Goal: Transaction & Acquisition: Purchase product/service

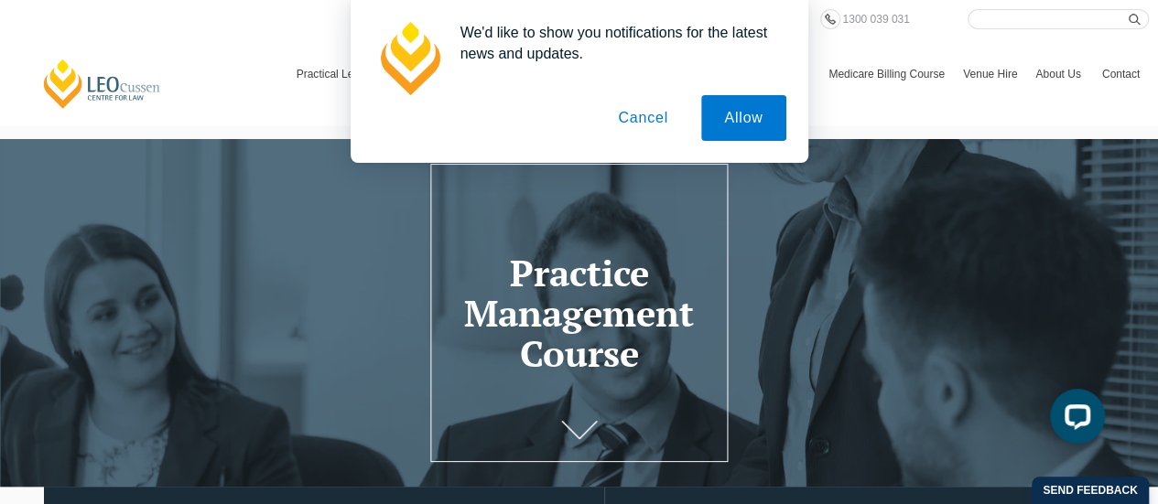
click at [652, 127] on button "Cancel" at bounding box center [643, 118] width 96 height 46
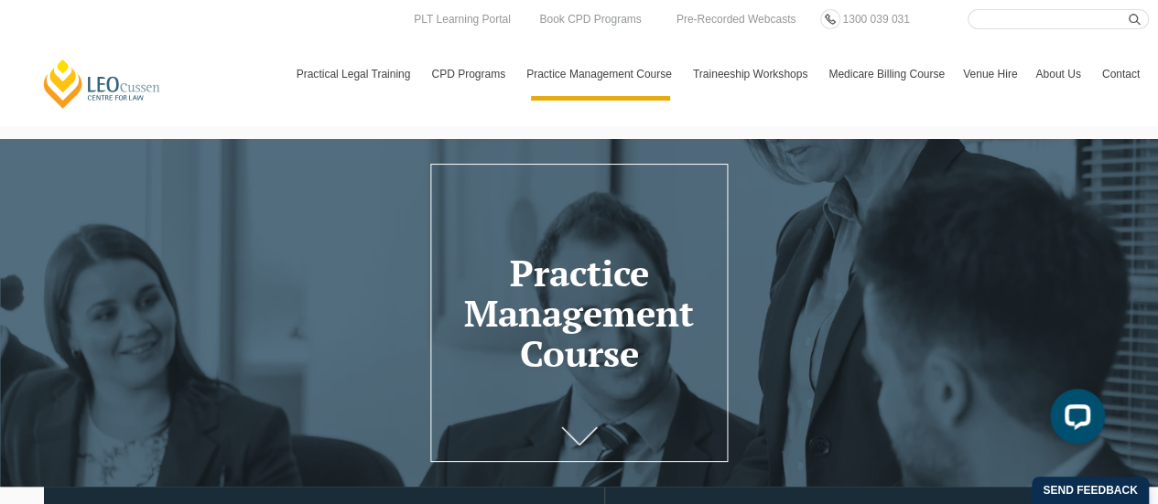
click at [588, 435] on icon at bounding box center [579, 436] width 37 height 18
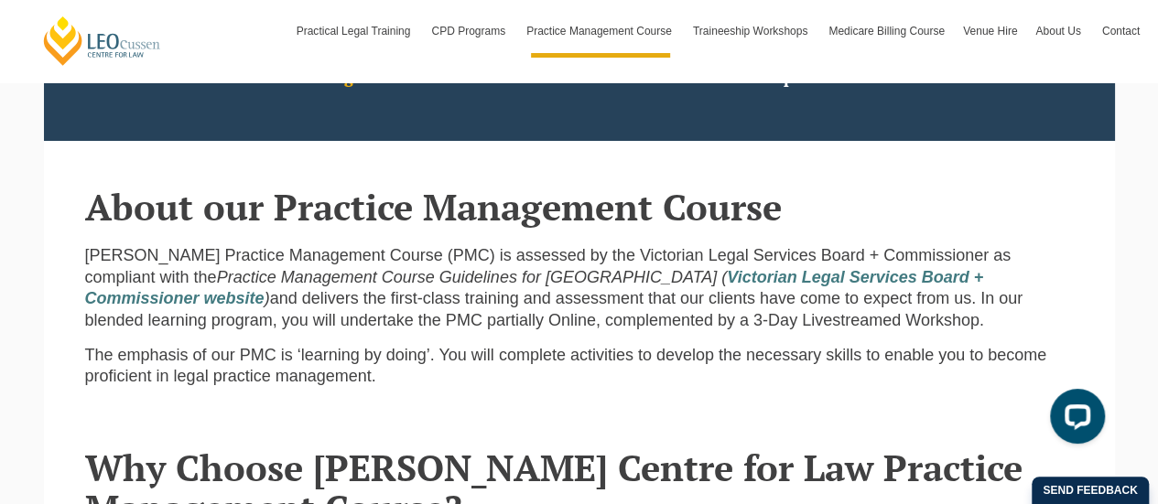
scroll to position [593, 0]
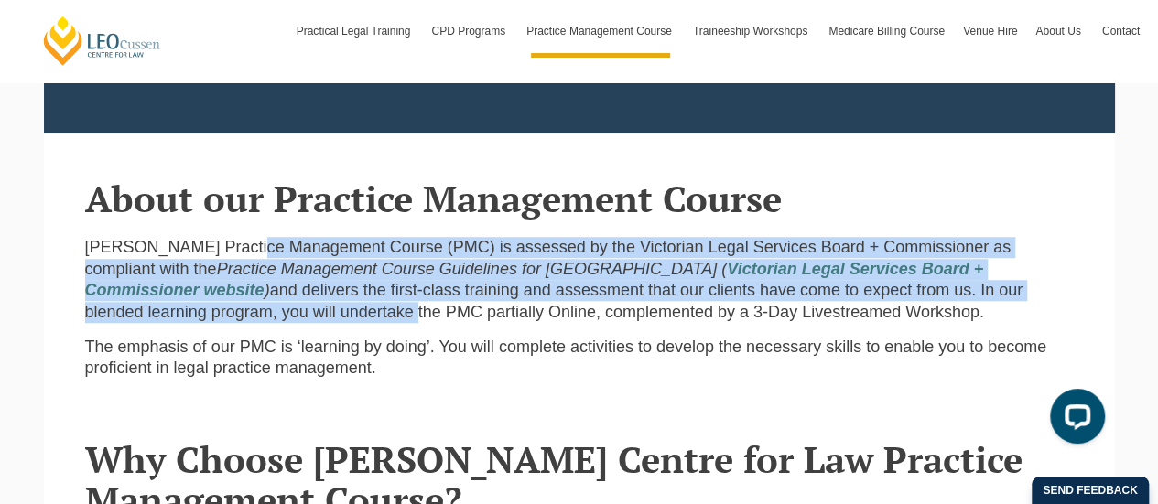
drag, startPoint x: 240, startPoint y: 248, endPoint x: 1091, endPoint y: 295, distance: 852.3
click at [1091, 295] on section "About our Practice Management Course Leo Cussen Practice Management Course (PMC…" at bounding box center [579, 263] width 1071 height 260
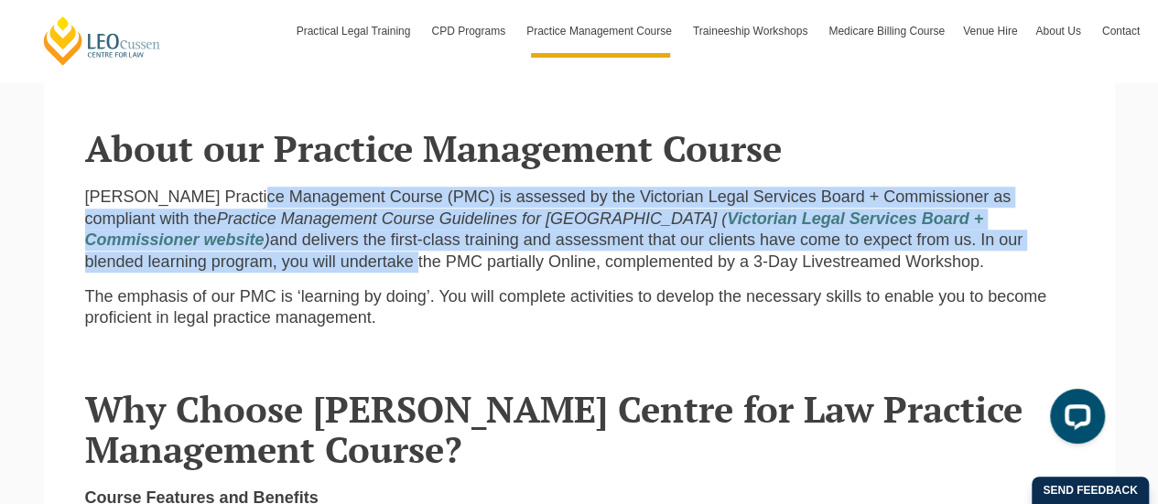
scroll to position [685, 0]
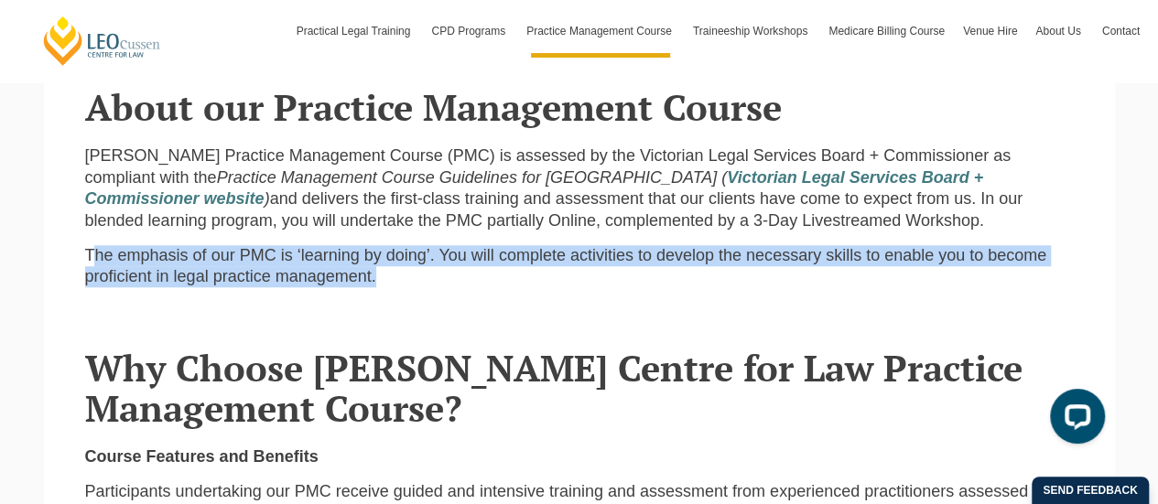
drag, startPoint x: 95, startPoint y: 257, endPoint x: 1047, endPoint y: 282, distance: 952.1
click at [1047, 282] on p "The emphasis of our PMC is ‘learning by doing’. You will complete activities to…" at bounding box center [579, 266] width 988 height 43
click at [426, 297] on div "Leo Cussen Practice Management Course (PMC) is assessed by the Victorian Legal …" at bounding box center [579, 224] width 1016 height 156
drag, startPoint x: 92, startPoint y: 264, endPoint x: 917, endPoint y: 271, distance: 825.5
click at [917, 271] on p "The emphasis of our PMC is ‘learning by doing’. You will complete activities to…" at bounding box center [579, 266] width 988 height 43
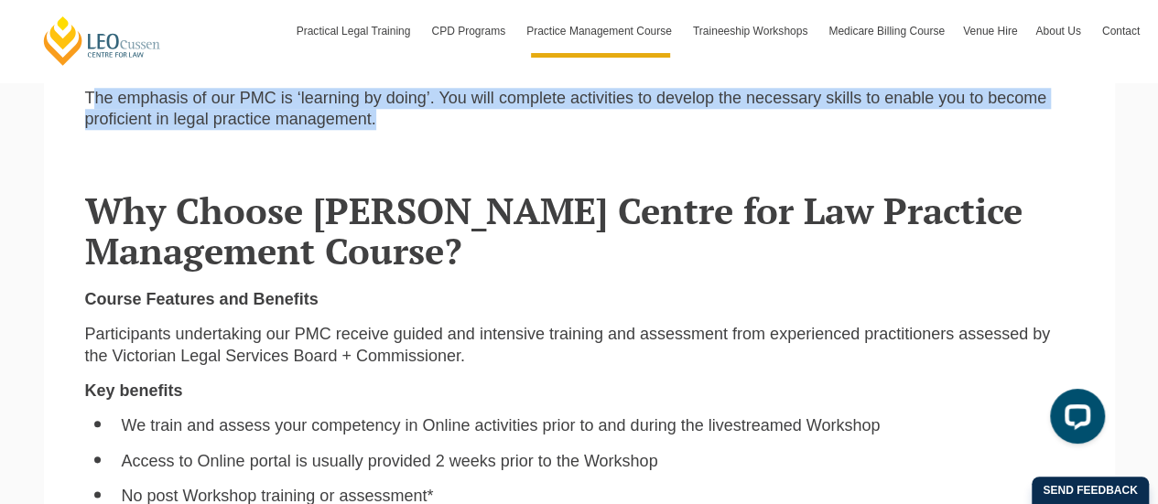
scroll to position [868, 0]
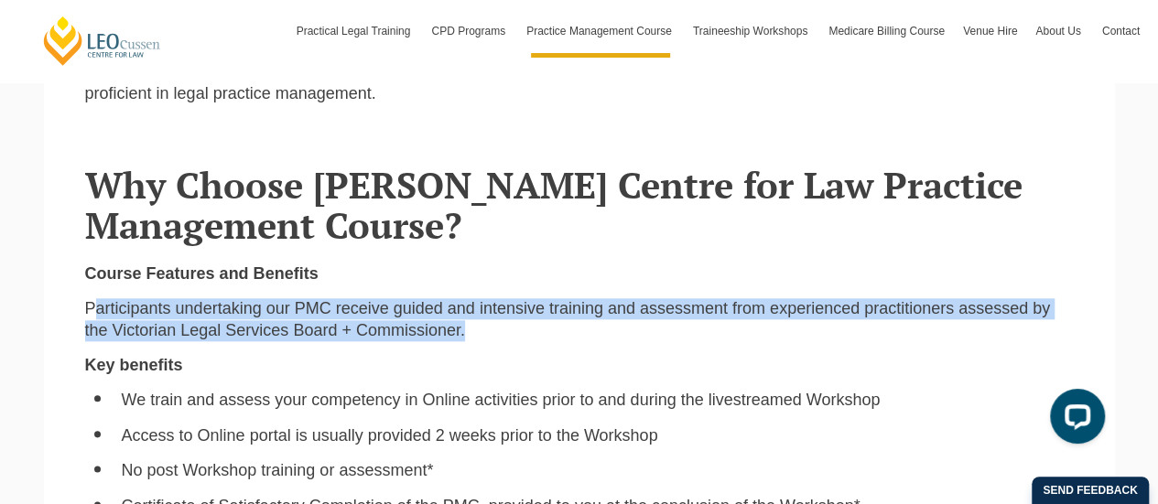
drag, startPoint x: 100, startPoint y: 318, endPoint x: 751, endPoint y: 332, distance: 651.7
click at [751, 332] on p "Participants undertaking our PMC receive guided and intensive training and asse…" at bounding box center [579, 319] width 988 height 43
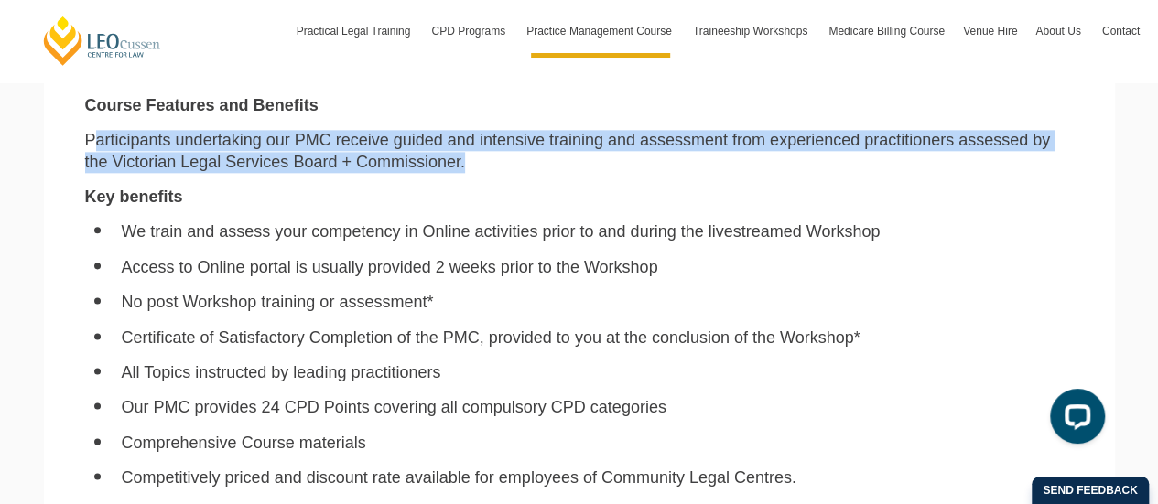
scroll to position [1051, 0]
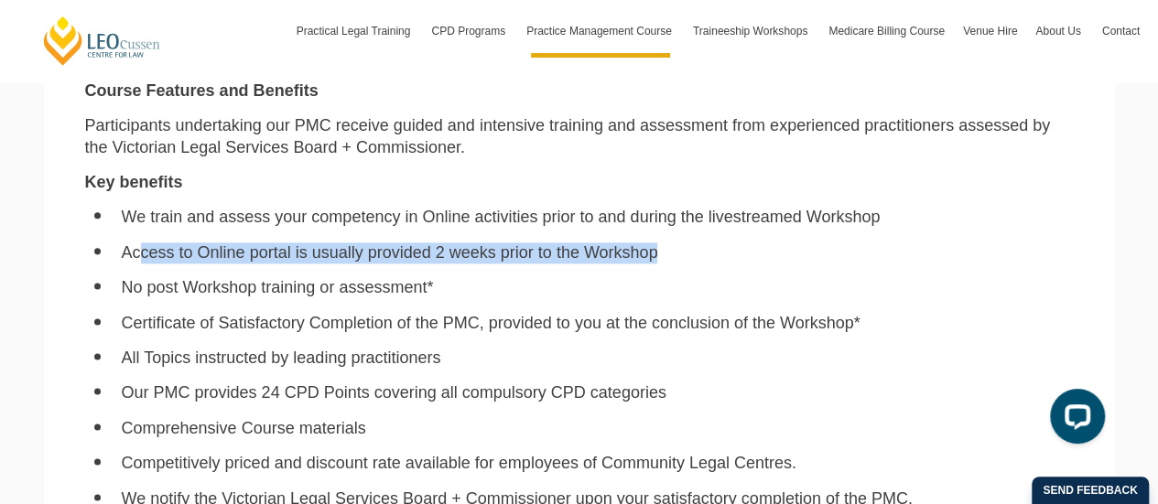
drag, startPoint x: 143, startPoint y: 234, endPoint x: 677, endPoint y: 260, distance: 535.0
click at [677, 260] on ul "We train and assess your competency in Online activities prior to and during th…" at bounding box center [579, 376] width 988 height 338
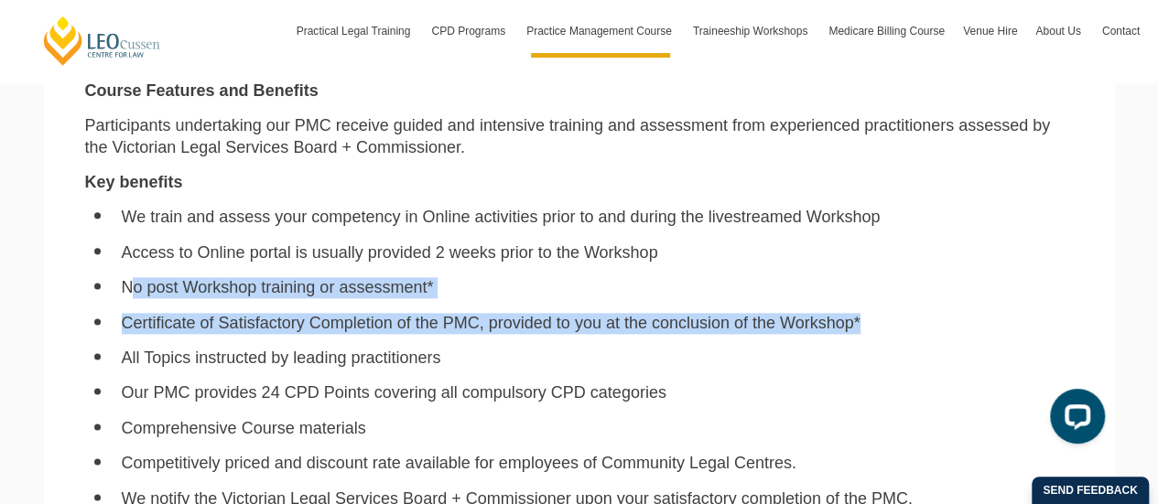
drag, startPoint x: 135, startPoint y: 285, endPoint x: 890, endPoint y: 336, distance: 755.8
click at [890, 336] on ul "We train and assess your competency in Online activities prior to and during th…" at bounding box center [579, 376] width 988 height 338
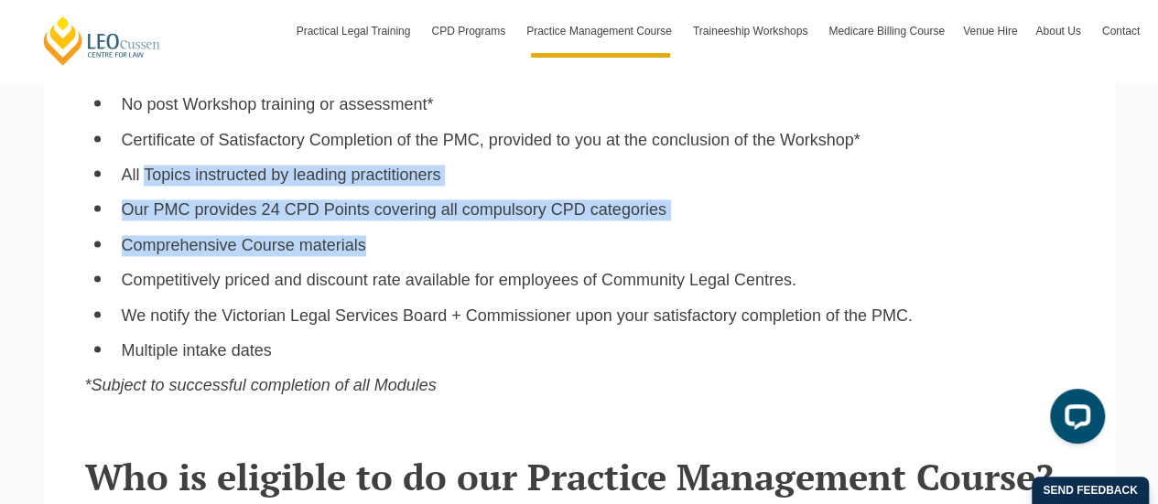
drag, startPoint x: 144, startPoint y: 186, endPoint x: 679, endPoint y: 235, distance: 537.6
click at [679, 235] on ul "We train and assess your competency in Online activities prior to and during th…" at bounding box center [579, 193] width 988 height 338
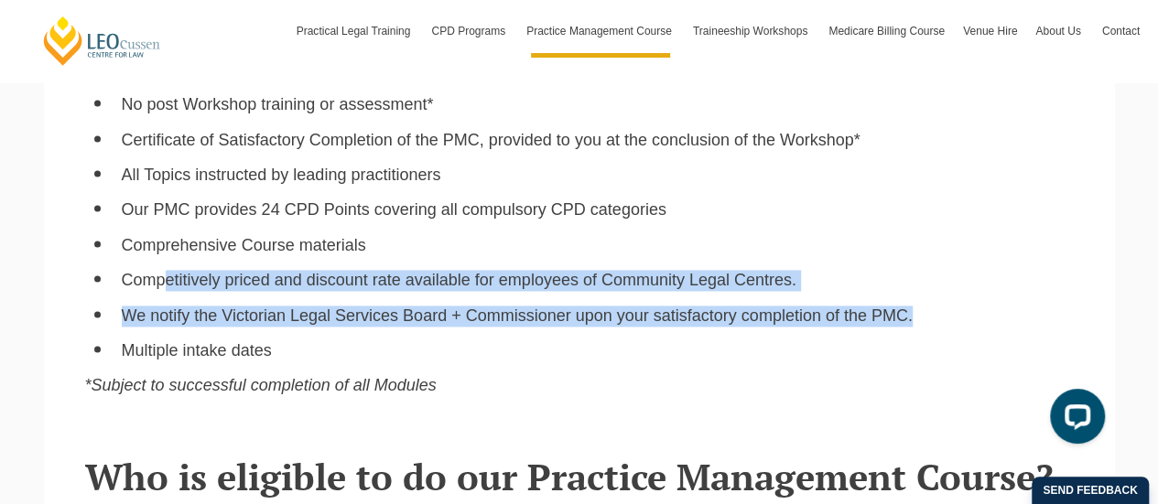
drag, startPoint x: 169, startPoint y: 288, endPoint x: 914, endPoint y: 321, distance: 745.6
click at [914, 321] on ul "We train and assess your competency in Online activities prior to and during th…" at bounding box center [579, 193] width 988 height 338
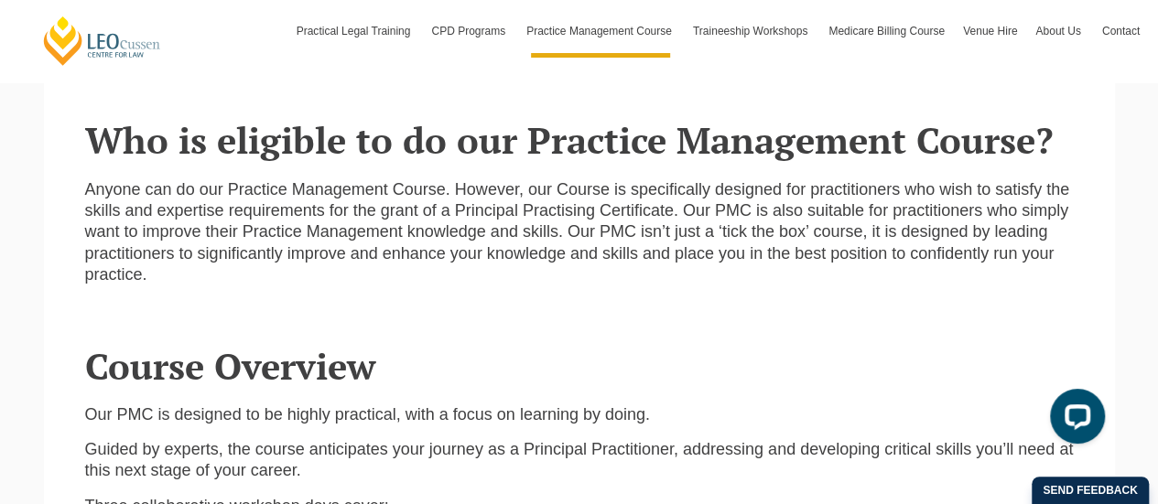
scroll to position [1600, 0]
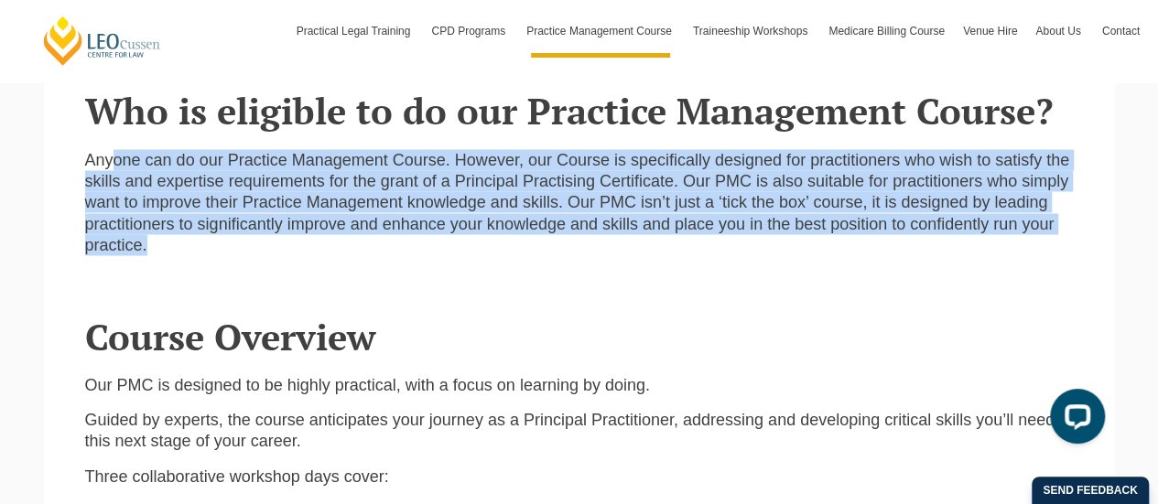
drag, startPoint x: 113, startPoint y: 164, endPoint x: 973, endPoint y: 247, distance: 863.3
click at [973, 247] on p "Anyone can do our Practice Management Course. However, our Course is specifical…" at bounding box center [579, 202] width 988 height 107
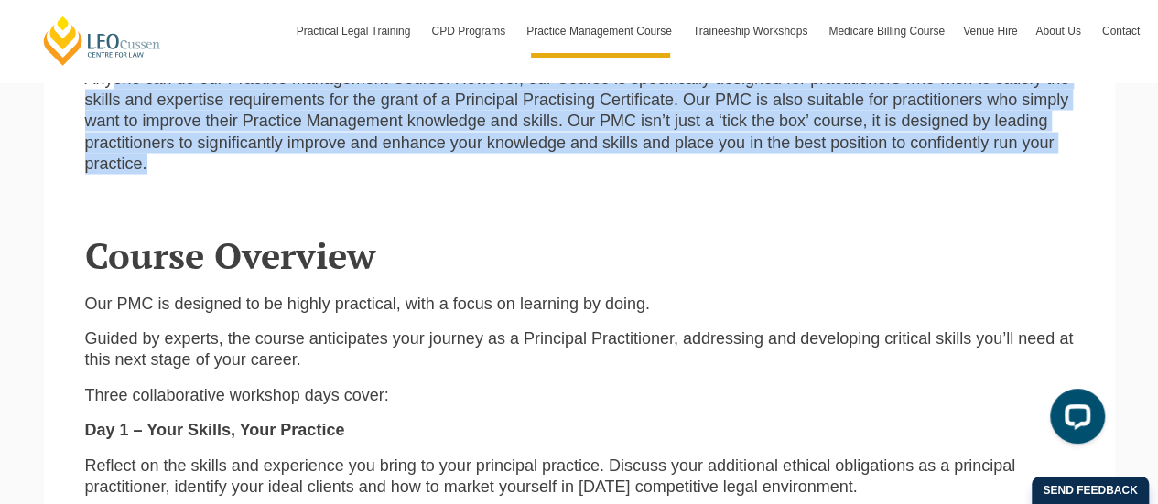
scroll to position [1783, 0]
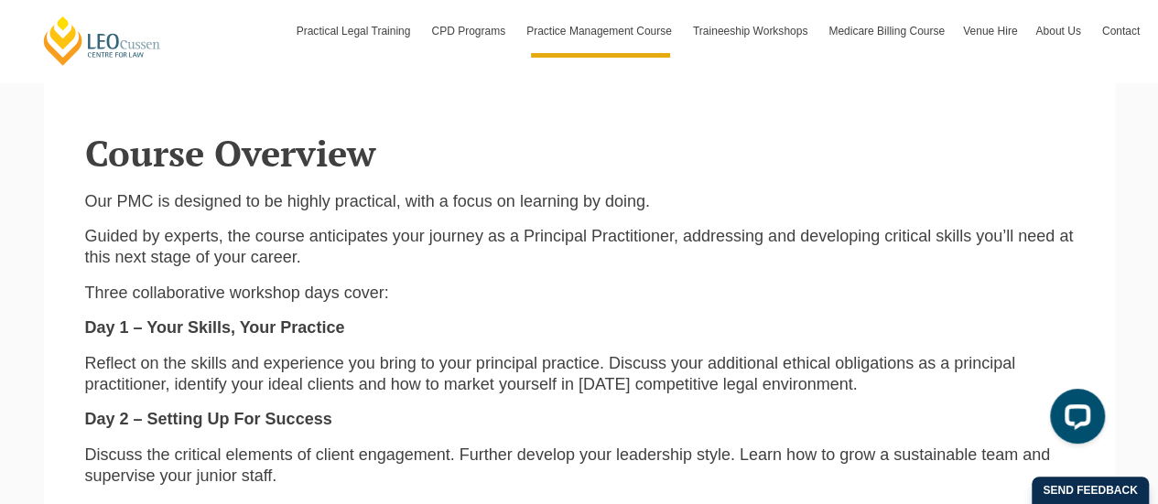
drag, startPoint x: 123, startPoint y: 239, endPoint x: 864, endPoint y: 400, distance: 758.5
click at [864, 400] on div "Our PMC is designed to be highly practical, with a focus on learning by doing. …" at bounding box center [579, 466] width 1016 height 550
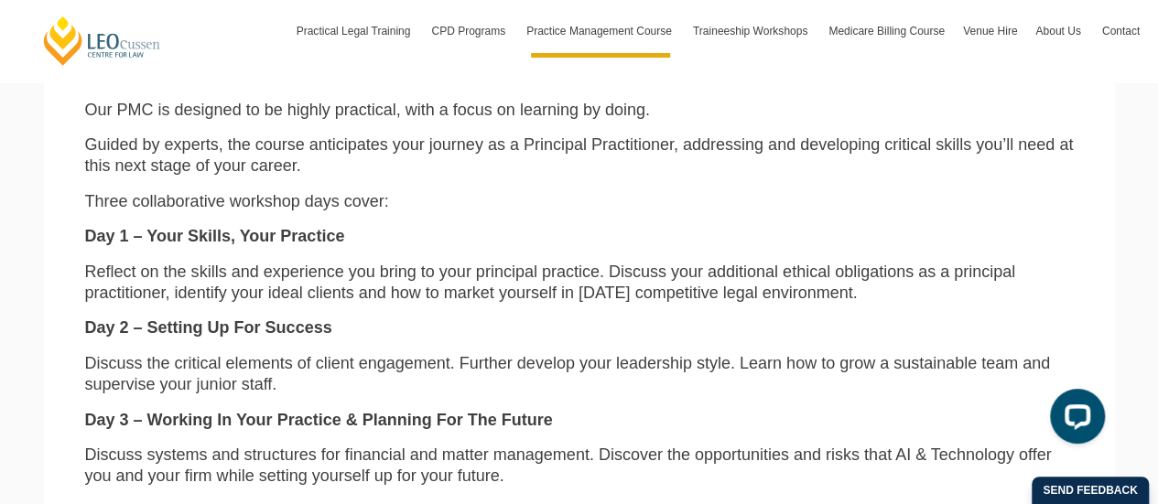
scroll to position [1966, 0]
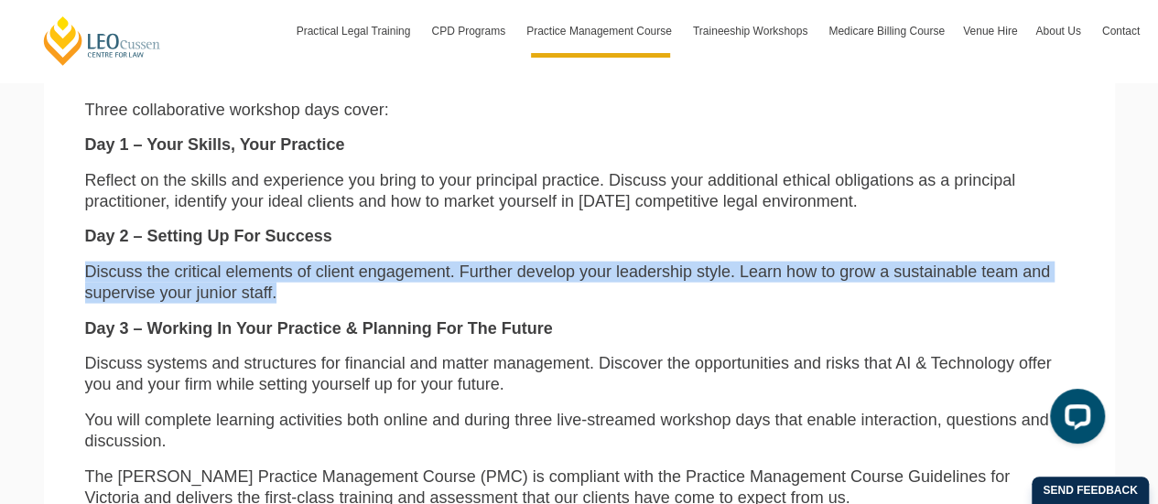
drag, startPoint x: 87, startPoint y: 286, endPoint x: 500, endPoint y: 308, distance: 413.3
click at [500, 305] on p "Discuss the critical elements of client engagement. Further develop your leader…" at bounding box center [579, 283] width 988 height 43
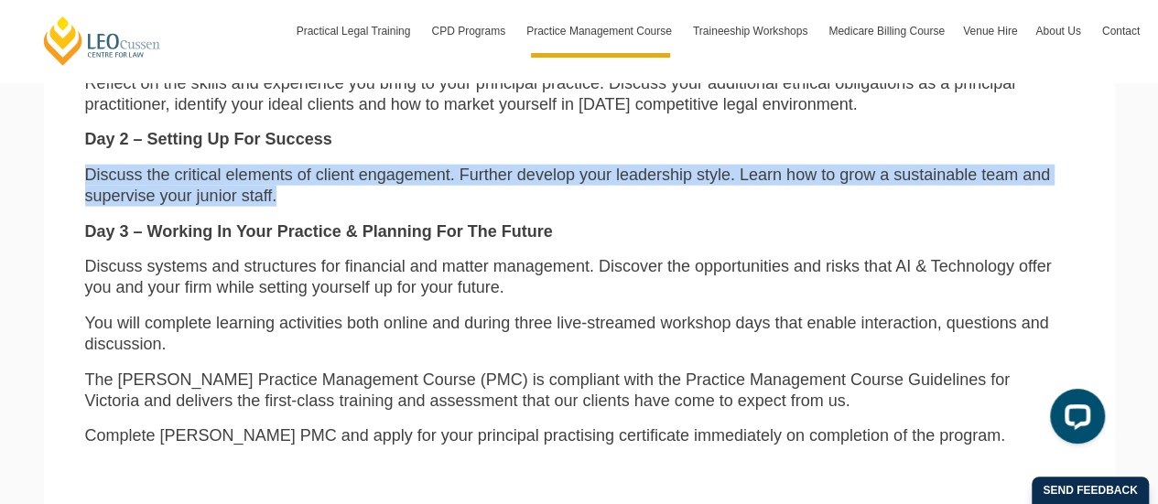
scroll to position [2149, 0]
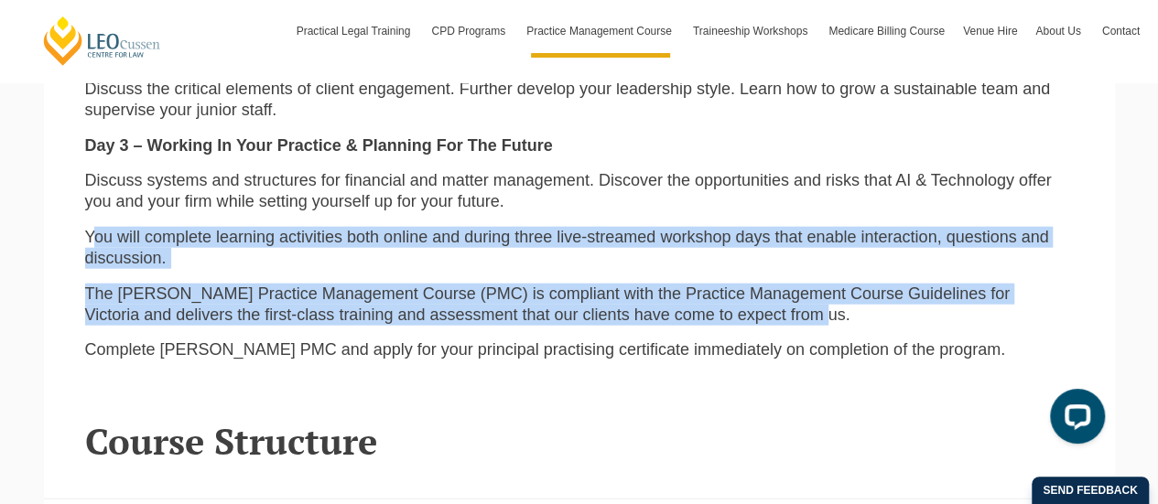
drag, startPoint x: 93, startPoint y: 243, endPoint x: 802, endPoint y: 329, distance: 713.5
click at [802, 329] on div "Our PMC is designed to be highly practical, with a focus on learning by doing. …" at bounding box center [579, 100] width 1016 height 550
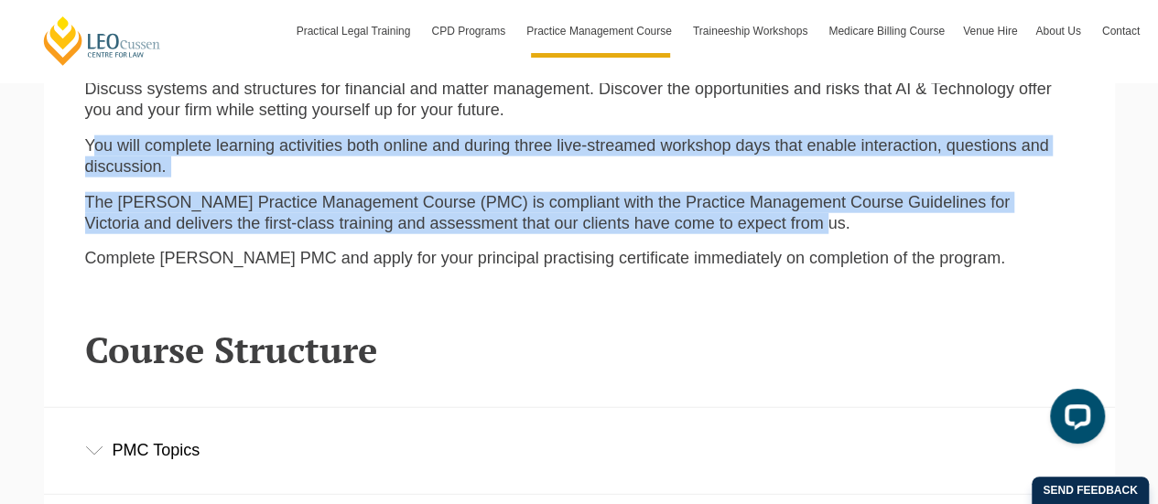
drag, startPoint x: 126, startPoint y: 263, endPoint x: 926, endPoint y: 290, distance: 800.3
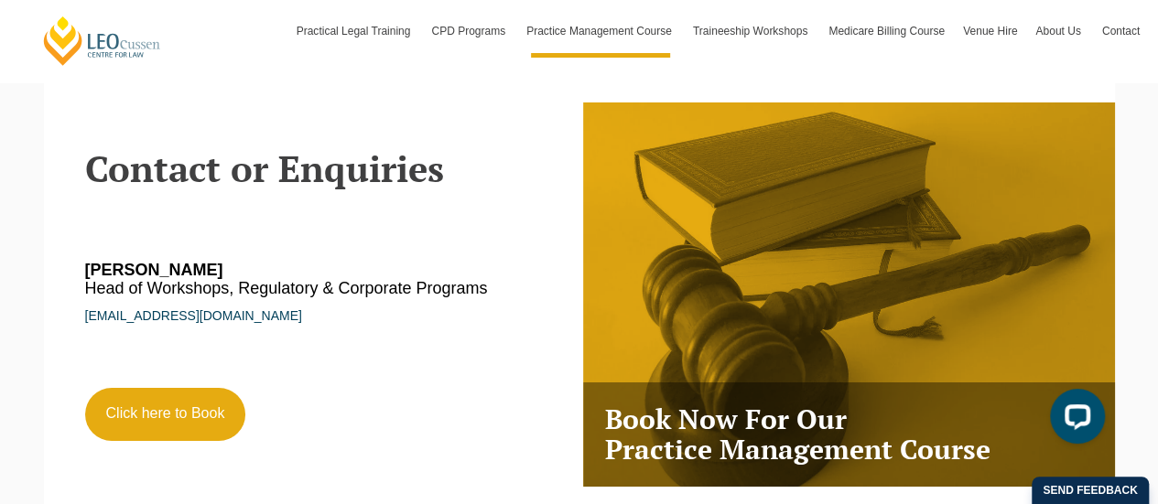
scroll to position [3064, 0]
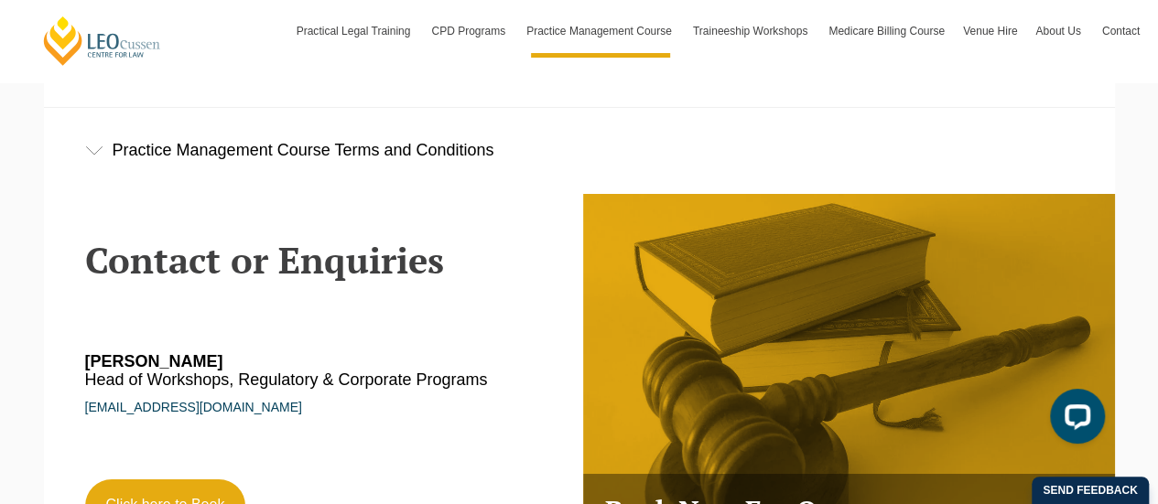
click at [97, 159] on div "Practice Management Course Terms and Conditions" at bounding box center [579, 150] width 1071 height 85
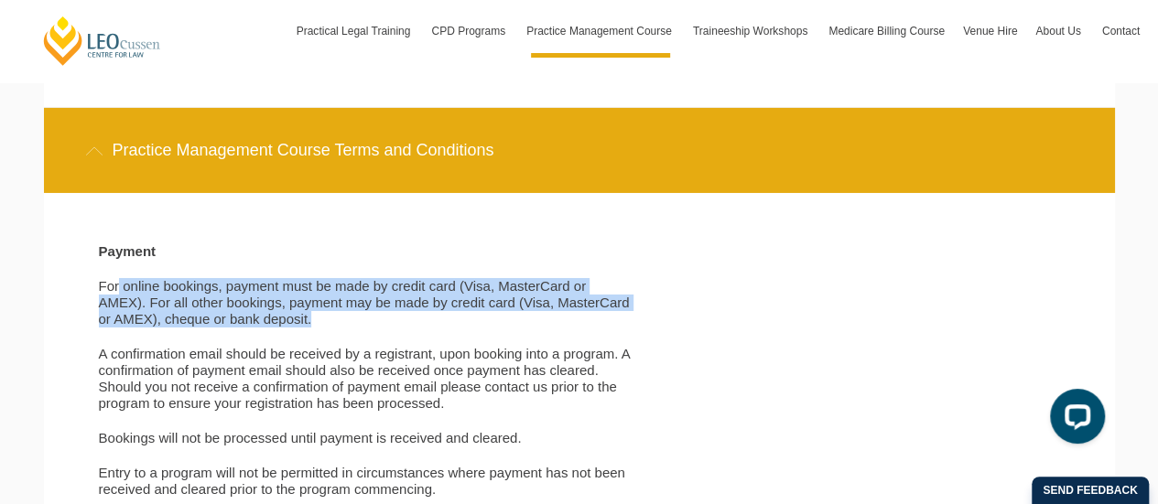
drag, startPoint x: 119, startPoint y: 294, endPoint x: 604, endPoint y: 328, distance: 486.2
click at [604, 328] on p "For online bookings, payment must be made by credit card (Visa, MasterCard or A…" at bounding box center [365, 302] width 533 height 49
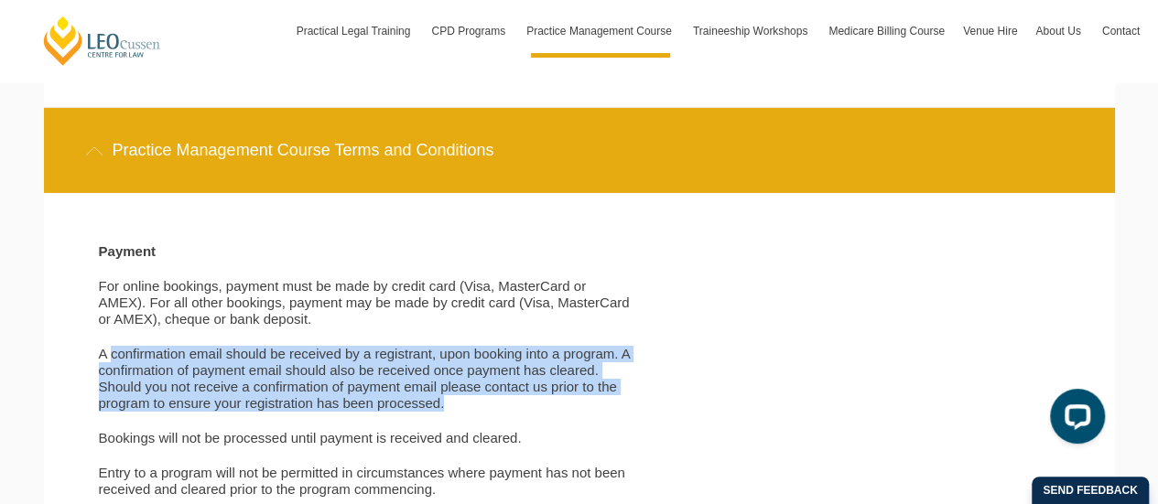
drag, startPoint x: 109, startPoint y: 360, endPoint x: 528, endPoint y: 393, distance: 420.4
click at [560, 404] on p "A confirmation email should be received by a registrant, upon booking into a pr…" at bounding box center [365, 379] width 533 height 66
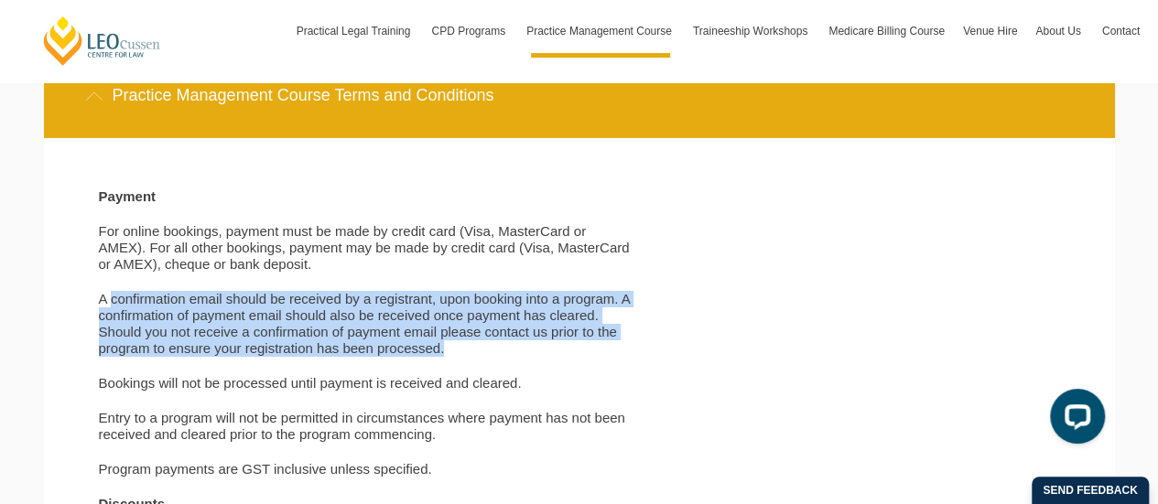
scroll to position [3155, 0]
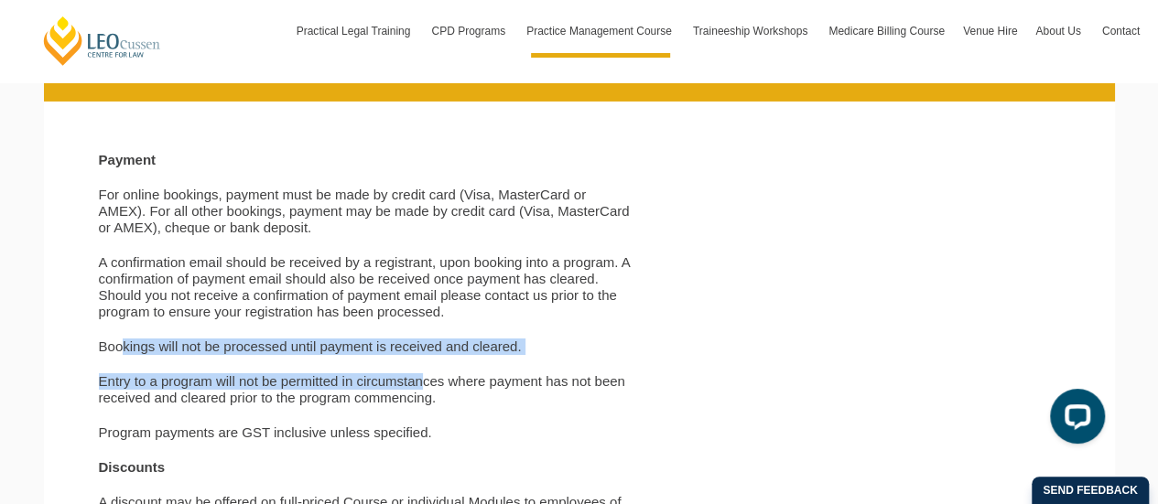
drag, startPoint x: 120, startPoint y: 355, endPoint x: 425, endPoint y: 373, distance: 305.3
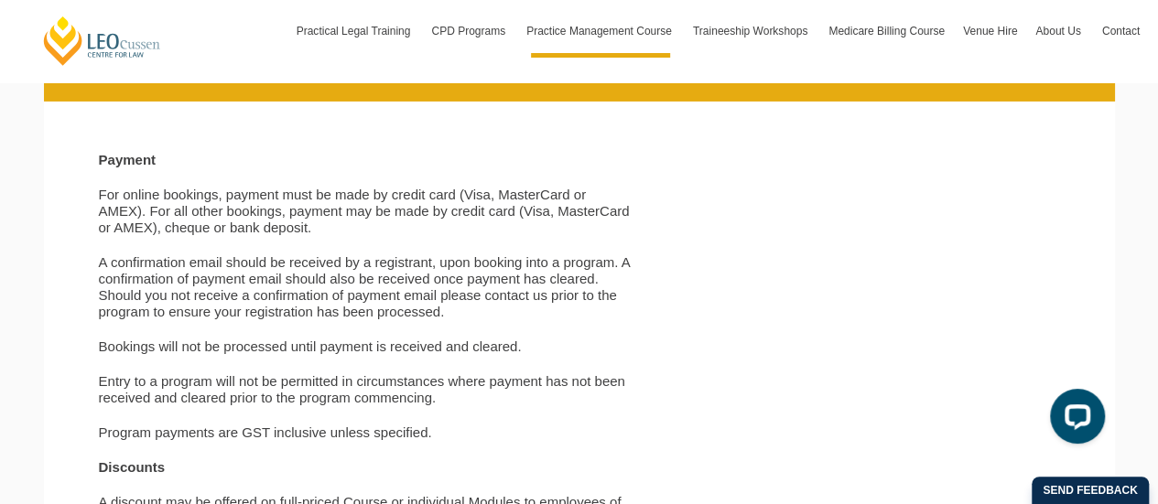
click at [458, 308] on p "A confirmation email should be received by a registrant, upon booking into a pr…" at bounding box center [365, 287] width 533 height 66
click at [506, 299] on p "A confirmation email should be received by a registrant, upon booking into a pr…" at bounding box center [365, 287] width 533 height 66
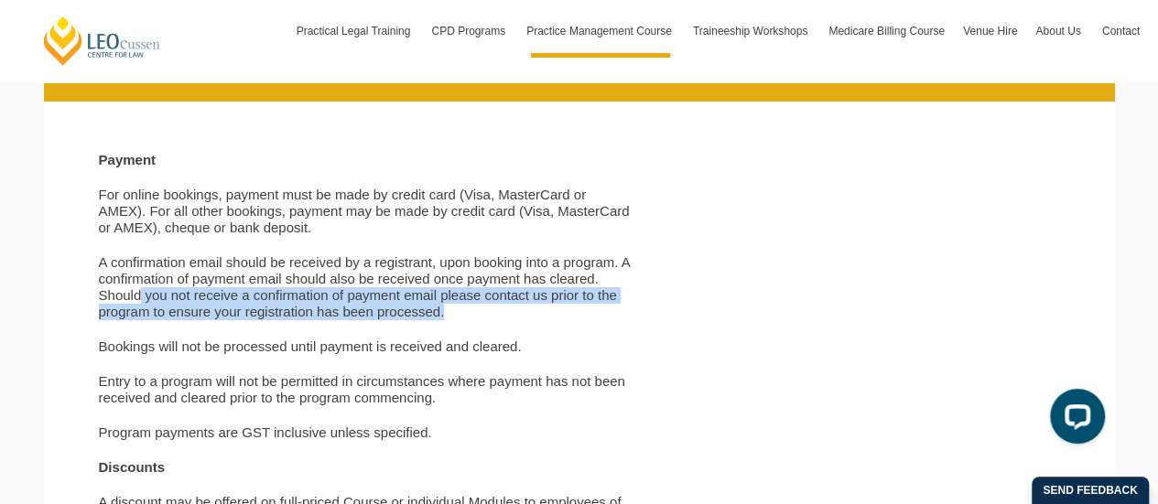
drag, startPoint x: 138, startPoint y: 306, endPoint x: 529, endPoint y: 314, distance: 390.8
click at [529, 314] on p "A confirmation email should be received by a registrant, upon booking into a pr…" at bounding box center [365, 287] width 533 height 66
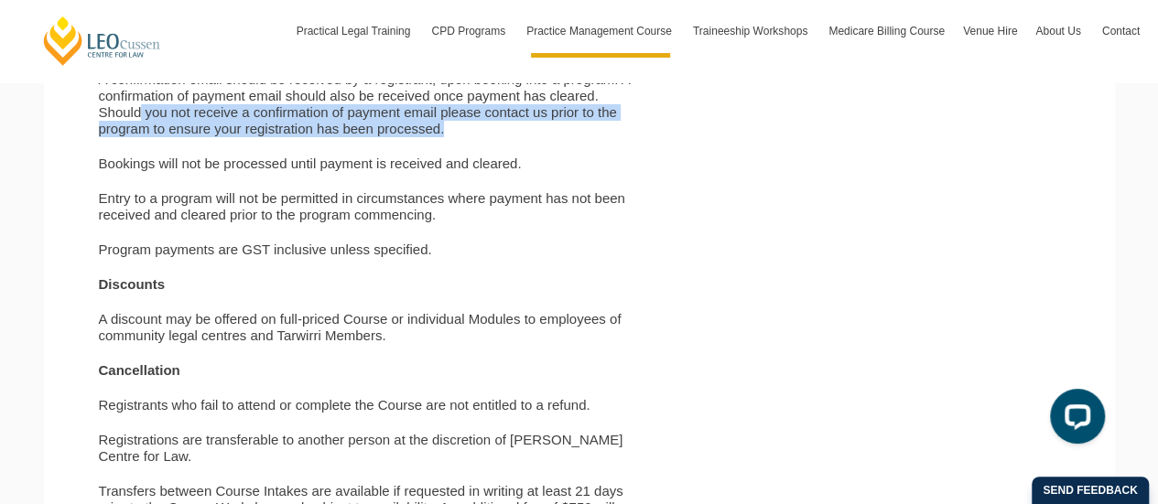
scroll to position [3247, 0]
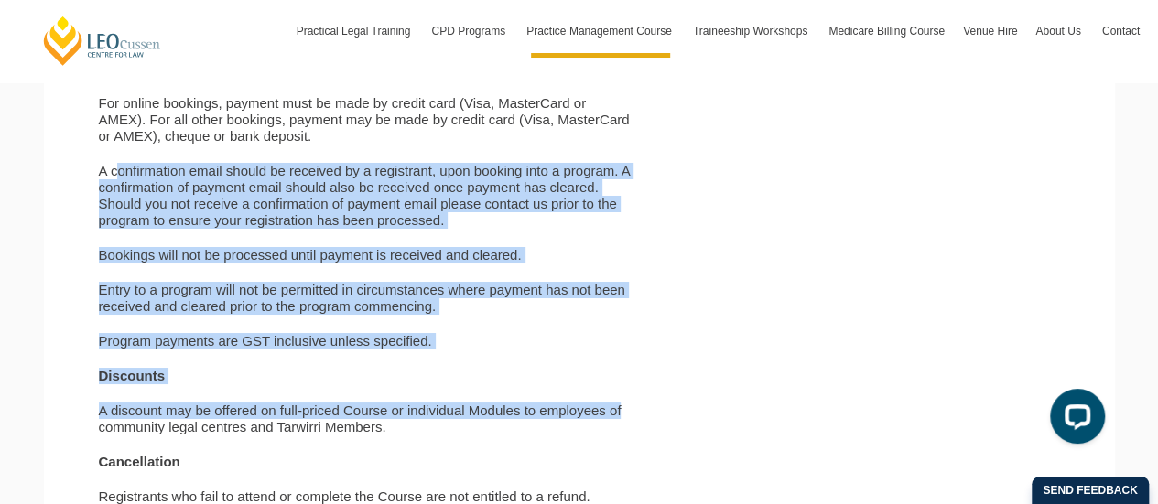
drag, startPoint x: 115, startPoint y: 174, endPoint x: 753, endPoint y: 403, distance: 677.6
click at [753, 403] on div "Payment For online bookings, payment must be made by credit card (Visa, MasterC…" at bounding box center [565, 479] width 961 height 838
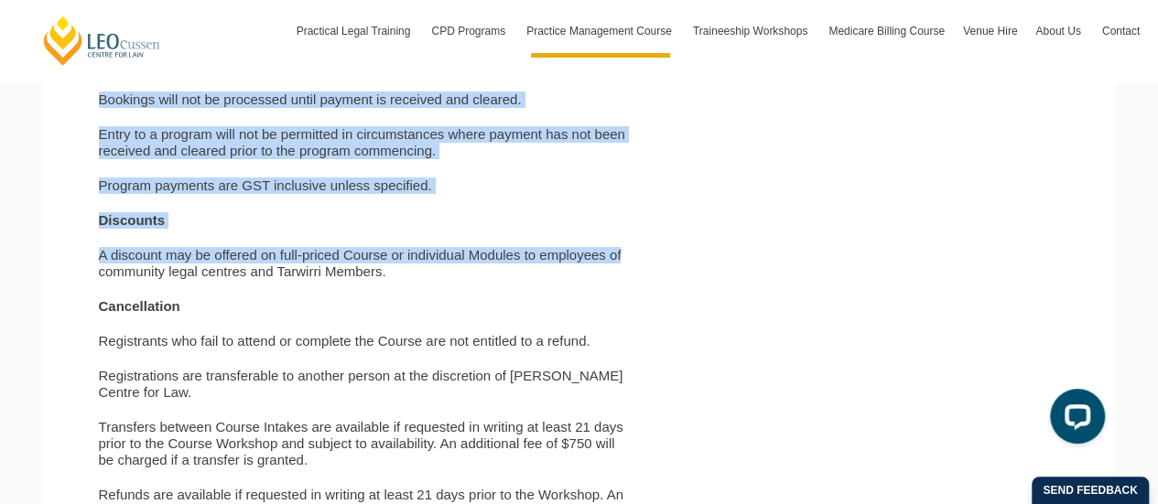
scroll to position [3430, 0]
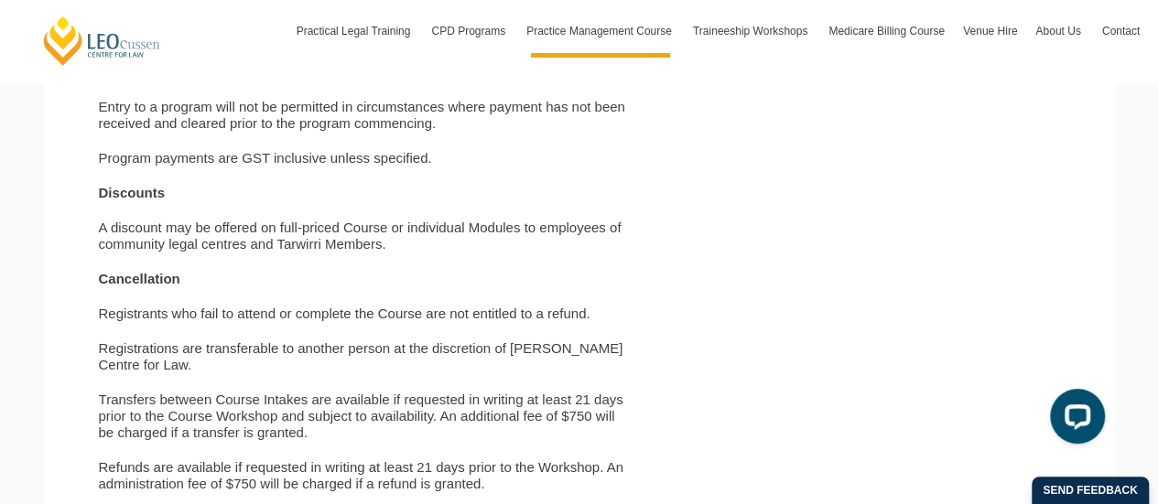
click at [297, 274] on p "Cancellation" at bounding box center [365, 279] width 533 height 16
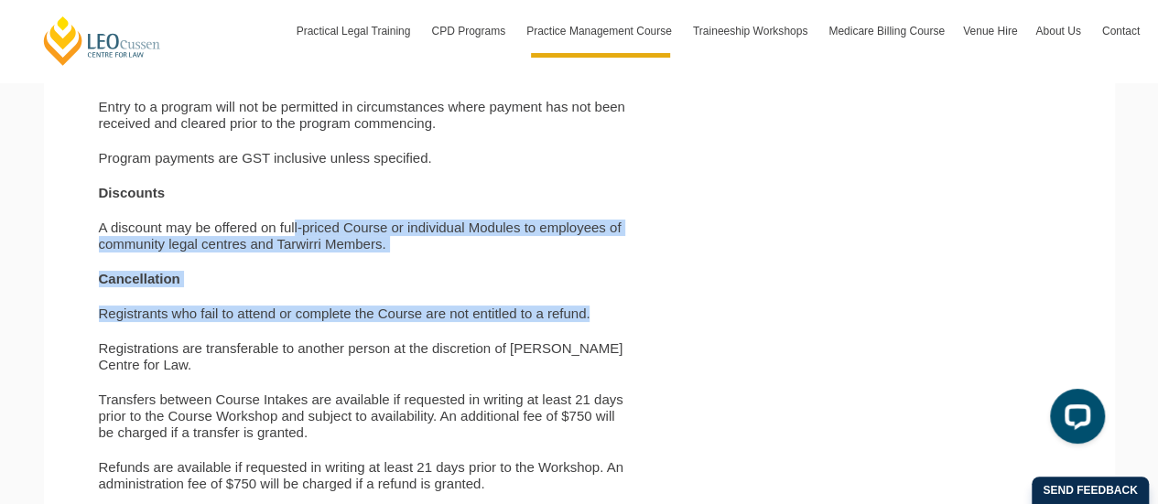
drag, startPoint x: 295, startPoint y: 232, endPoint x: 652, endPoint y: 304, distance: 364.1
click at [652, 304] on div "Payment For online bookings, payment must be made by credit card (Visa, MasterC…" at bounding box center [565, 296] width 961 height 838
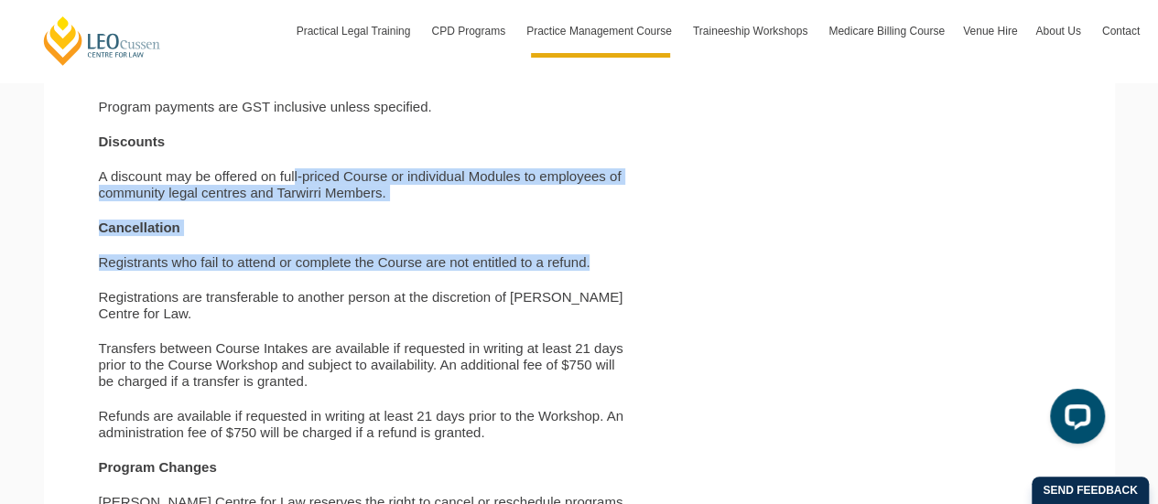
scroll to position [3521, 0]
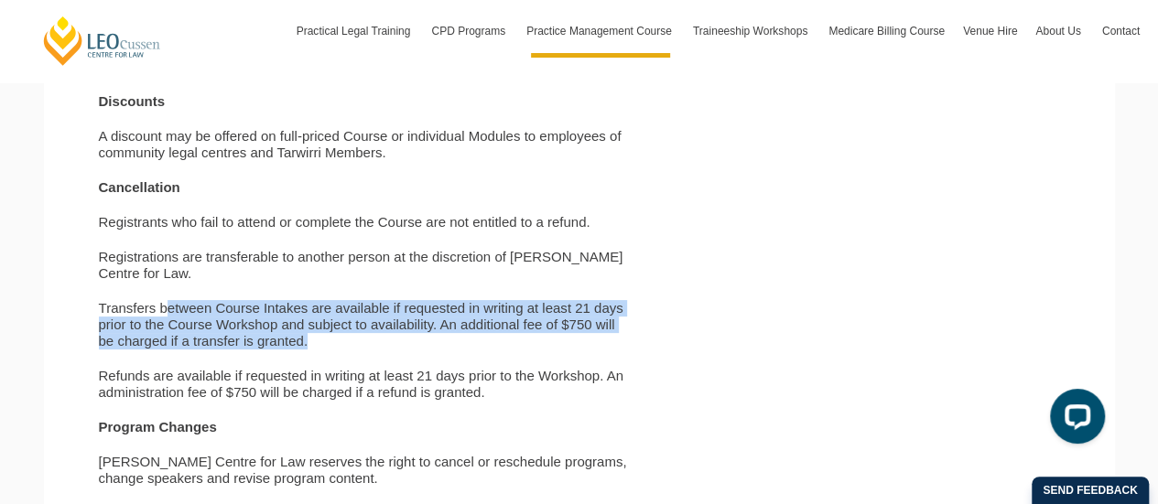
drag, startPoint x: 170, startPoint y: 318, endPoint x: 636, endPoint y: 343, distance: 466.5
click at [636, 343] on div "Payment For online bookings, payment must be made by credit card (Visa, MasterC…" at bounding box center [365, 205] width 560 height 838
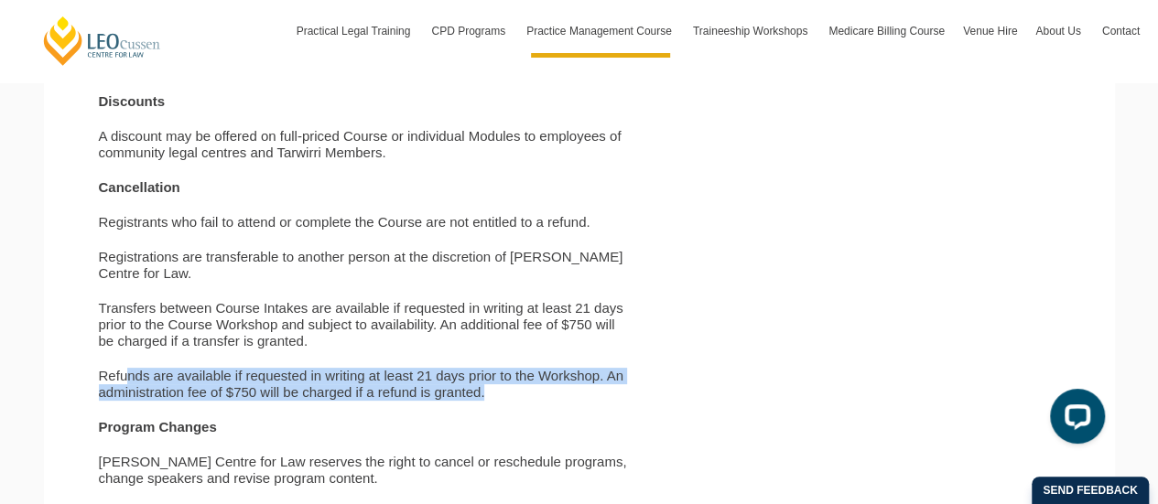
drag, startPoint x: 130, startPoint y: 383, endPoint x: 617, endPoint y: 394, distance: 487.0
click at [617, 394] on p "Refunds are available if requested in writing at least 21 days prior to the Wor…" at bounding box center [365, 384] width 533 height 33
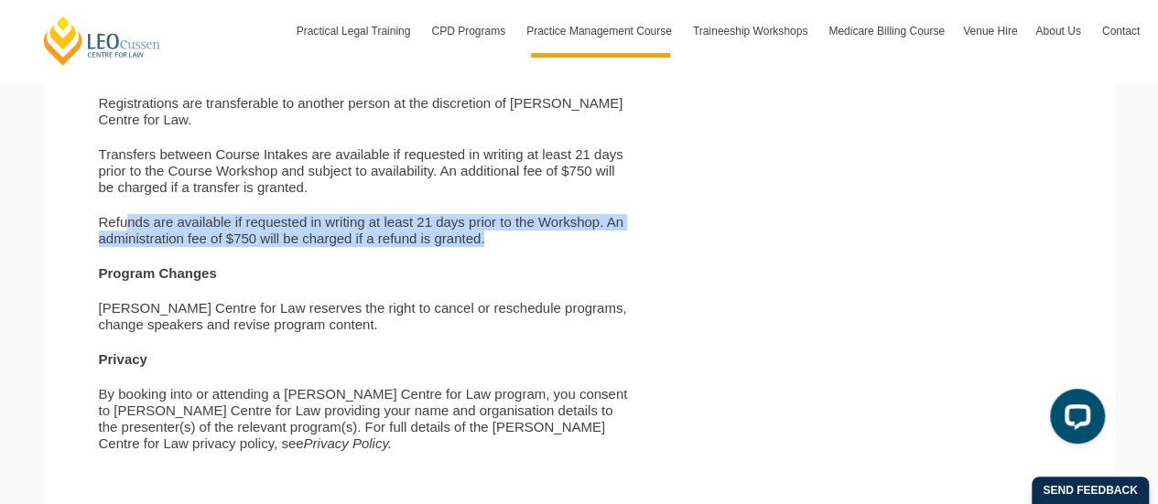
scroll to position [3704, 0]
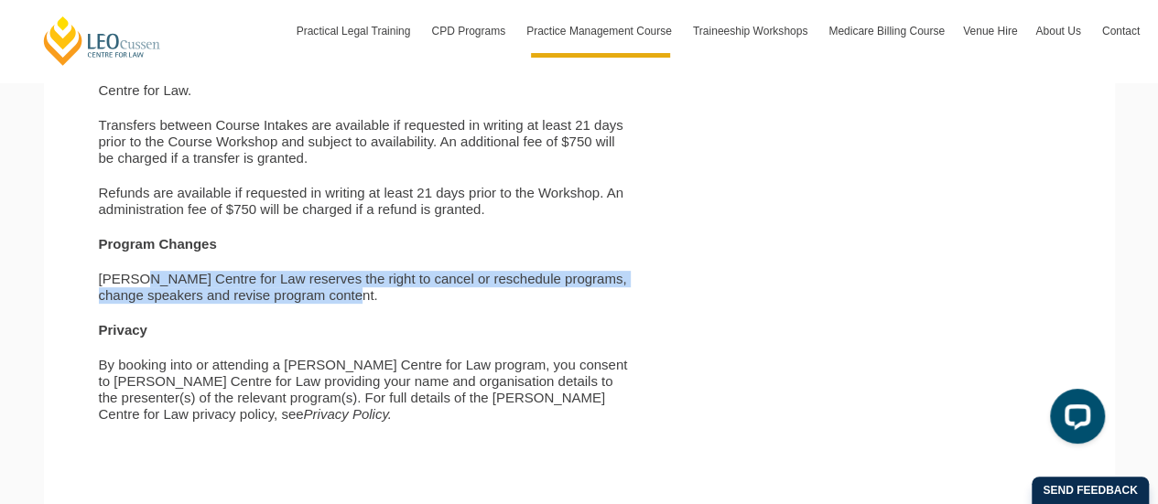
drag, startPoint x: 145, startPoint y: 289, endPoint x: 489, endPoint y: 300, distance: 344.3
click at [489, 300] on p "Leo Cussen Centre for Law reserves the right to cancel or reschedule programs, …" at bounding box center [365, 287] width 533 height 33
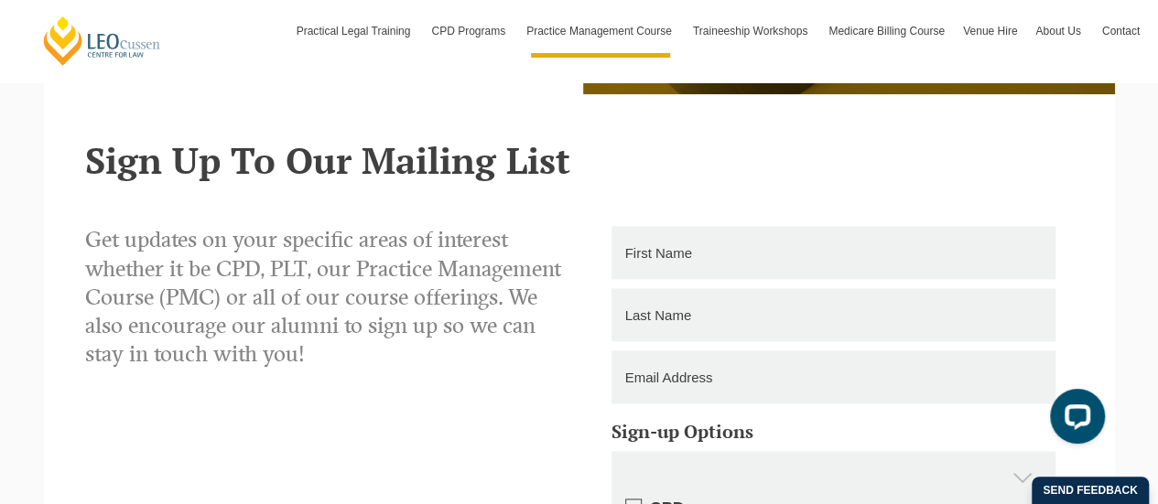
scroll to position [4620, 0]
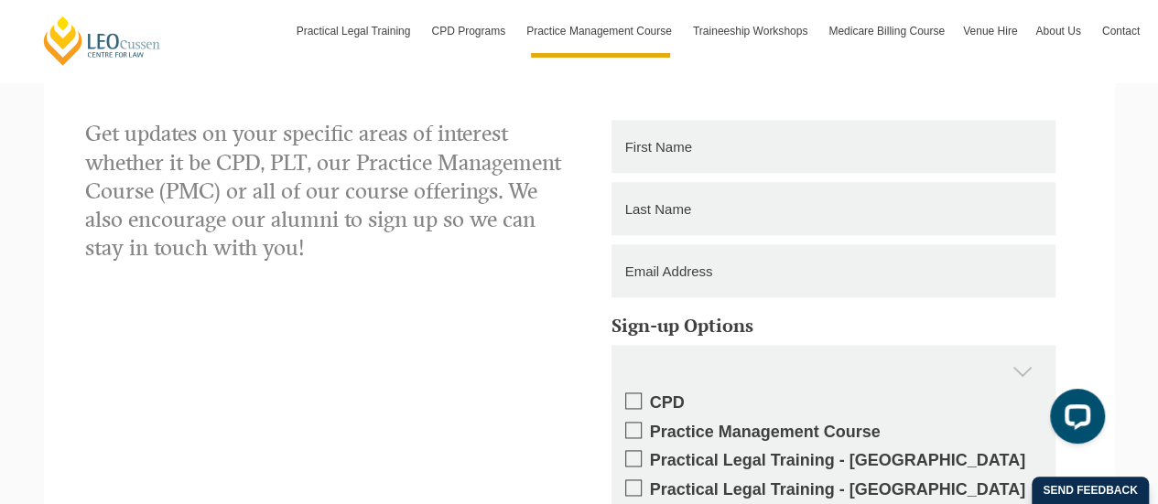
click at [690, 332] on h5 "Sign-up Options" at bounding box center [833, 326] width 444 height 20
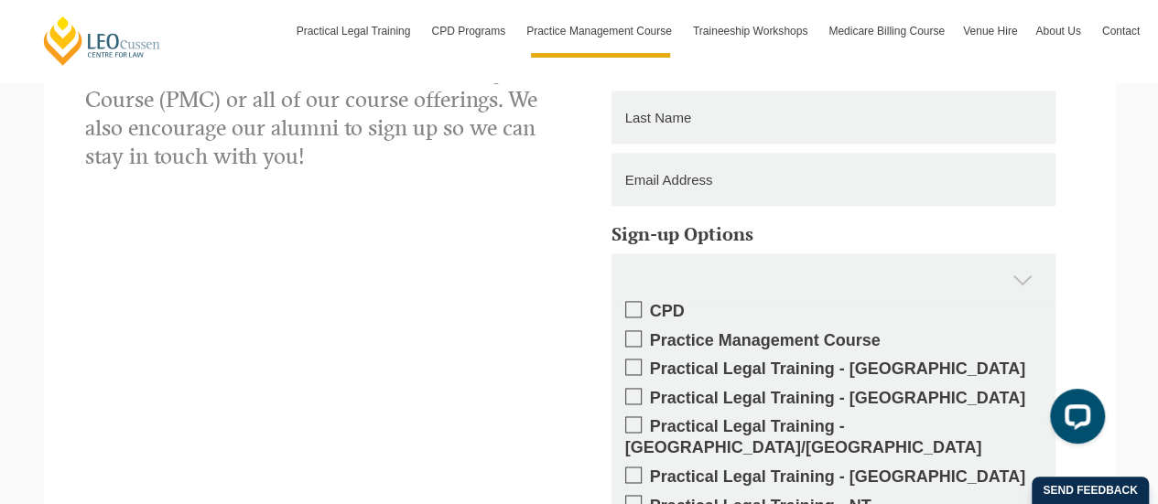
scroll to position [4528, 0]
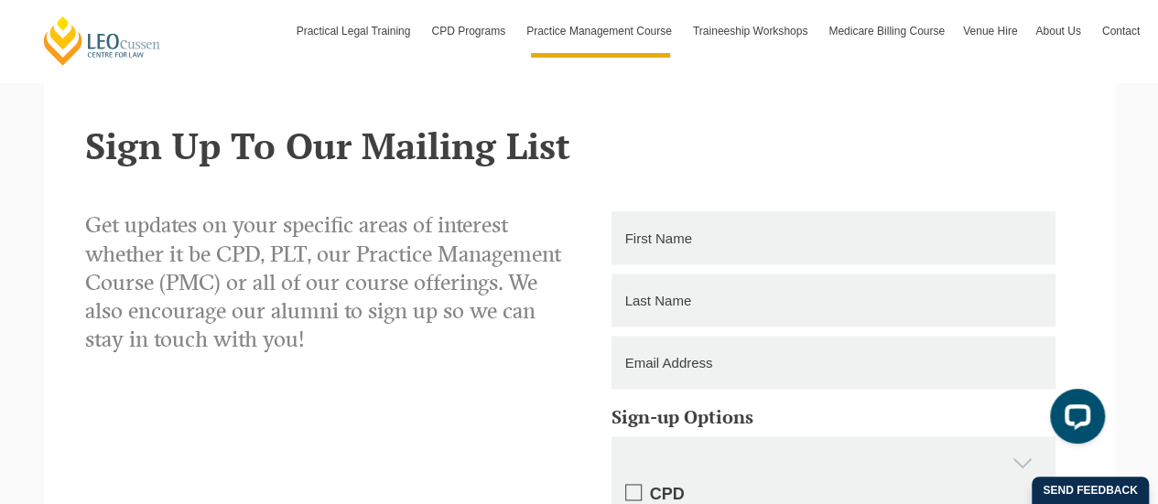
click at [694, 253] on input "text" at bounding box center [833, 237] width 444 height 53
type input "SUMITA"
click at [668, 305] on input "text" at bounding box center [833, 300] width 444 height 53
type input "DASS"
click at [666, 357] on input "email" at bounding box center [833, 362] width 444 height 53
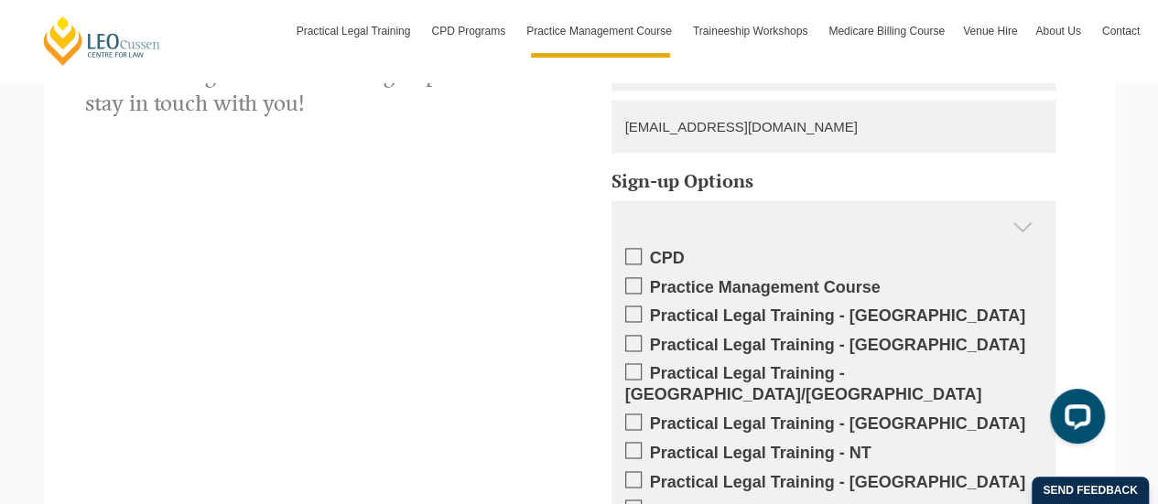
scroll to position [4803, 0]
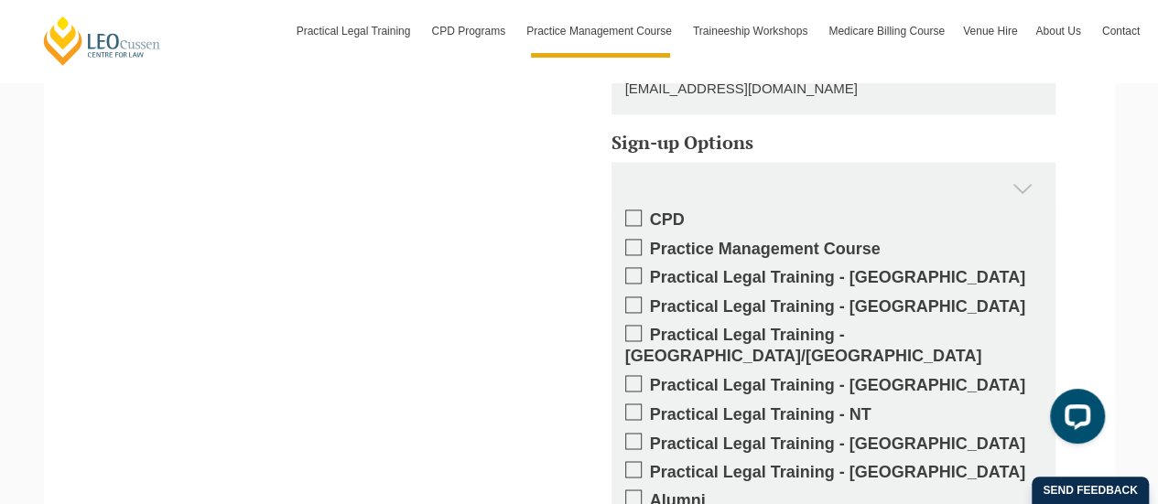
type input "sumitadass77@yahoo.co.uk"
click at [638, 243] on span at bounding box center [633, 247] width 16 height 16
click at [650, 243] on input "Practice Management Course" at bounding box center [650, 243] width 0 height 0
click at [633, 275] on span at bounding box center [633, 275] width 16 height 16
click at [650, 271] on input "Practical Legal Training - [GEOGRAPHIC_DATA]" at bounding box center [650, 271] width 0 height 0
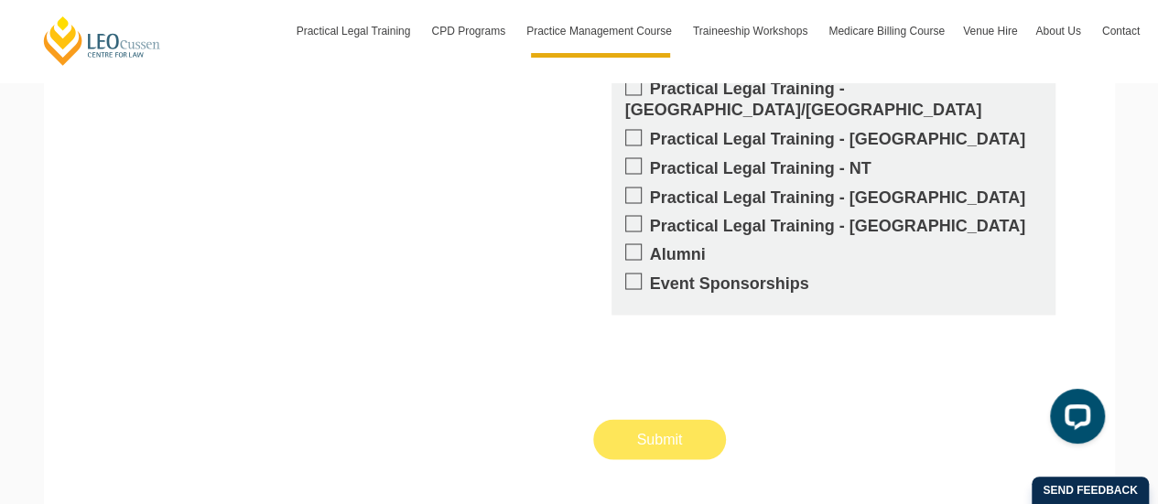
scroll to position [5077, 0]
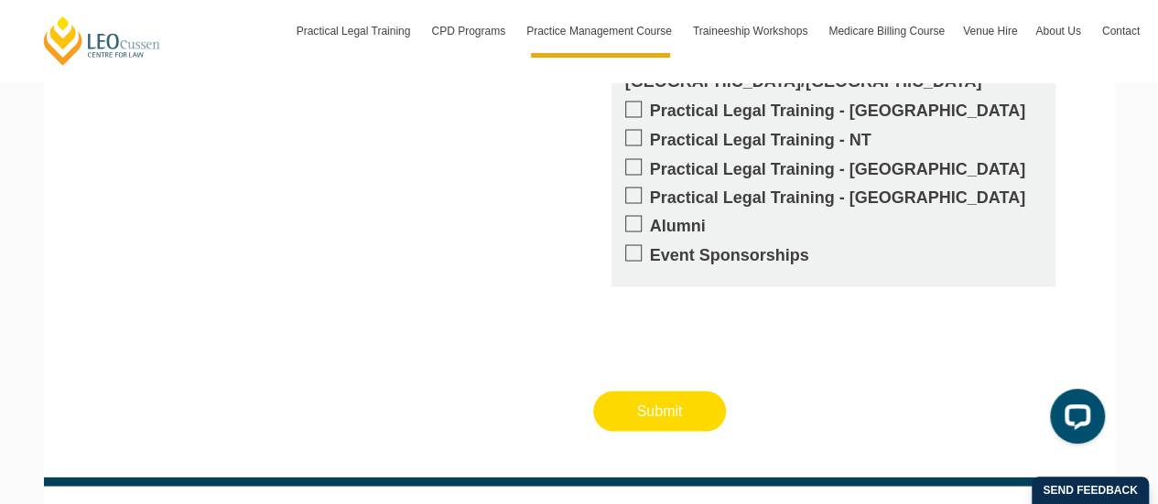
click at [660, 394] on input "Submit" at bounding box center [660, 411] width 134 height 40
type input "Submitting"
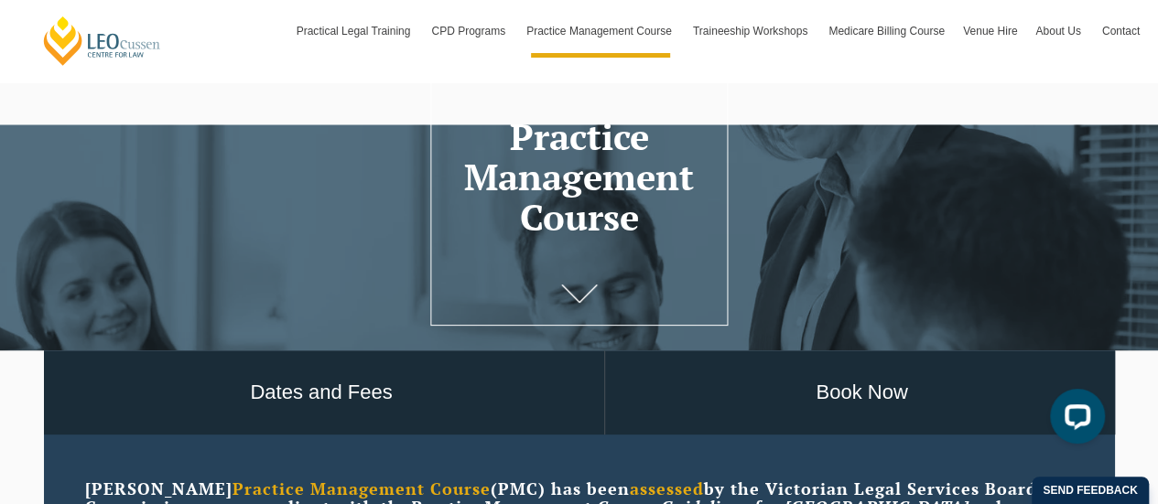
scroll to position [366, 0]
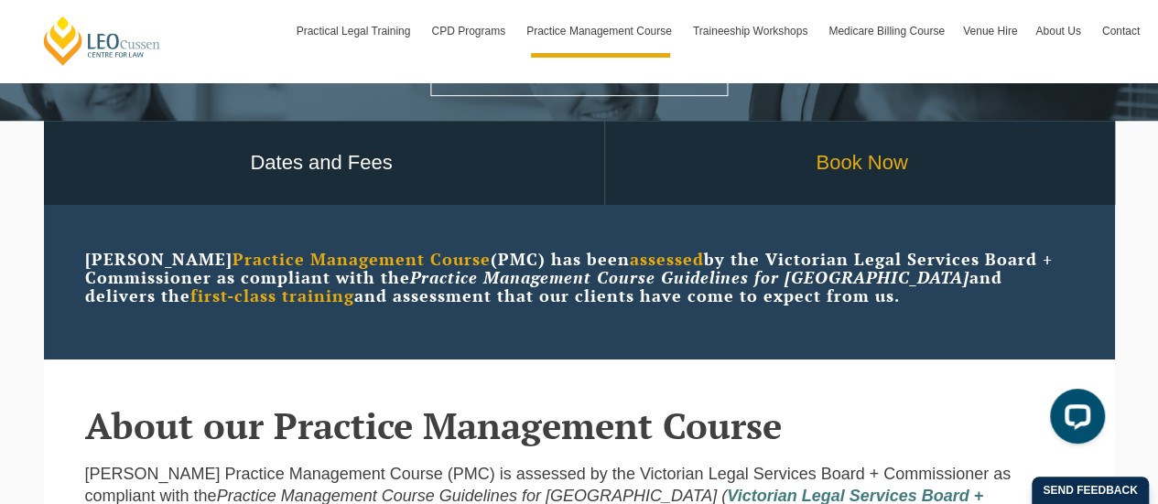
click at [868, 166] on link "Book Now" at bounding box center [862, 163] width 514 height 85
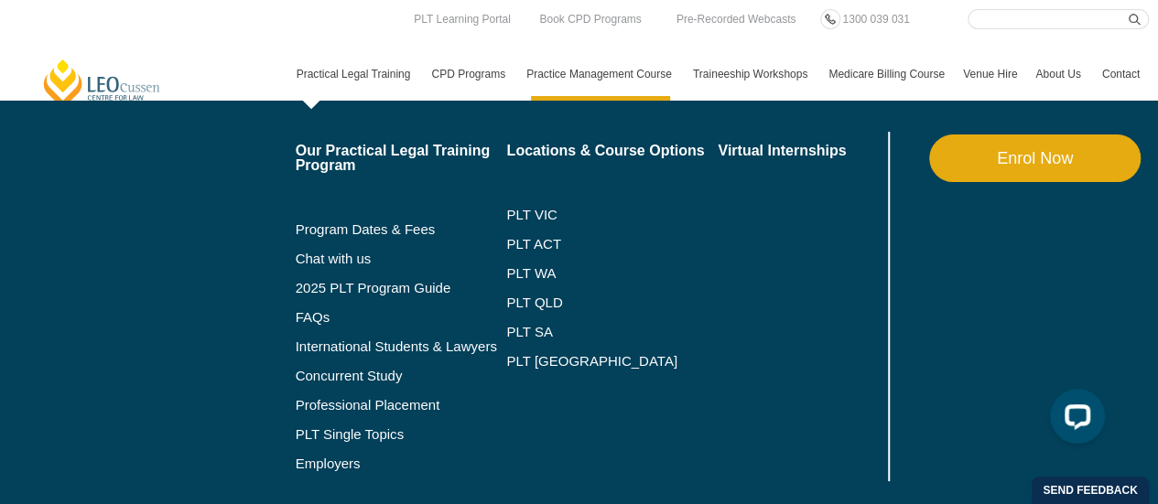
scroll to position [0, 0]
click at [322, 68] on link "Practical Legal Training" at bounding box center [354, 74] width 135 height 53
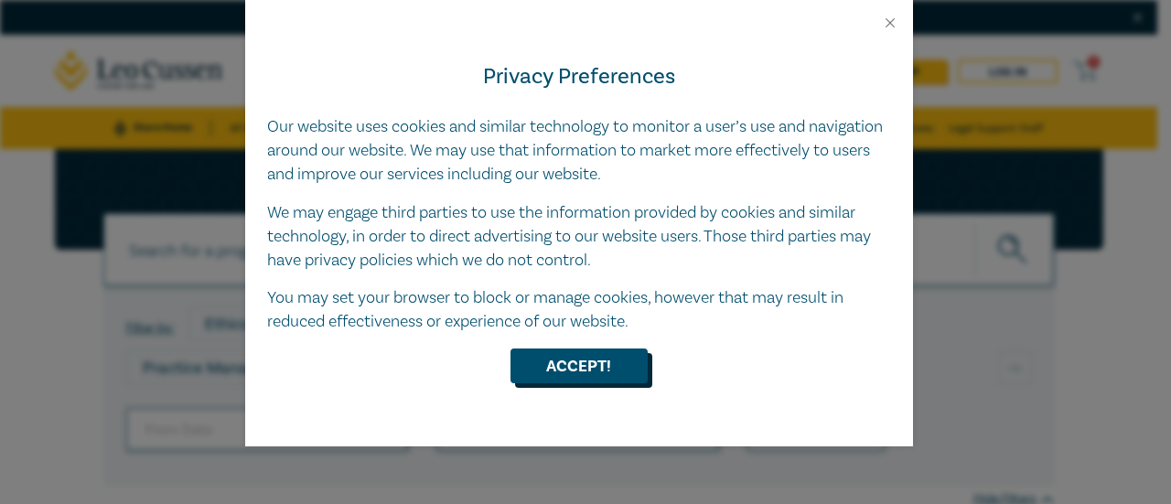
click at [590, 363] on button "Accept!" at bounding box center [579, 366] width 137 height 35
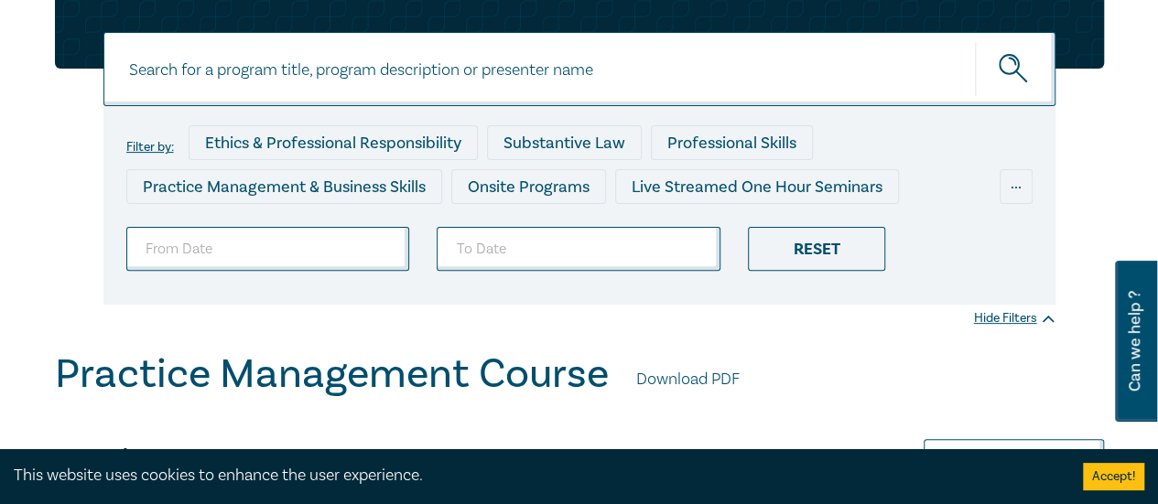
scroll to position [183, 0]
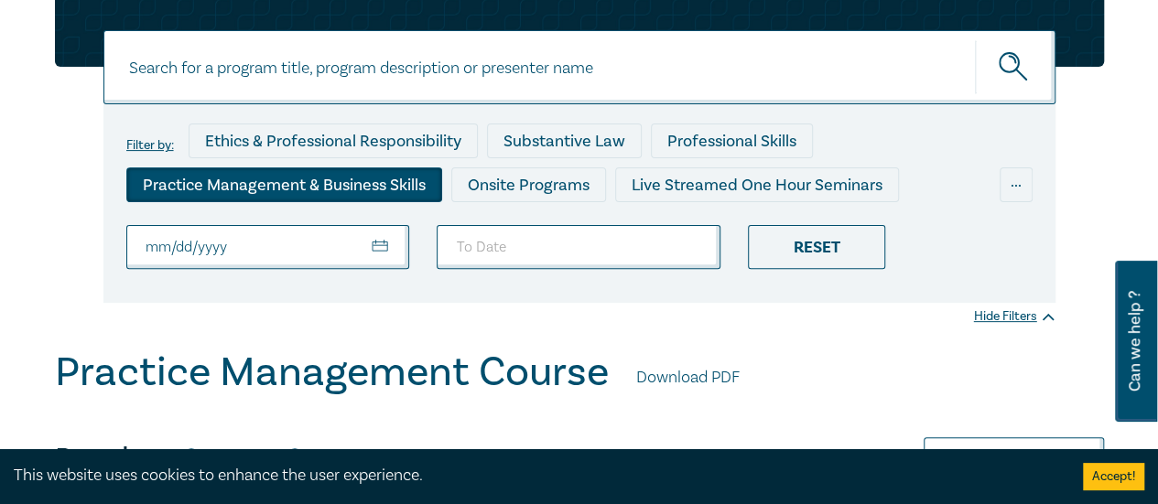
click at [219, 190] on div "Practice Management & Business Skills" at bounding box center [284, 184] width 316 height 35
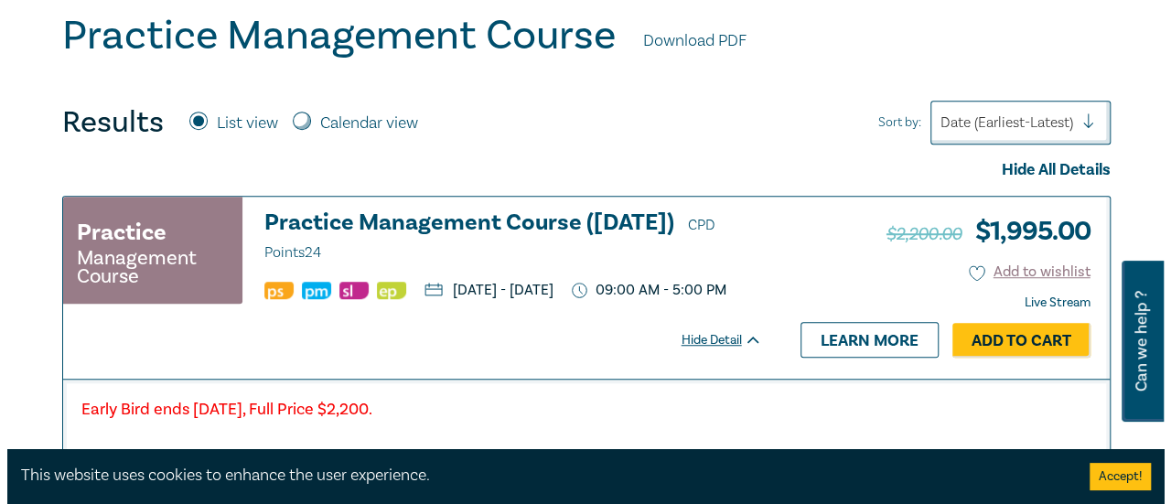
scroll to position [549, 0]
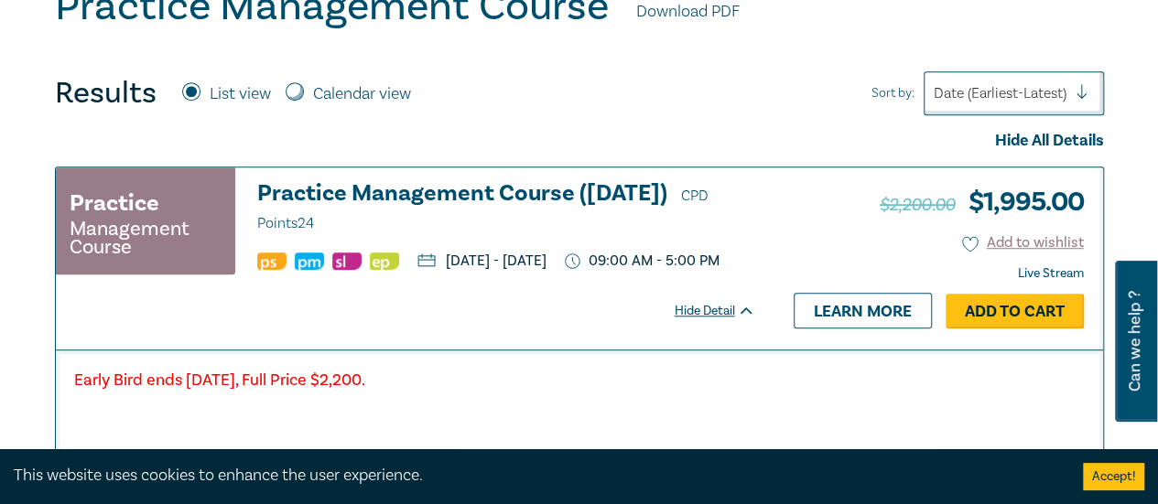
click at [1022, 329] on link "Add to Cart" at bounding box center [1014, 311] width 138 height 35
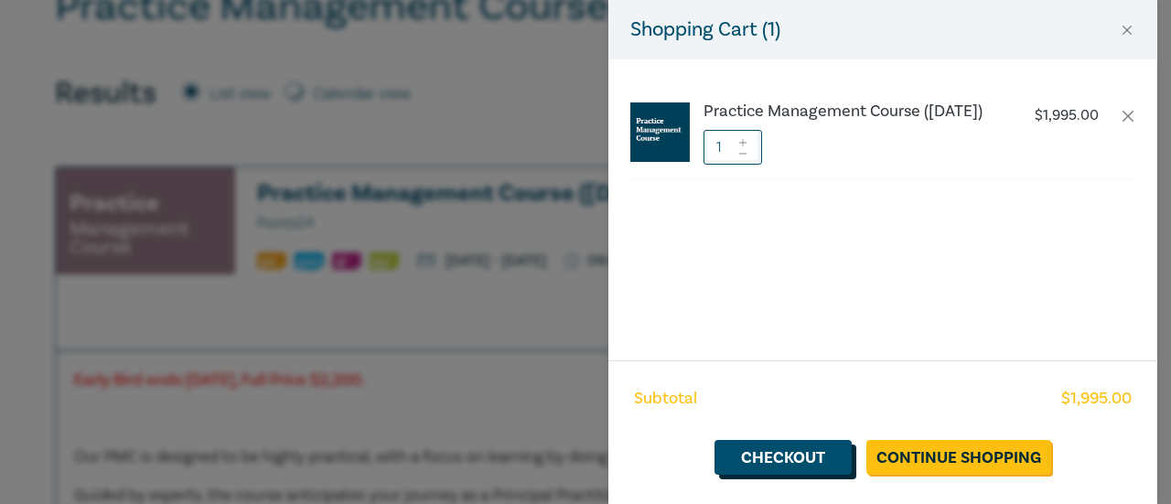
click at [811, 462] on link "Checkout" at bounding box center [783, 457] width 137 height 35
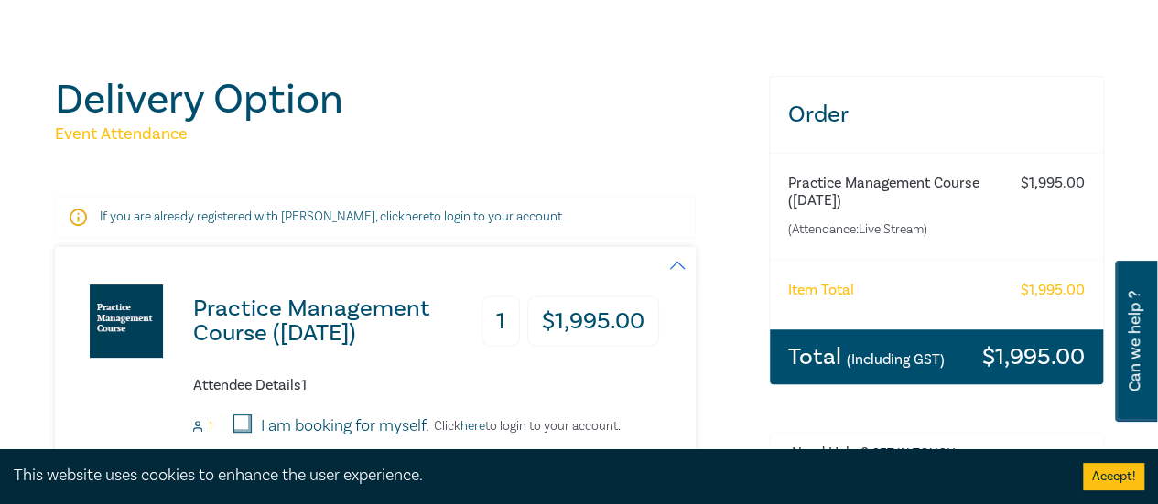
scroll to position [275, 0]
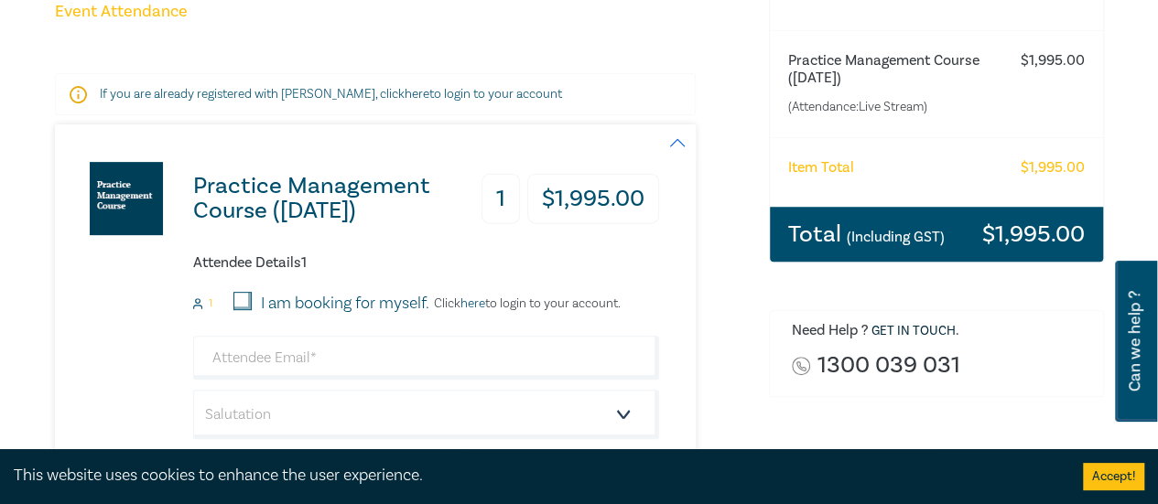
click at [243, 303] on input "I am booking for myself." at bounding box center [242, 301] width 18 height 18
checkbox input "true"
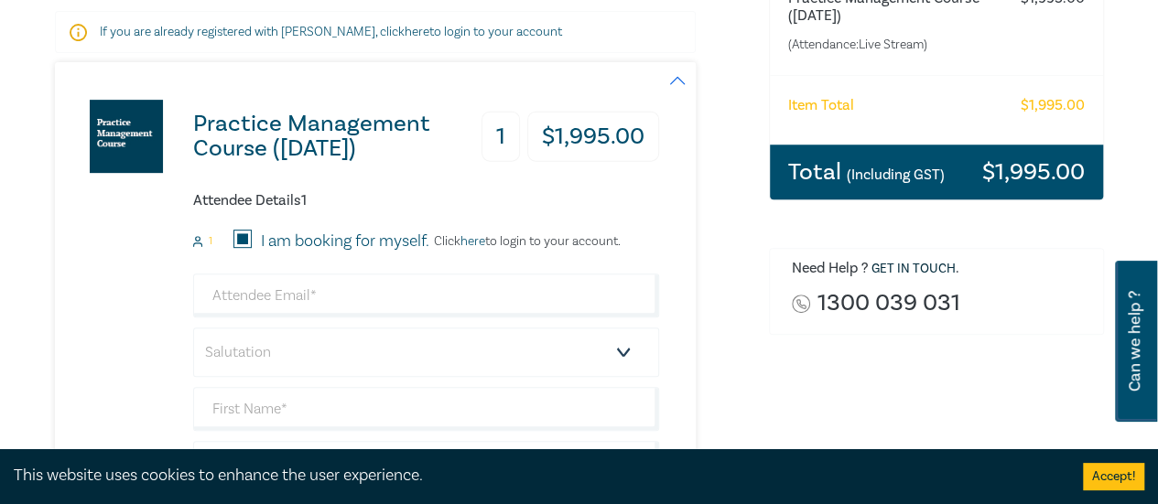
scroll to position [366, 0]
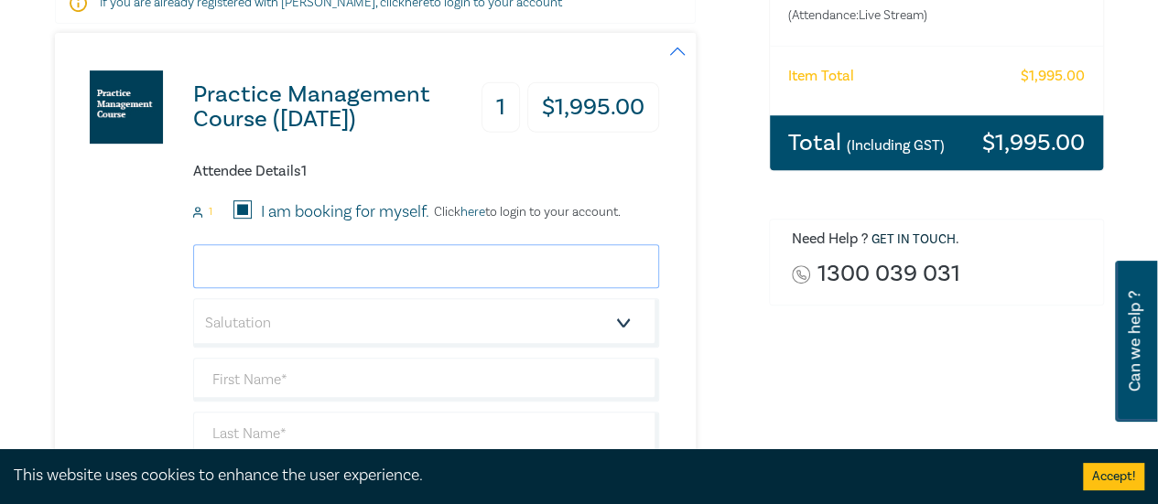
click at [307, 266] on input "email" at bounding box center [426, 266] width 466 height 44
type input "[EMAIL_ADDRESS][DOMAIN_NAME]"
click at [245, 206] on input "I am booking for myself." at bounding box center [242, 209] width 18 height 18
checkbox input "false"
click at [245, 206] on input "I am booking for myself." at bounding box center [242, 209] width 18 height 18
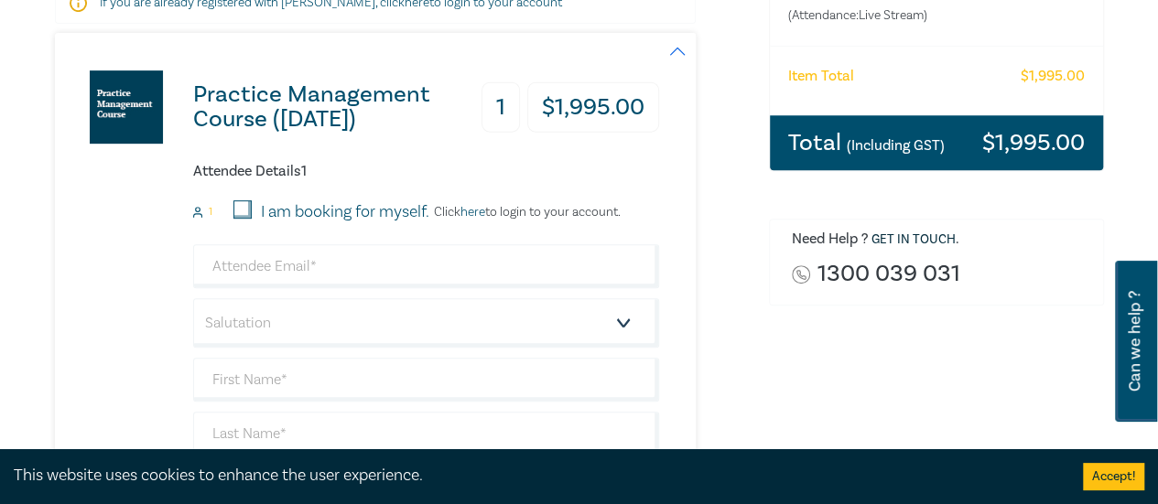
checkbox input "true"
click at [270, 264] on input "email" at bounding box center [426, 266] width 466 height 44
type input "[EMAIL_ADDRESS][DOMAIN_NAME]"
click at [304, 323] on select "Salutation Mr. Mrs. Ms. Miss Dr. Prof. Other" at bounding box center [426, 322] width 466 height 49
select select "Ms."
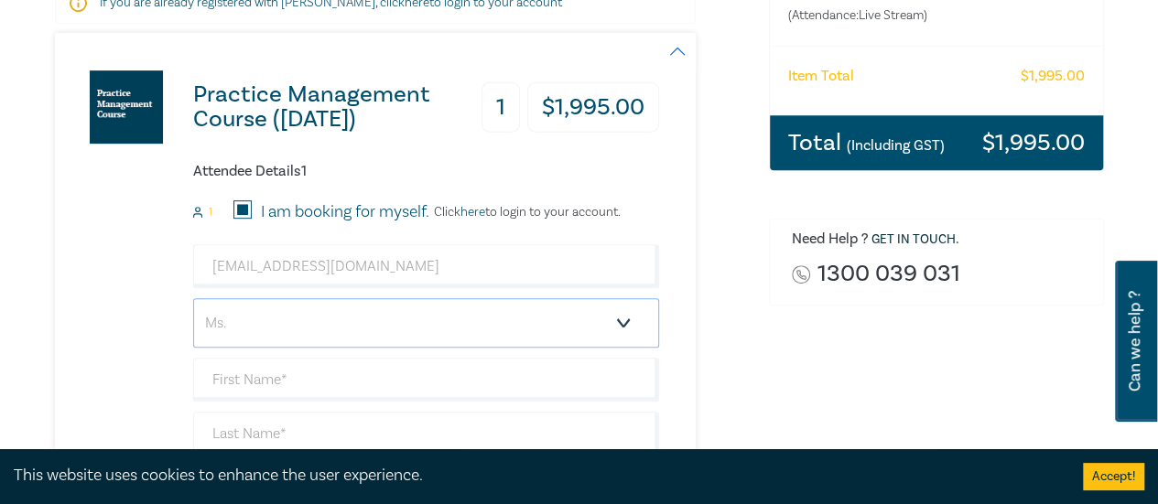
click at [193, 298] on select "Salutation Mr. Mrs. Ms. Miss Dr. Prof. Other" at bounding box center [426, 322] width 466 height 49
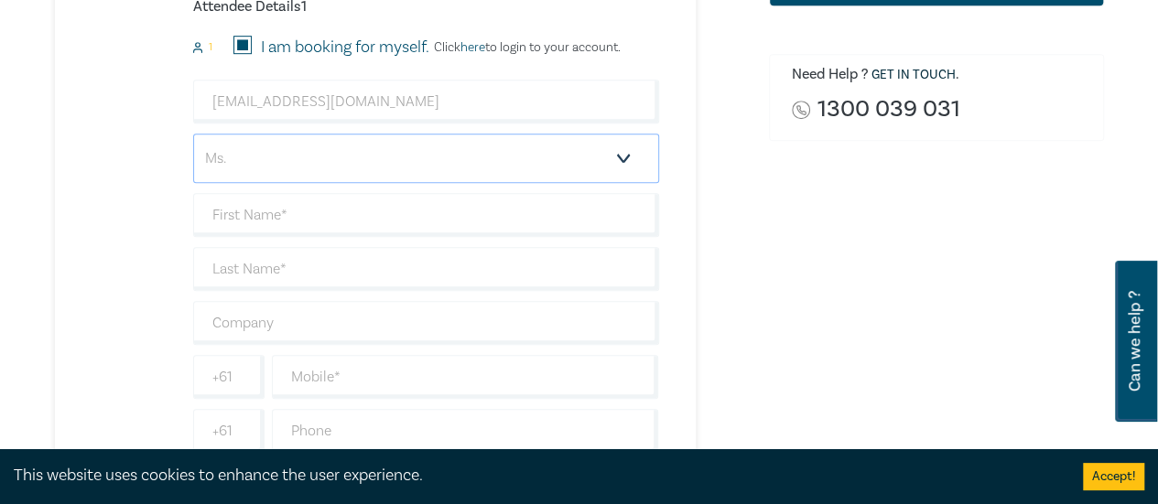
scroll to position [549, 0]
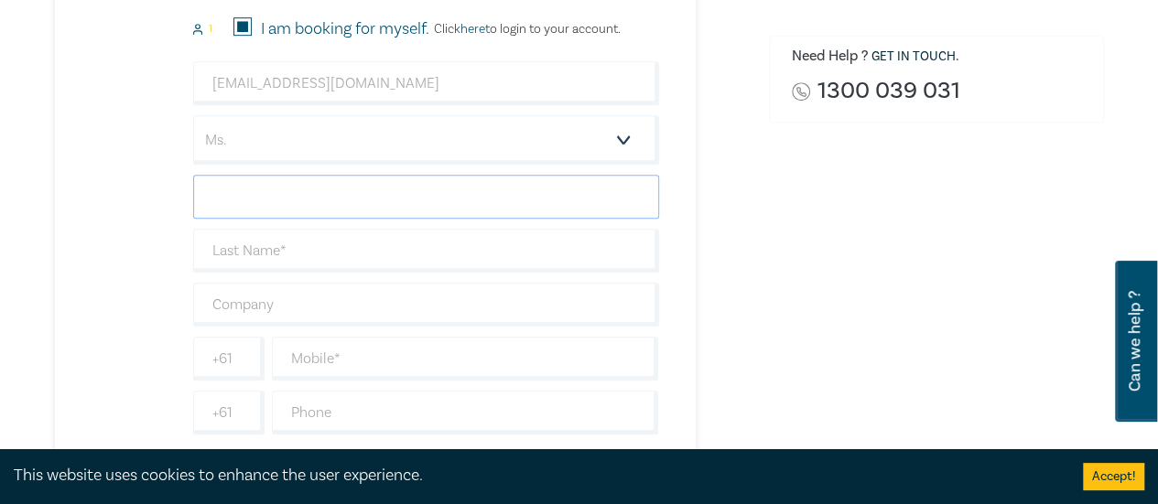
click at [233, 204] on input "text" at bounding box center [426, 197] width 466 height 44
type input "[PERSON_NAME]"
click at [271, 255] on input "text" at bounding box center [426, 251] width 466 height 44
type input "d"
type input "Dass"
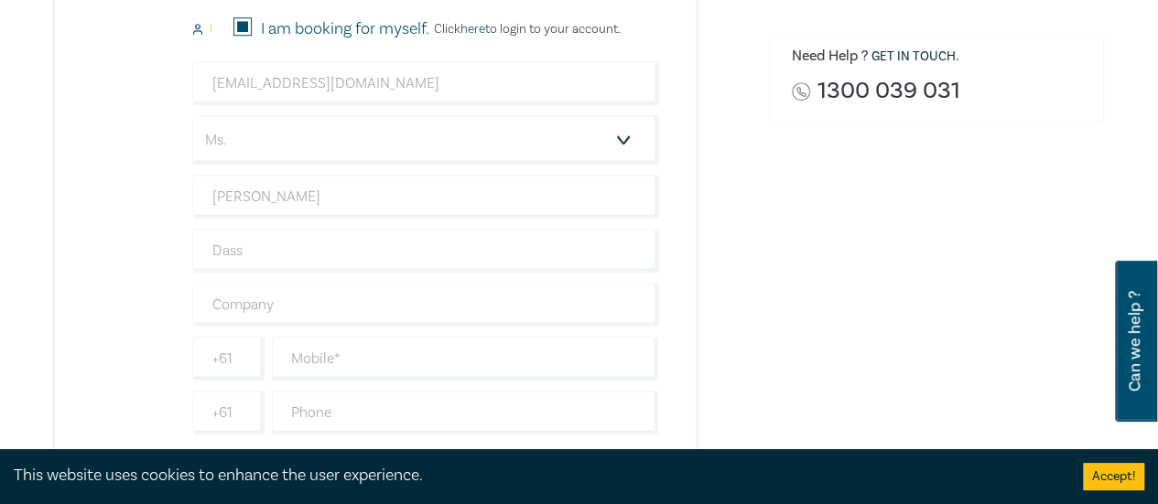
click at [802, 248] on div "Order Practice Management Course (October 2025) (Attendance: Live Stream ) $ 1,…" at bounding box center [936, 147] width 357 height 936
click at [297, 297] on input "text" at bounding box center [426, 305] width 466 height 44
click at [792, 275] on div "Order Practice Management Course (October 2025) (Attendance: Live Stream ) $ 1,…" at bounding box center [936, 147] width 357 height 936
click at [344, 361] on input "text" at bounding box center [465, 359] width 387 height 44
click at [281, 305] on input "text" at bounding box center [426, 305] width 466 height 44
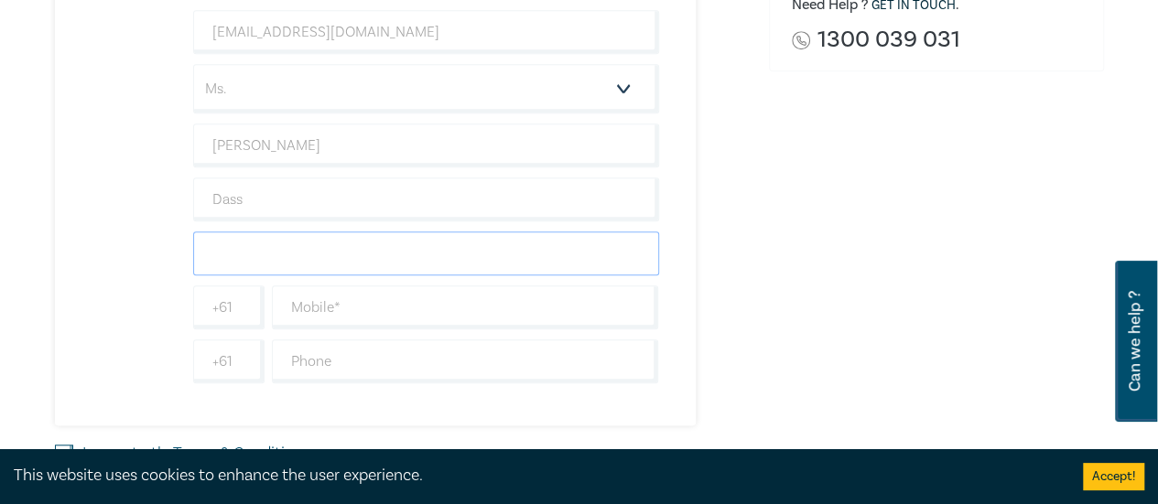
scroll to position [641, 0]
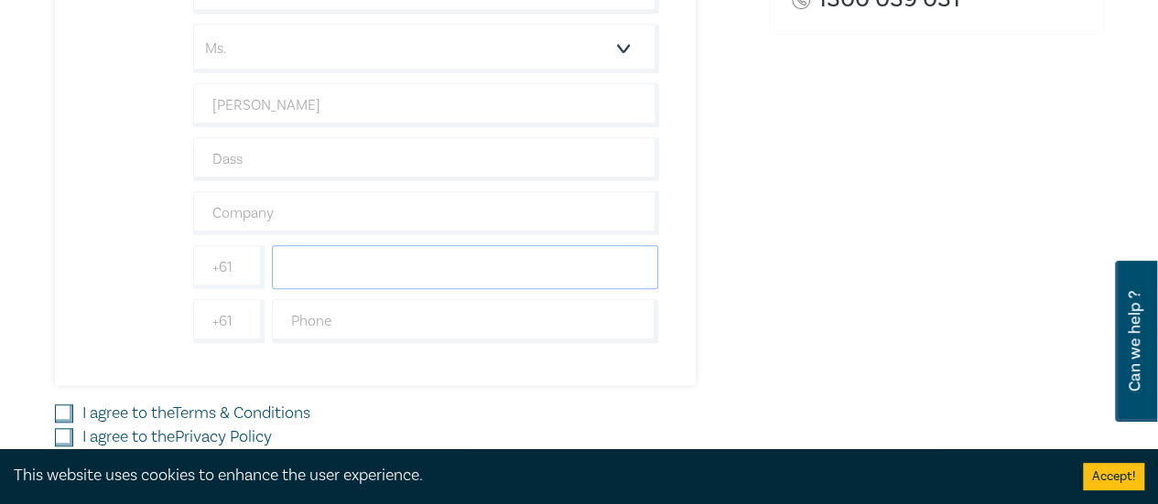
click at [343, 270] on input "text" at bounding box center [465, 267] width 387 height 44
click at [239, 217] on input "text" at bounding box center [426, 213] width 466 height 44
click at [520, 253] on input "text" at bounding box center [465, 267] width 387 height 44
click at [306, 275] on input "text" at bounding box center [465, 267] width 387 height 44
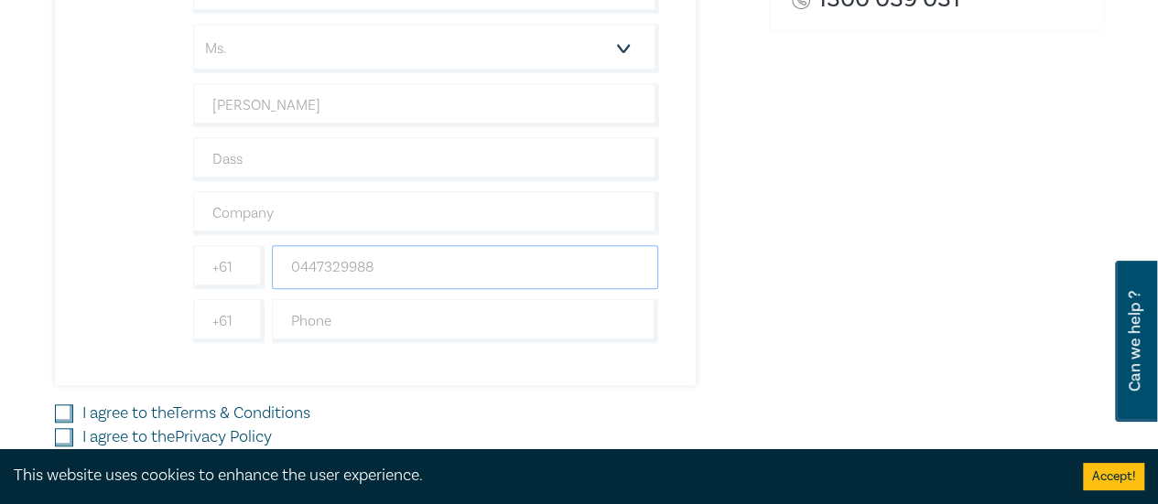
type input "0447329988"
click at [68, 409] on input "I agree to the Terms & Conditions" at bounding box center [64, 413] width 18 height 18
checkbox input "true"
click at [65, 438] on input "I agree to the Privacy Policy" at bounding box center [64, 437] width 18 height 18
checkbox input "true"
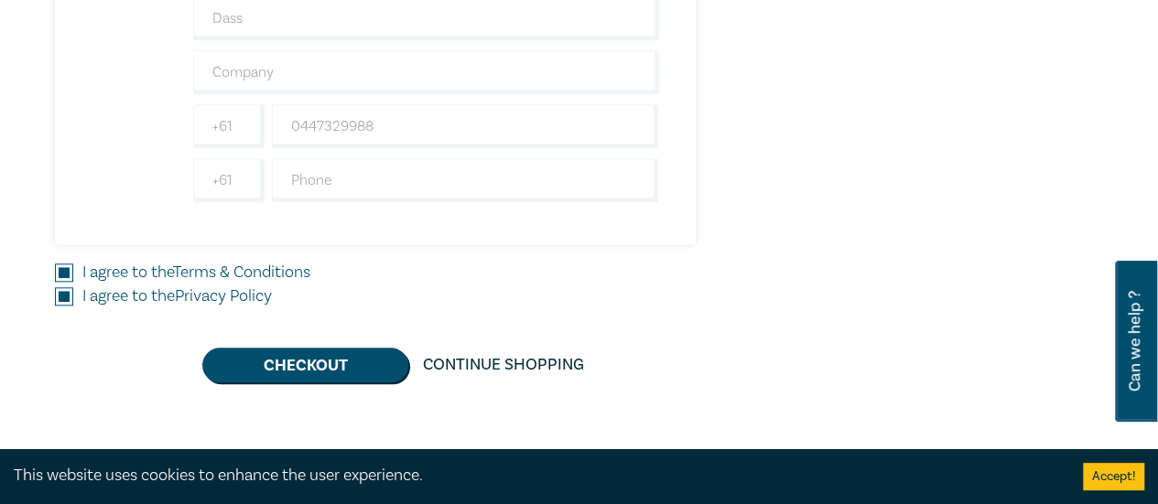
scroll to position [915, 0]
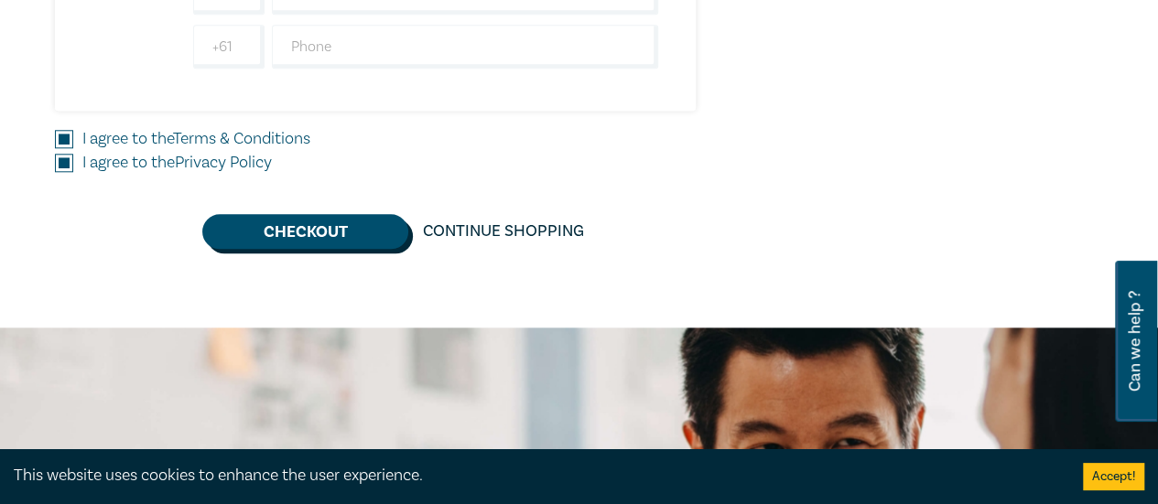
click at [319, 233] on button "Checkout" at bounding box center [305, 231] width 206 height 35
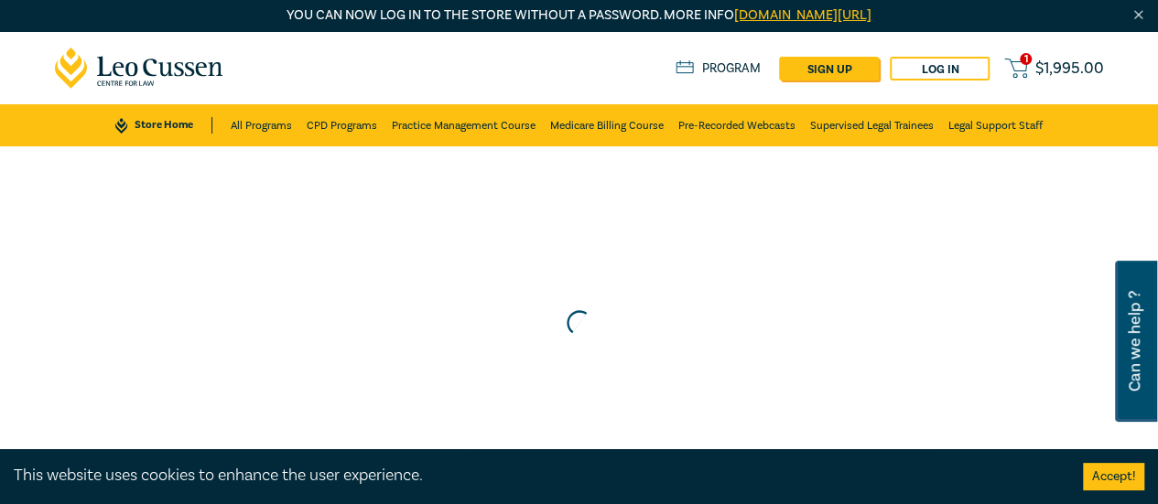
scroll to position [0, 0]
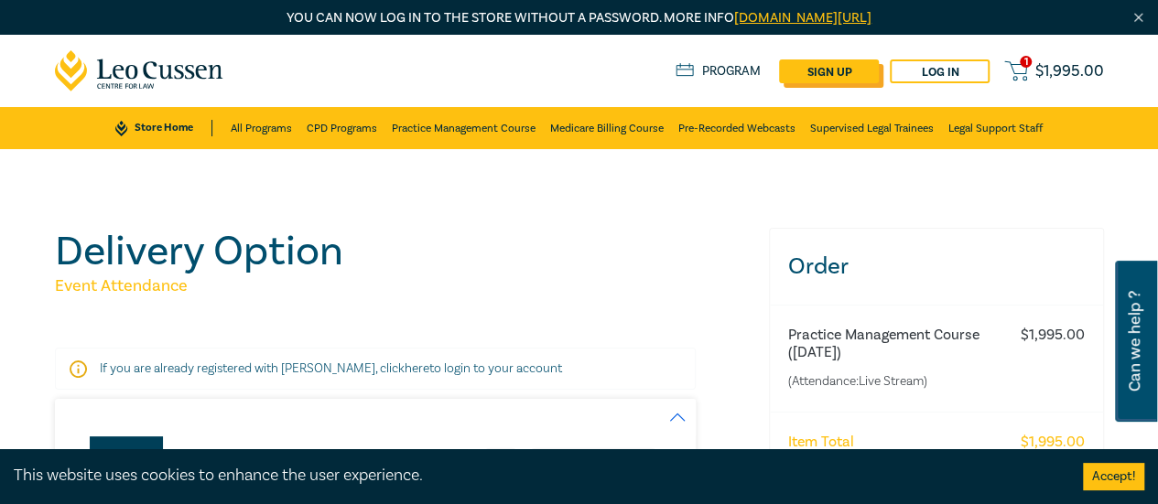
click at [837, 72] on link "sign up" at bounding box center [829, 71] width 100 height 24
select select "AU"
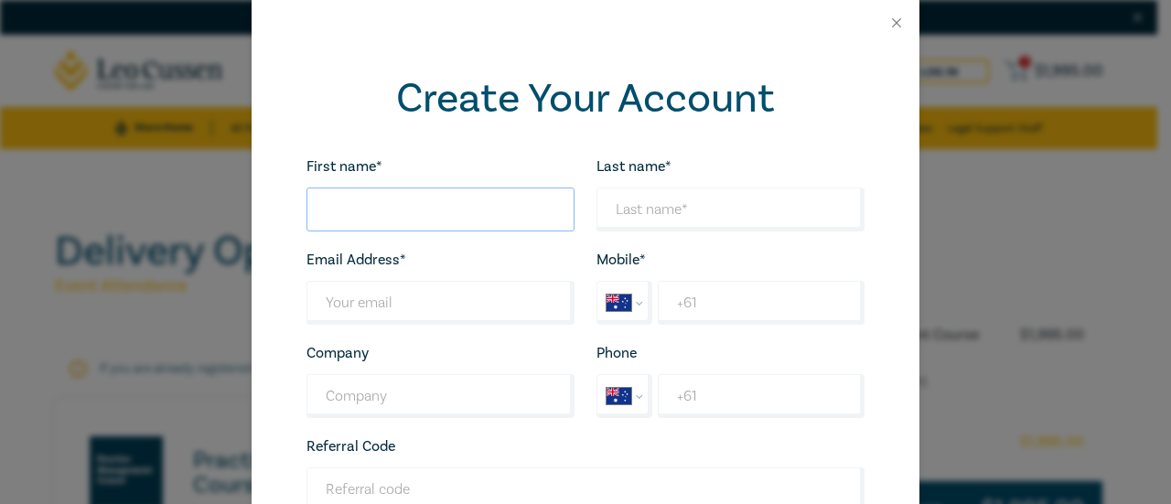
click at [362, 204] on input "First name*" at bounding box center [441, 210] width 268 height 44
type input "SUMITA"
click at [644, 214] on input "Last name*" at bounding box center [731, 210] width 268 height 44
type input "DASS"
click at [388, 308] on input "Last name*" at bounding box center [441, 303] width 268 height 44
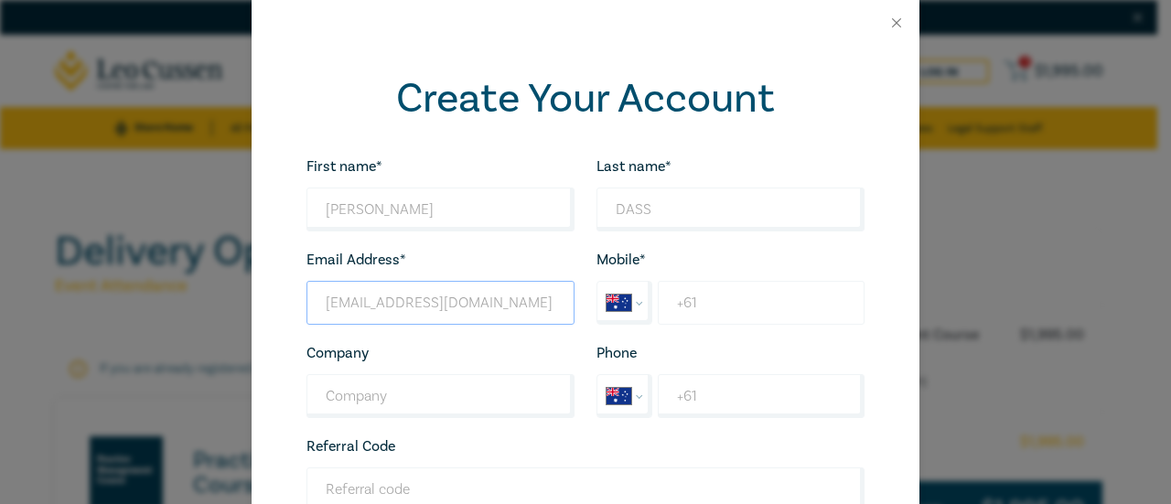
type input "sumitadas77@yahoo.co.uk"
click at [703, 299] on input "+61" at bounding box center [761, 303] width 207 height 44
type input "+61 447 329 988"
click at [652, 458] on div "Referral Code Enter referral code that you received from your friend. Looks goo…" at bounding box center [586, 489] width 580 height 108
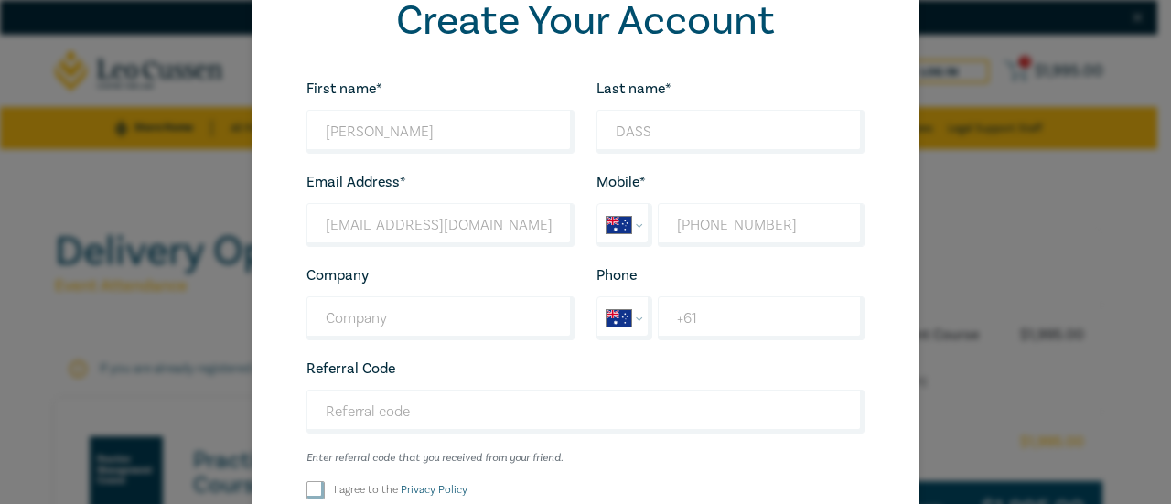
scroll to position [183, 0]
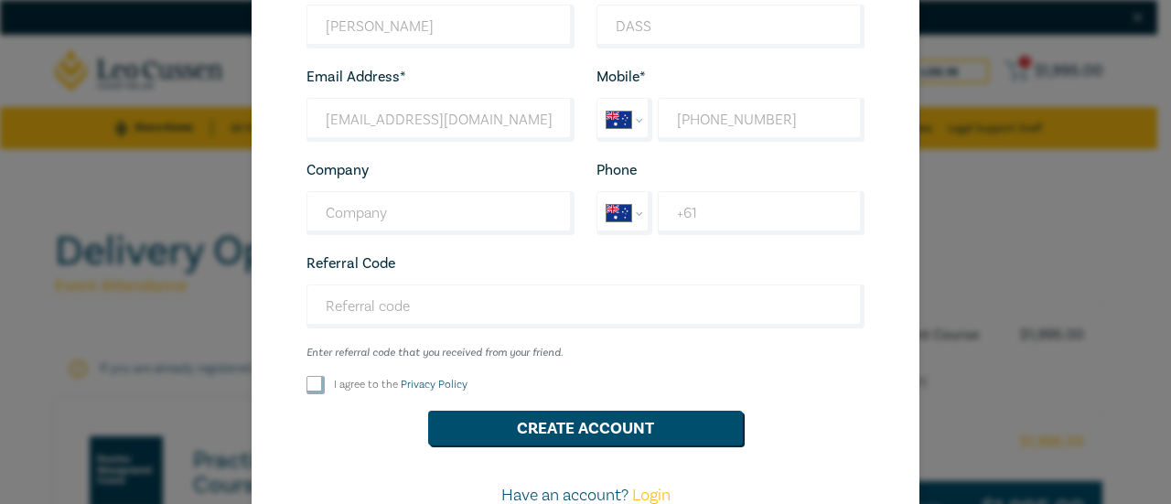
click at [307, 383] on input "I agree to the Privacy Policy" at bounding box center [316, 385] width 18 height 18
checkbox input "true"
click at [560, 426] on button "Create Account" at bounding box center [585, 428] width 315 height 35
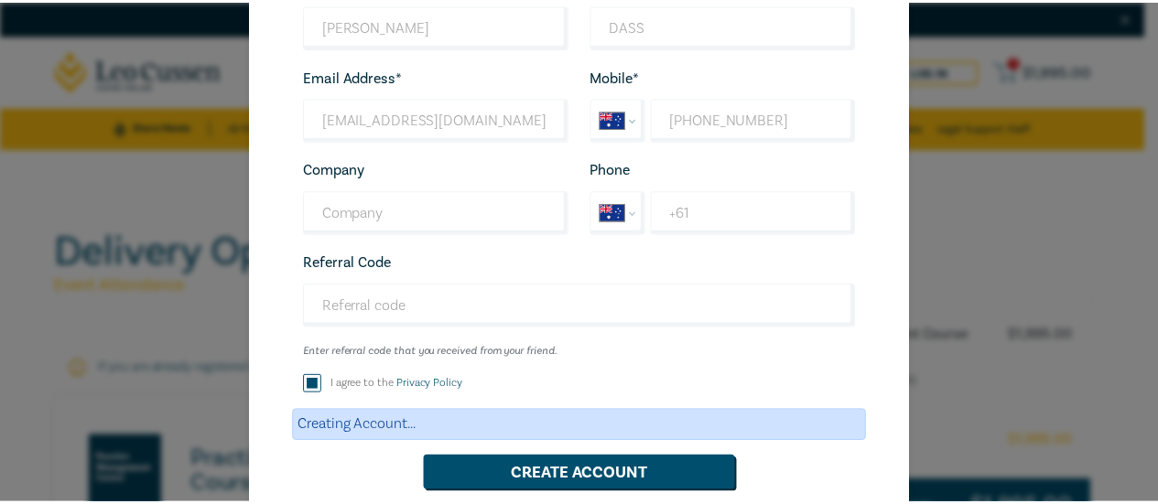
scroll to position [0, 0]
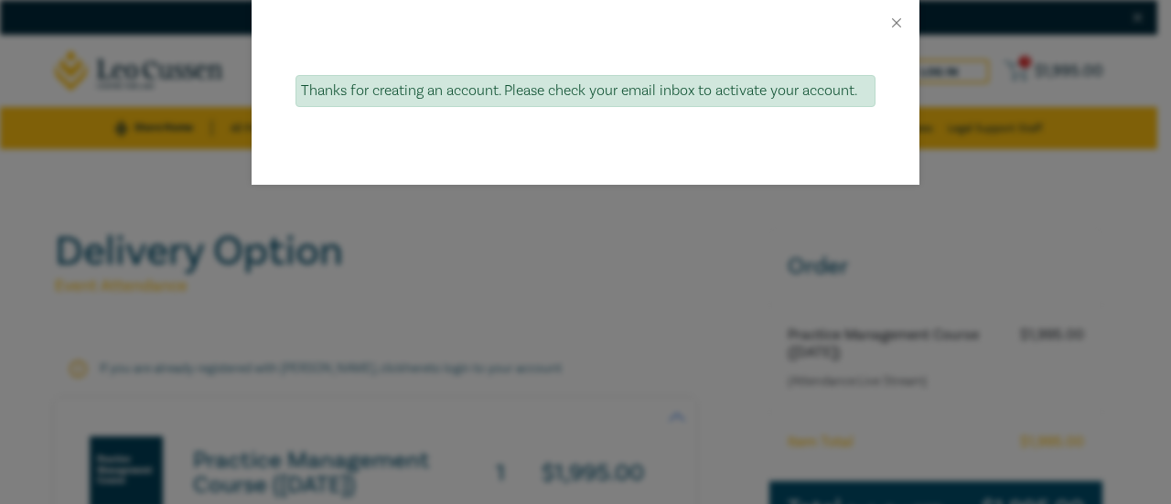
click at [706, 100] on div "Thanks for creating an account. Please check your email inbox to activate your …" at bounding box center [586, 91] width 580 height 32
click at [895, 27] on button "Close" at bounding box center [897, 23] width 16 height 16
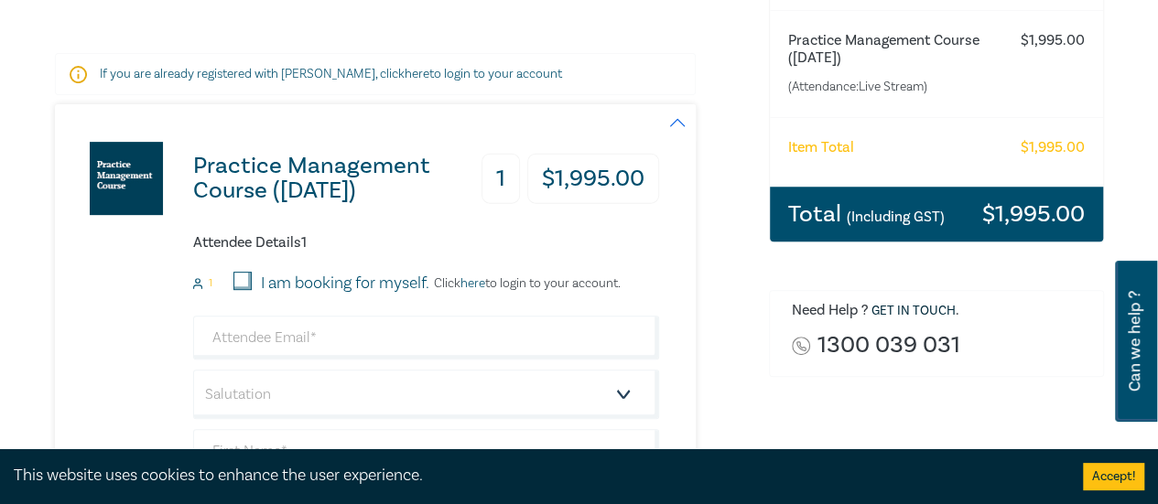
scroll to position [275, 0]
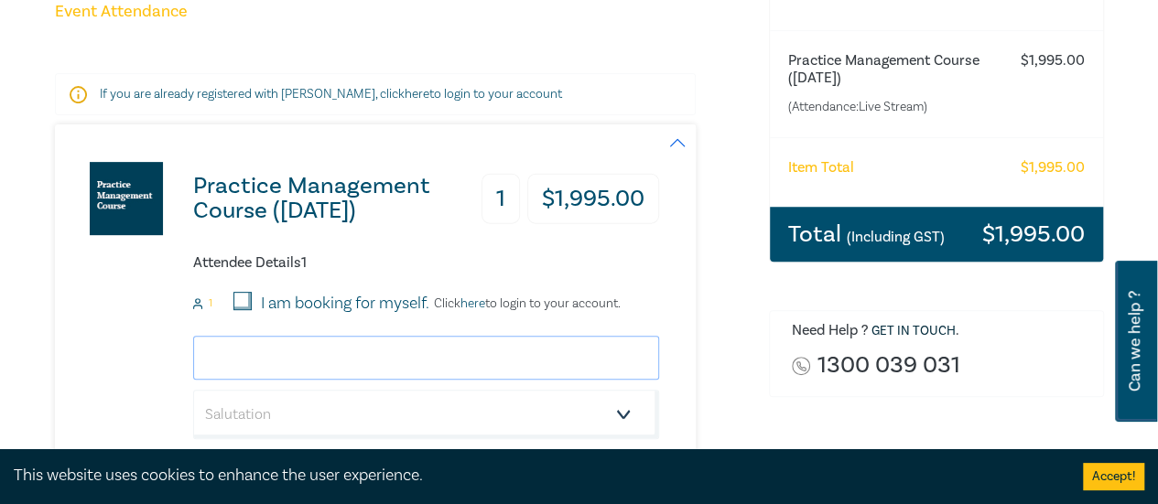
click at [317, 358] on input "email" at bounding box center [426, 358] width 466 height 44
type input "[EMAIL_ADDRESS][DOMAIN_NAME]"
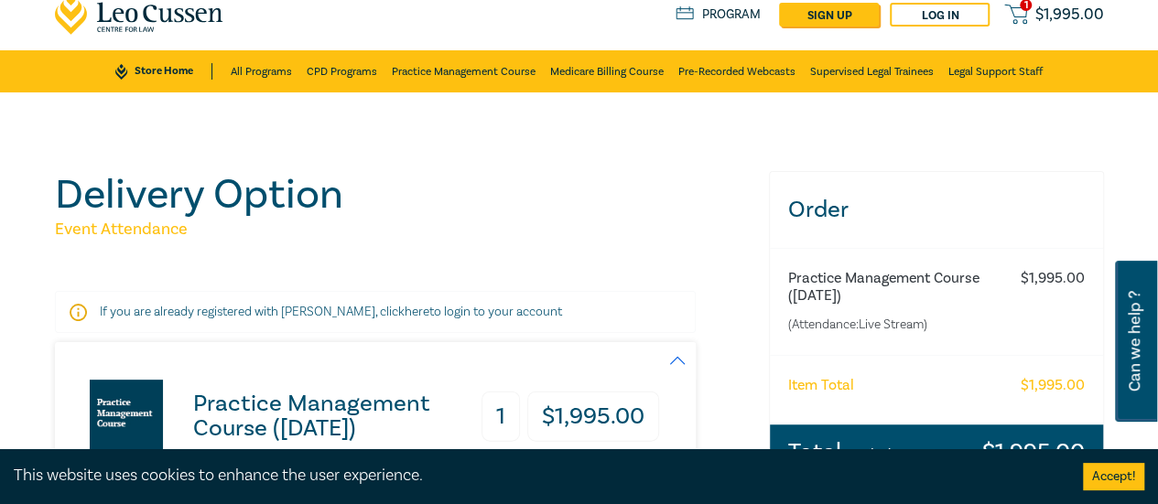
scroll to position [0, 0]
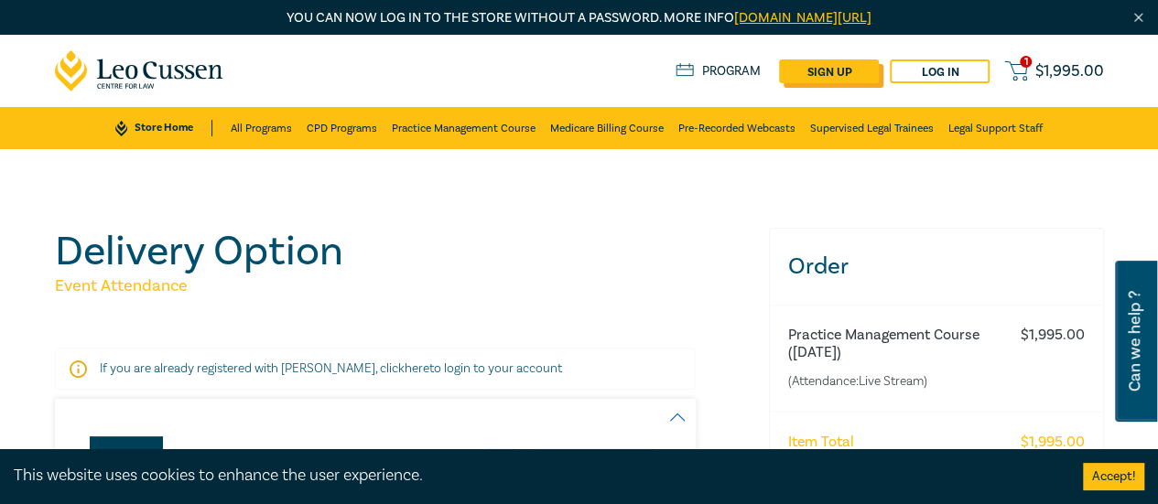
click at [848, 68] on link "sign up" at bounding box center [829, 71] width 100 height 24
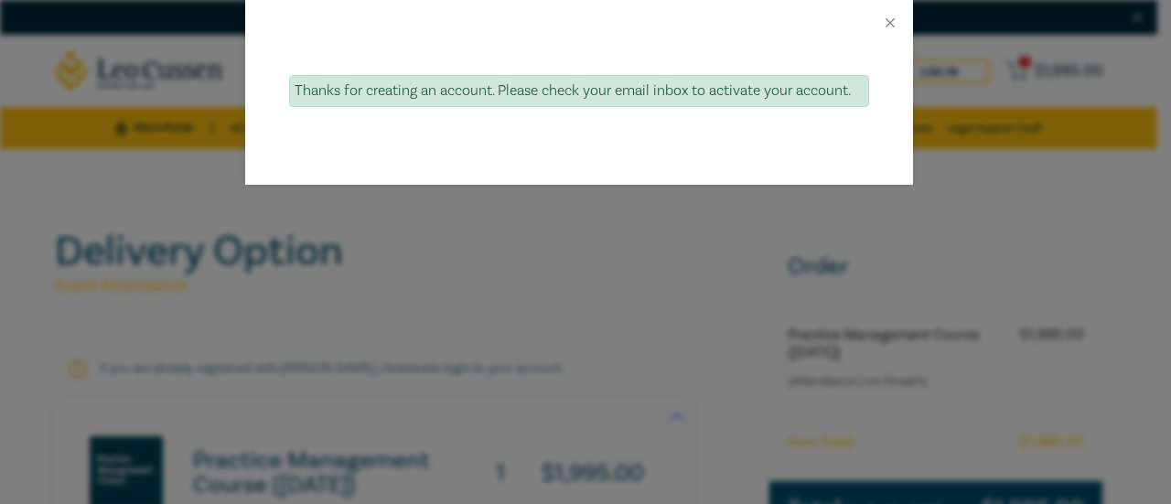
click at [566, 84] on div "Thanks for creating an account. Please check your email inbox to activate your …" at bounding box center [579, 91] width 580 height 32
click at [600, 80] on div "Thanks for creating an account. Please check your email inbox to activate your …" at bounding box center [579, 91] width 580 height 32
click at [886, 32] on div at bounding box center [579, 23] width 668 height 46
click at [887, 21] on button "Close" at bounding box center [890, 23] width 16 height 16
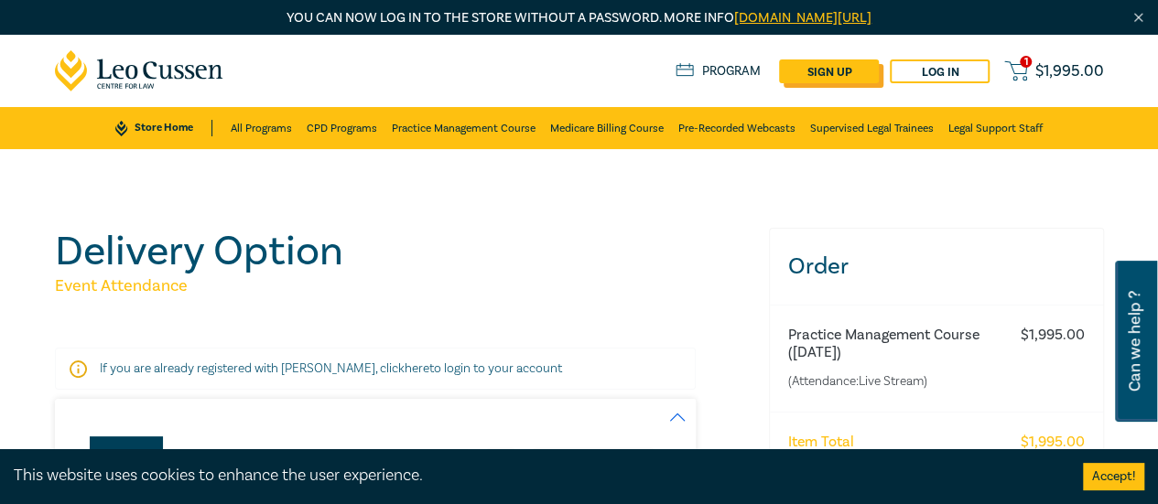
click at [832, 76] on link "sign up" at bounding box center [829, 71] width 100 height 24
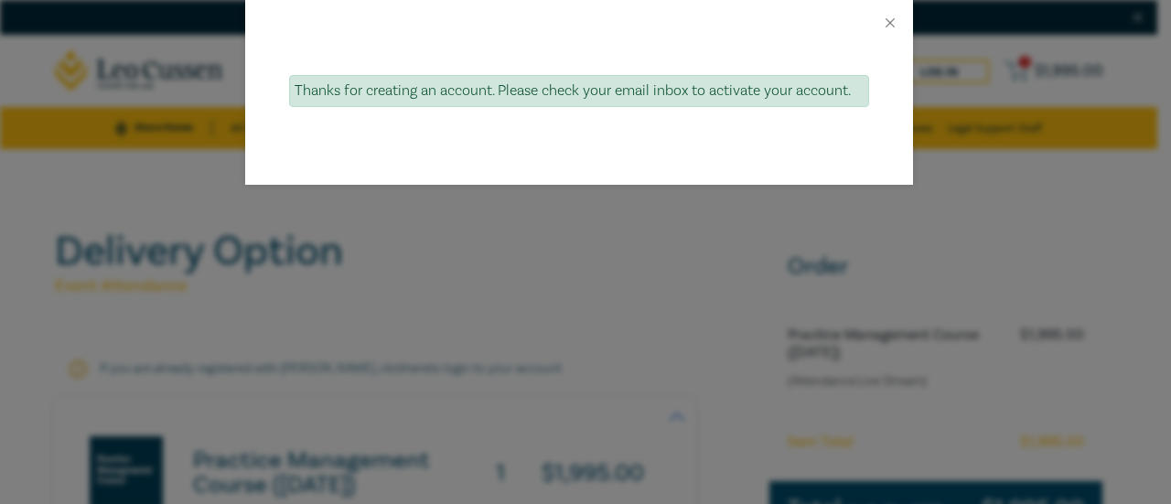
click at [788, 98] on div "Thanks for creating an account. Please check your email inbox to activate your …" at bounding box center [579, 91] width 580 height 32
drag, startPoint x: 789, startPoint y: 96, endPoint x: 893, endPoint y: 27, distance: 125.4
click at [793, 94] on div "Thanks for creating an account. Please check your email inbox to activate your …" at bounding box center [579, 91] width 580 height 32
click at [883, 27] on button "Close" at bounding box center [890, 23] width 16 height 16
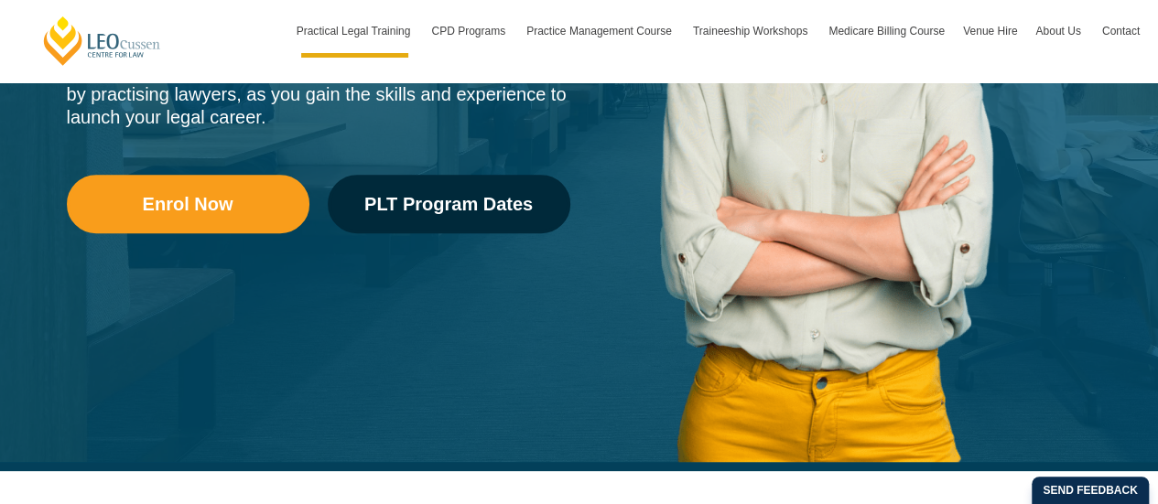
scroll to position [549, 0]
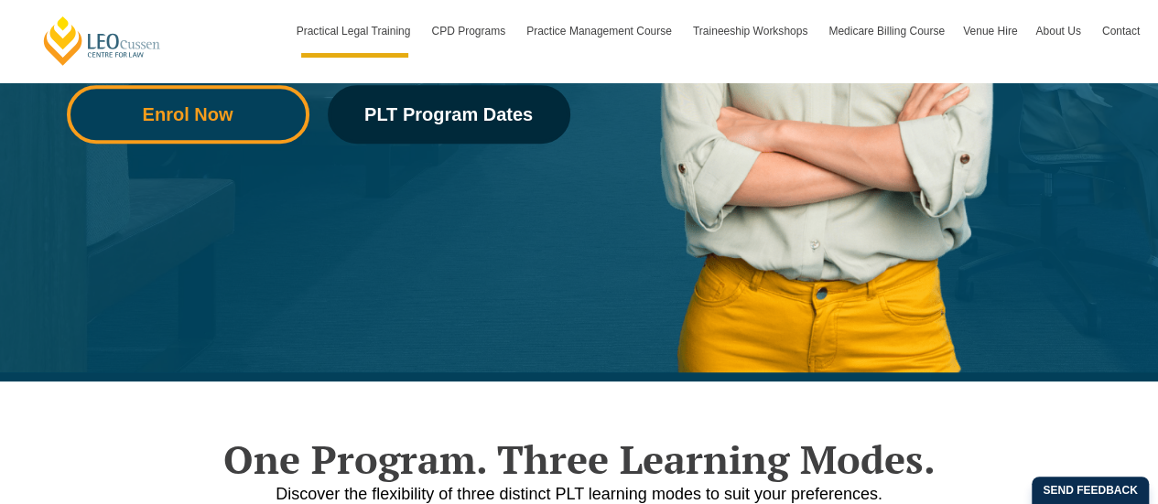
click at [204, 118] on span "Enrol Now" at bounding box center [188, 114] width 91 height 18
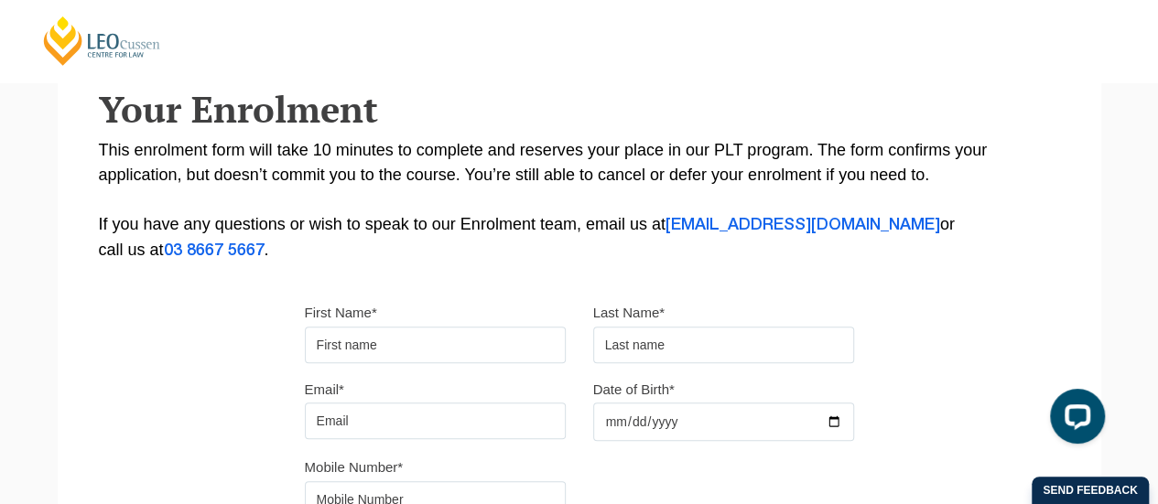
scroll to position [366, 0]
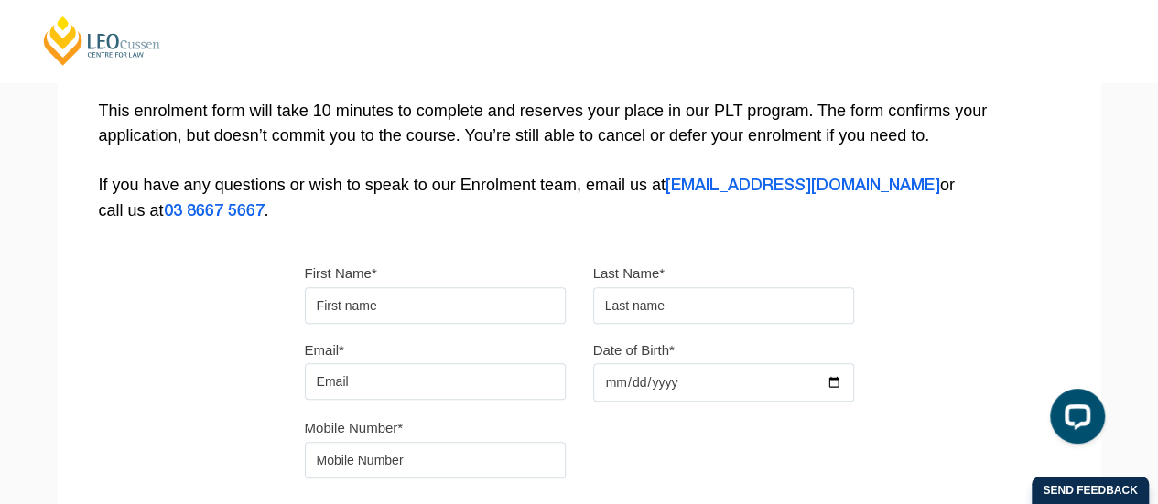
click at [363, 307] on input "First Name*" at bounding box center [435, 305] width 261 height 37
type input "SUMITA"
click at [692, 307] on input "text" at bounding box center [723, 305] width 261 height 37
type input "dass"
click at [365, 393] on input "Email*" at bounding box center [435, 381] width 261 height 37
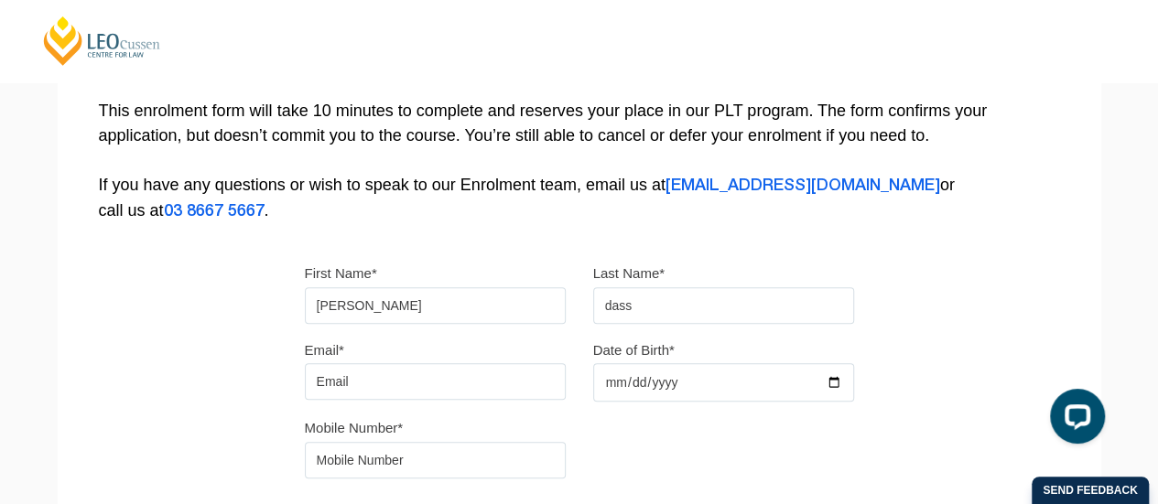
type input "sumitadass77@yahoo.co.uk"
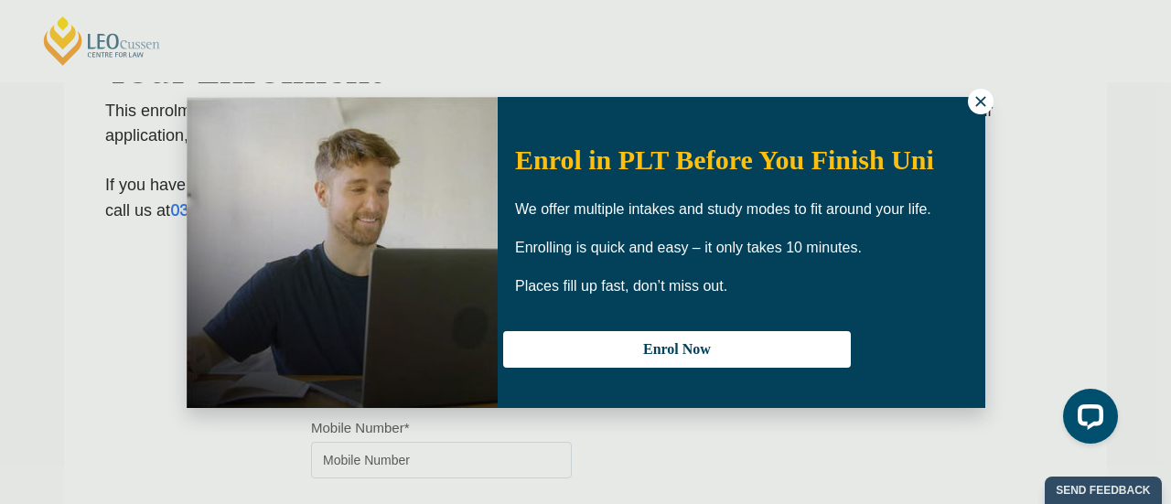
click at [980, 100] on icon at bounding box center [981, 101] width 16 height 16
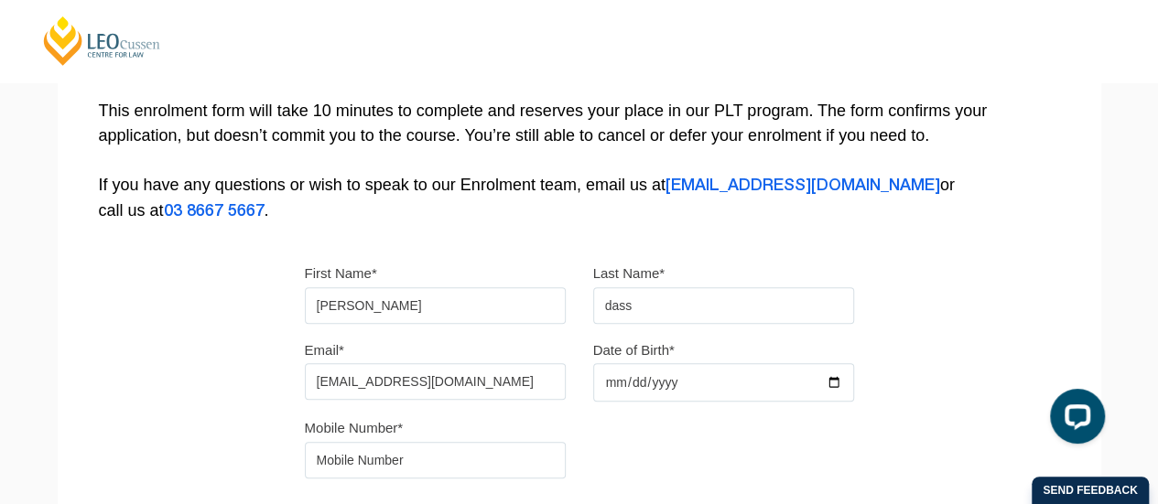
click at [826, 382] on input "Date of Birth*" at bounding box center [723, 382] width 261 height 38
click at [956, 262] on div "Please note that your information is saved on our server as you enter it. Congr…" at bounding box center [579, 194] width 1043 height 815
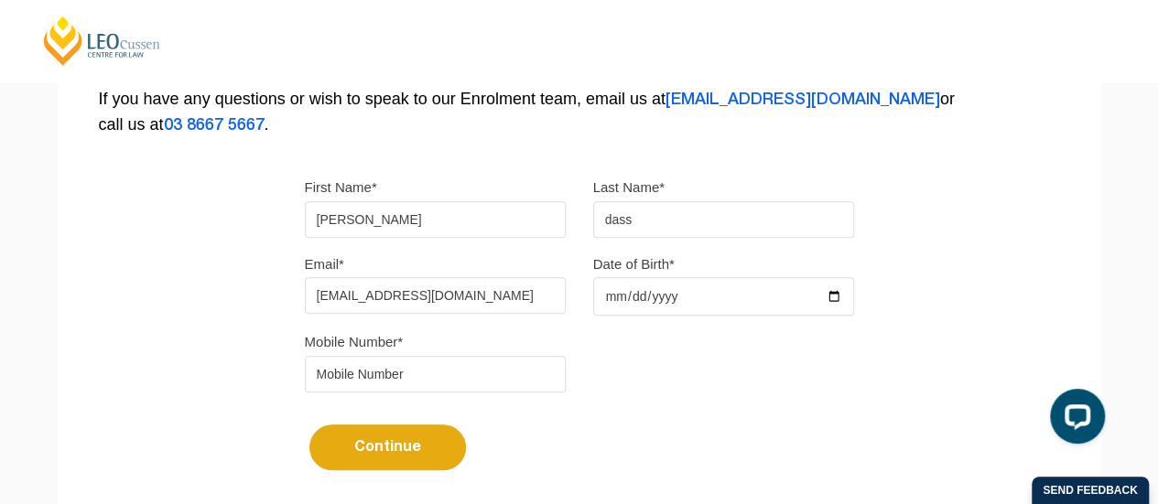
scroll to position [458, 0]
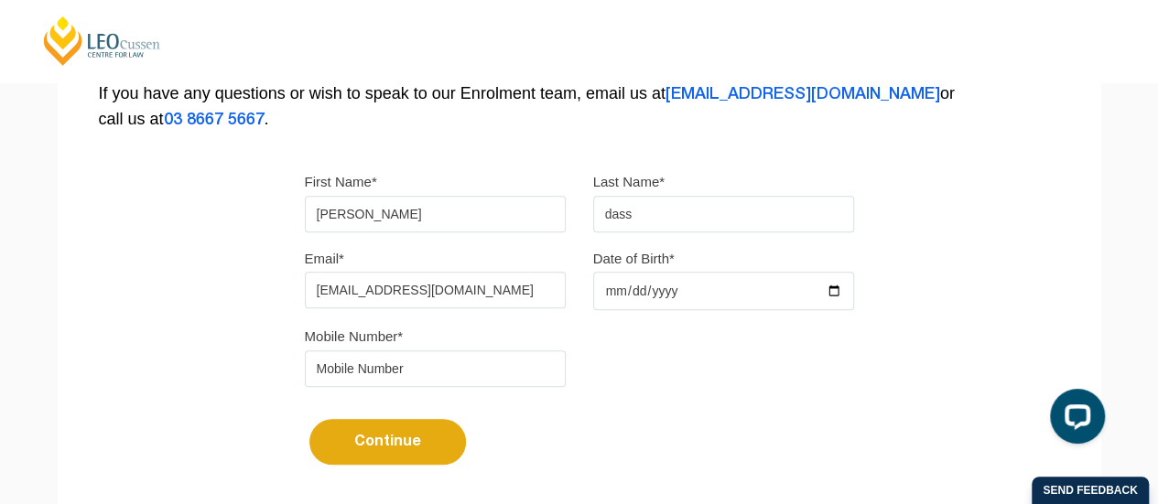
click at [685, 297] on input "2025-11-11" at bounding box center [723, 291] width 261 height 38
click at [833, 294] on input "2025-11-11" at bounding box center [723, 291] width 261 height 38
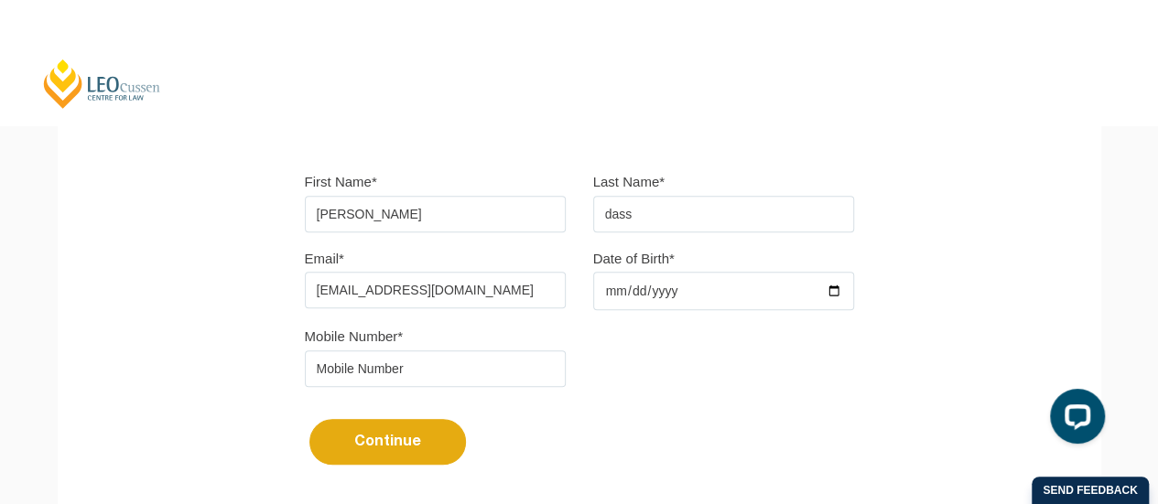
click at [961, 163] on div "Please note that your information is saved on our server as you enter it. Congr…" at bounding box center [579, 102] width 1043 height 815
click at [670, 288] on input "2025-11-11" at bounding box center [723, 291] width 261 height 38
type input "1977-11-11"
click at [309, 419] on button "Continue" at bounding box center [387, 442] width 156 height 46
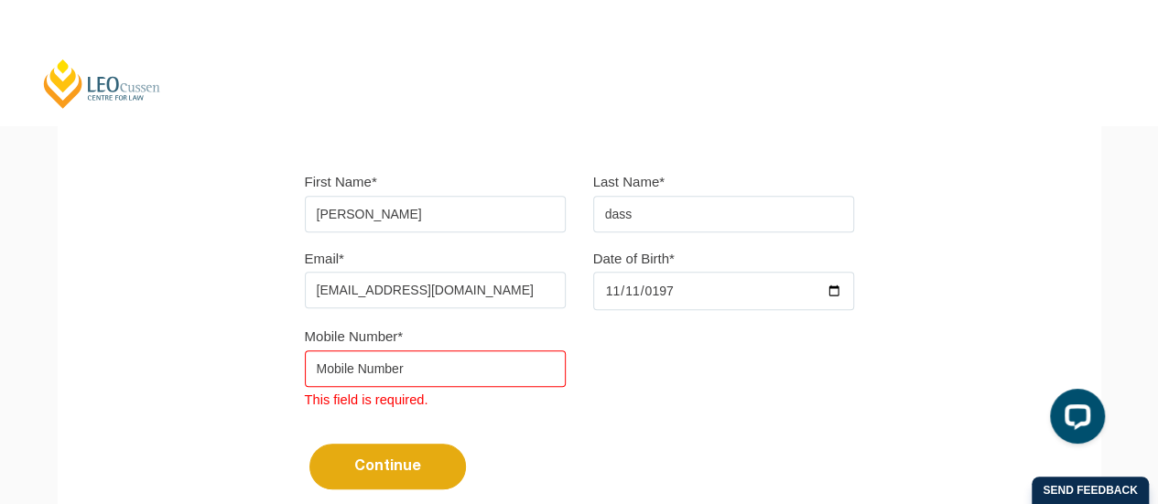
click at [415, 365] on input "tel" at bounding box center [435, 368] width 261 height 37
type input "0447329988"
click at [611, 292] on input "1977-11-11" at bounding box center [723, 291] width 261 height 38
click at [800, 394] on div "Mobile Number* 0447329988 This field is required." at bounding box center [579, 375] width 577 height 102
click at [641, 285] on input "1977-02-09" at bounding box center [723, 291] width 261 height 38
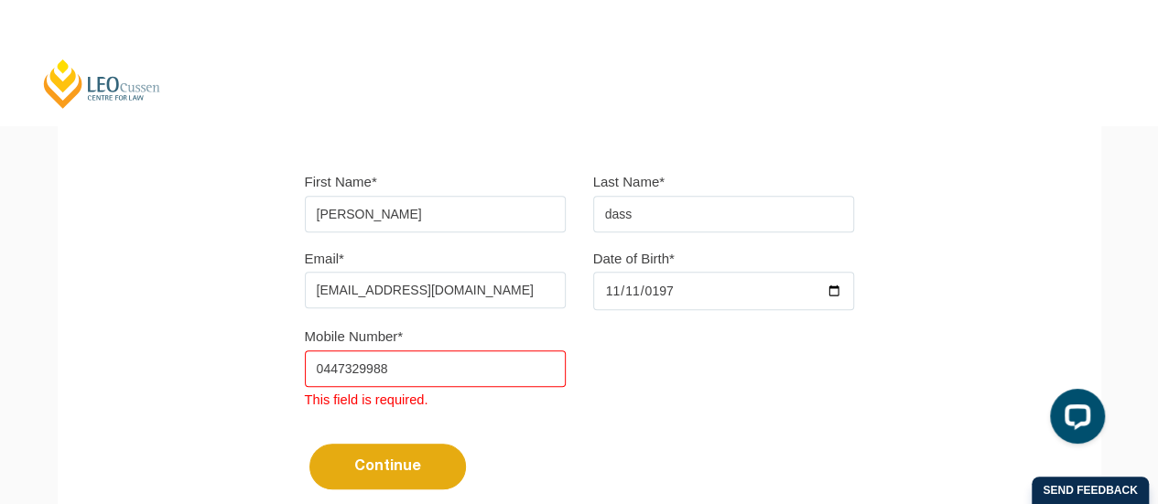
click at [635, 289] on input "1977-02-09" at bounding box center [723, 291] width 261 height 38
type input "1977-02-11"
click at [622, 418] on div "Mobile Number* 0447329988 This field is required." at bounding box center [579, 375] width 577 height 102
click at [353, 377] on input "0447329988" at bounding box center [435, 368] width 261 height 37
click at [318, 373] on input "0447329988" at bounding box center [435, 368] width 261 height 37
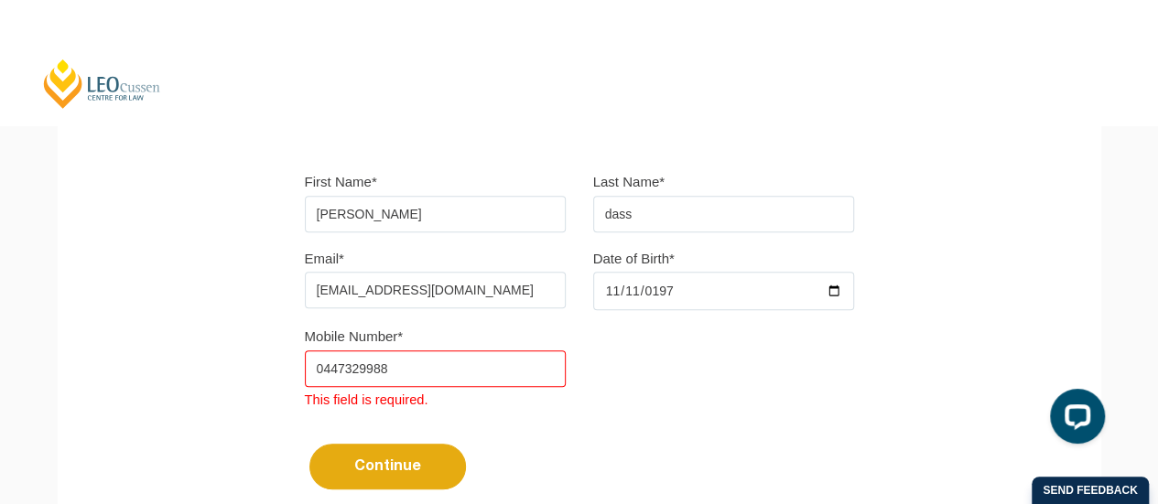
click at [395, 468] on button "Continue" at bounding box center [387, 467] width 156 height 46
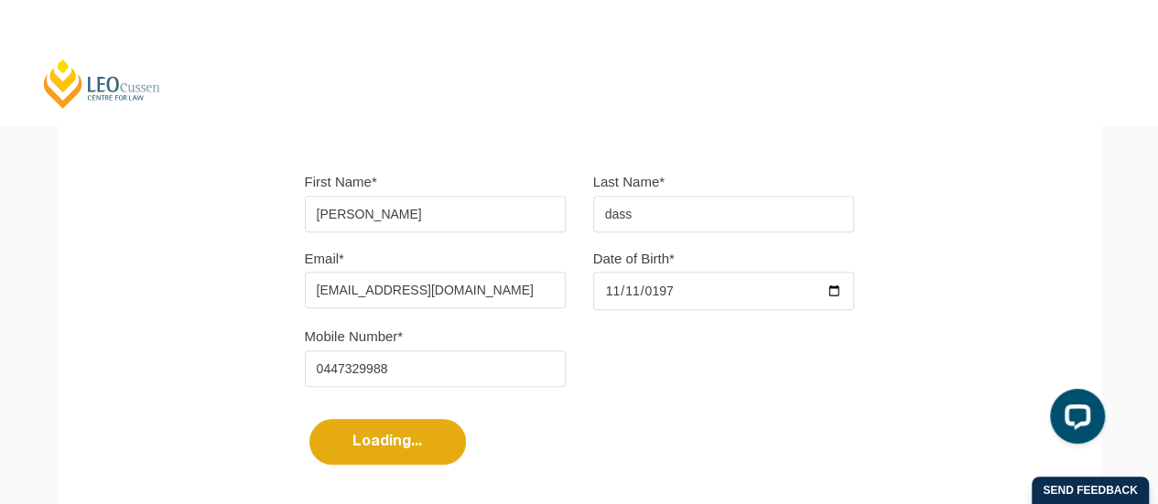
select select
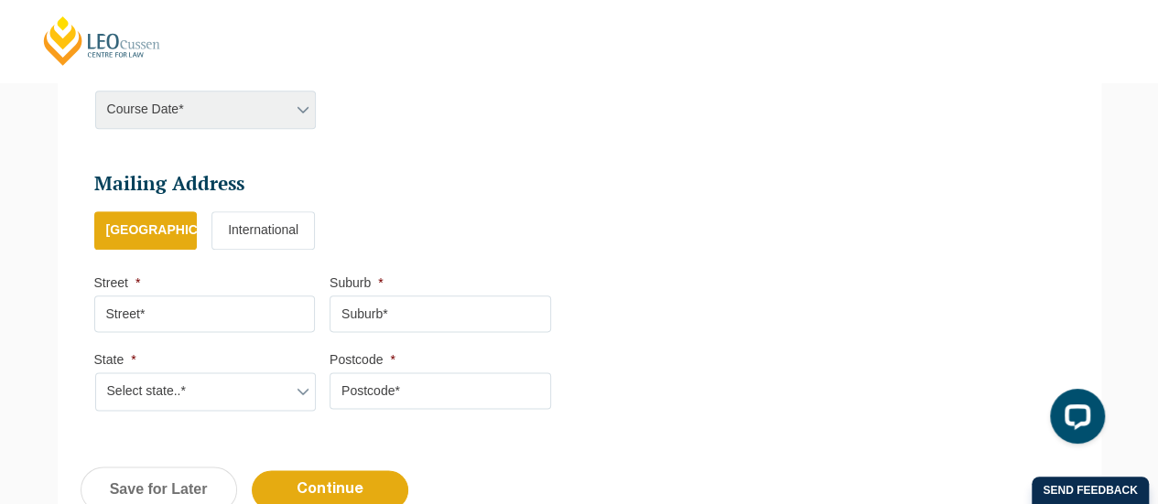
scroll to position [158, 0]
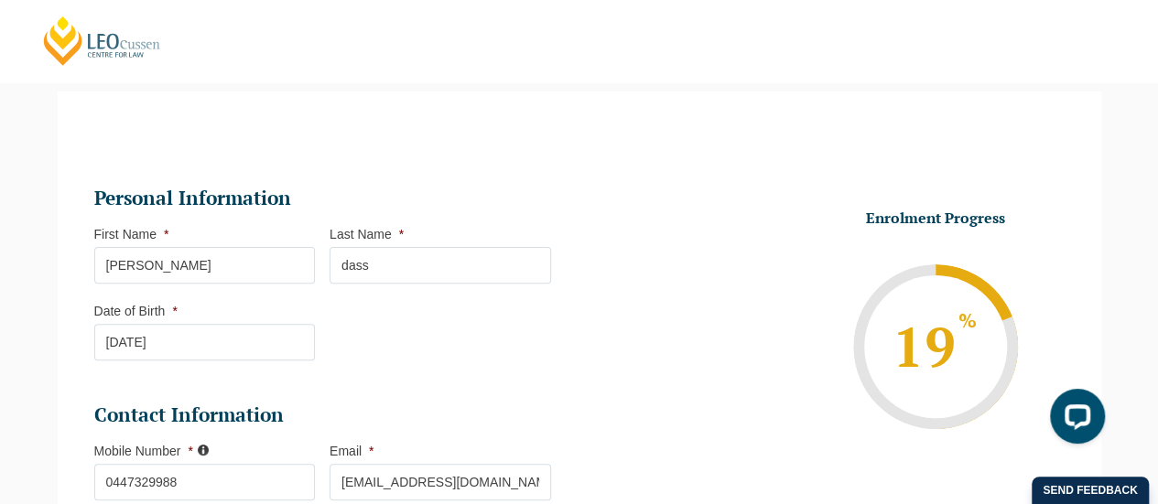
click at [131, 344] on input "11-02-1977" at bounding box center [204, 342] width 221 height 37
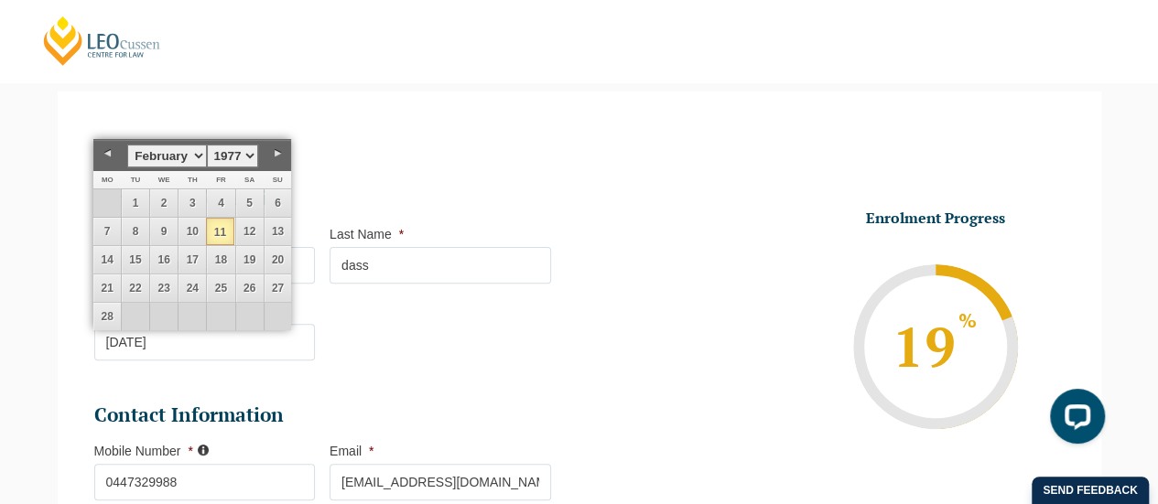
click at [192, 151] on select "January February March April May June July August September October November De…" at bounding box center [166, 156] width 79 height 23
click at [135, 311] on link "29" at bounding box center [135, 316] width 27 height 27
type input "29-11-1977"
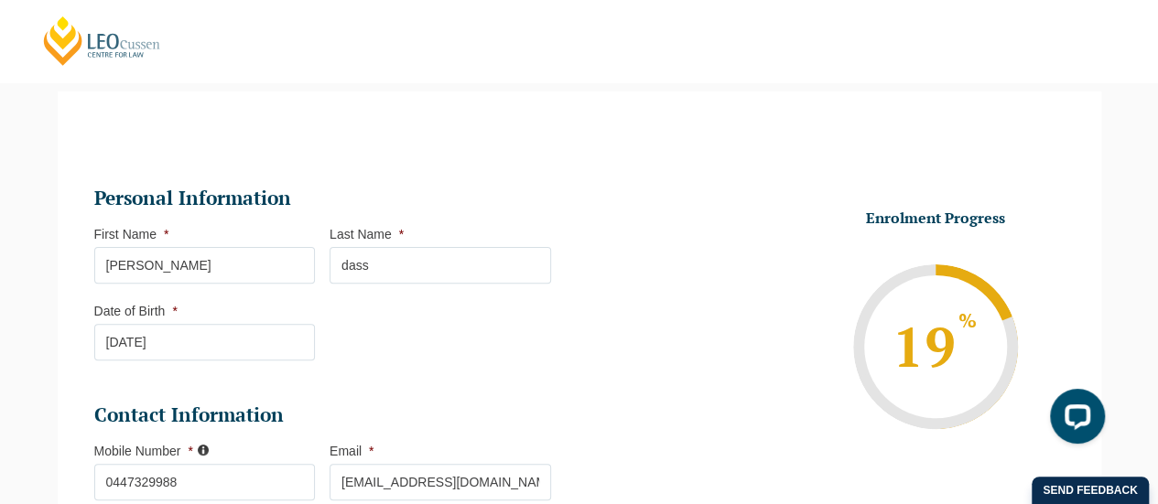
click at [511, 354] on li "Personal Information First Name * SUMITA Last Name * dass Date of Birth * 29-11…" at bounding box center [329, 283] width 471 height 194
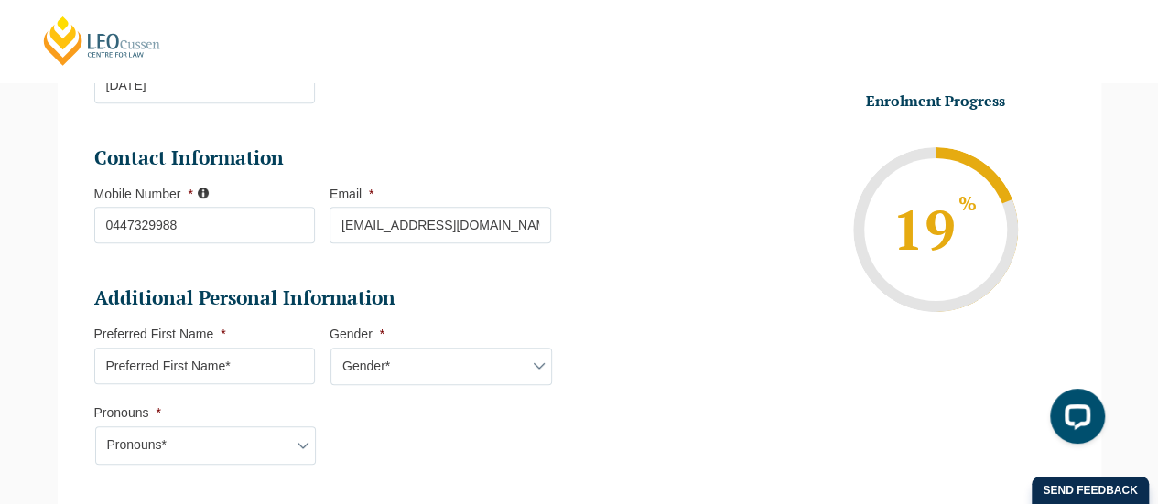
scroll to position [524, 0]
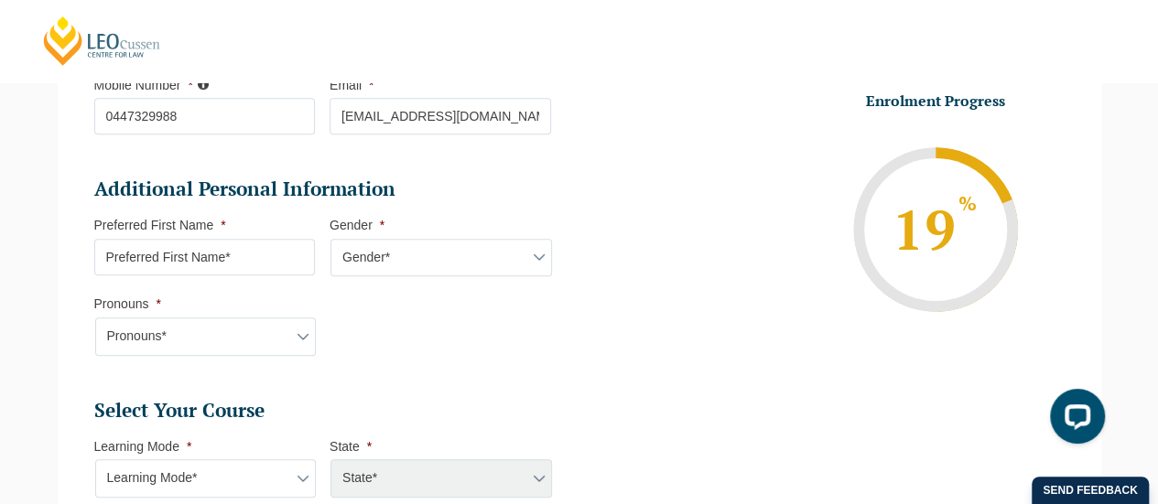
click at [293, 257] on input "Preferred First Name *" at bounding box center [204, 257] width 221 height 37
click at [229, 248] on input "Preferred First Name *" at bounding box center [204, 257] width 221 height 37
type input "Sumita"
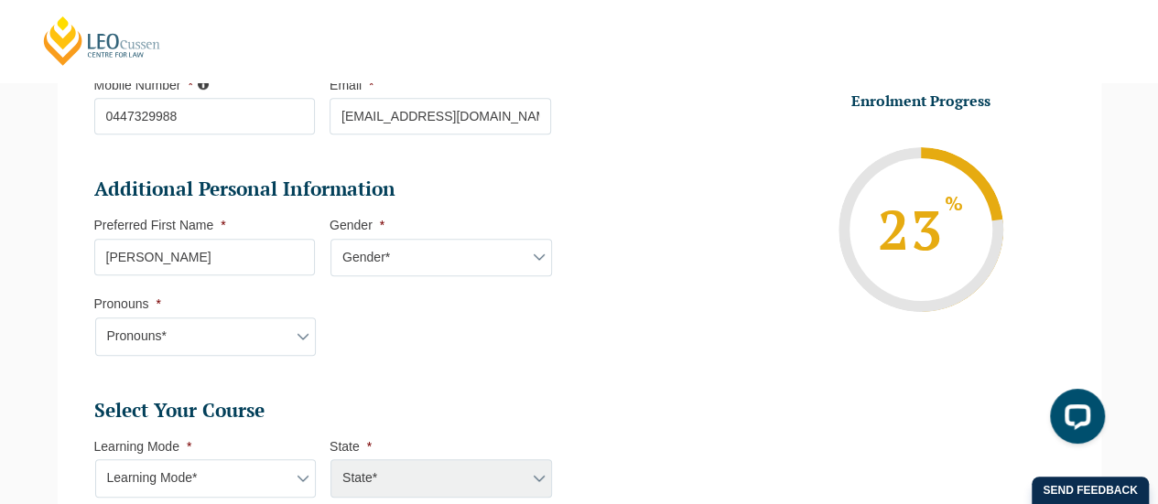
click at [507, 261] on select "Gender* Male Female Nonbinary Intersex Prefer not to disclose Other" at bounding box center [440, 258] width 221 height 38
select select "Female"
click at [330, 239] on select "Gender* Male Female Nonbinary Intersex Prefer not to disclose Other" at bounding box center [440, 258] width 221 height 38
click at [215, 336] on select "Pronouns* She/Her/Hers He/Him/His They/Them/Theirs Other Prefer not to disclose" at bounding box center [205, 337] width 221 height 38
select select "She/Her/Hers"
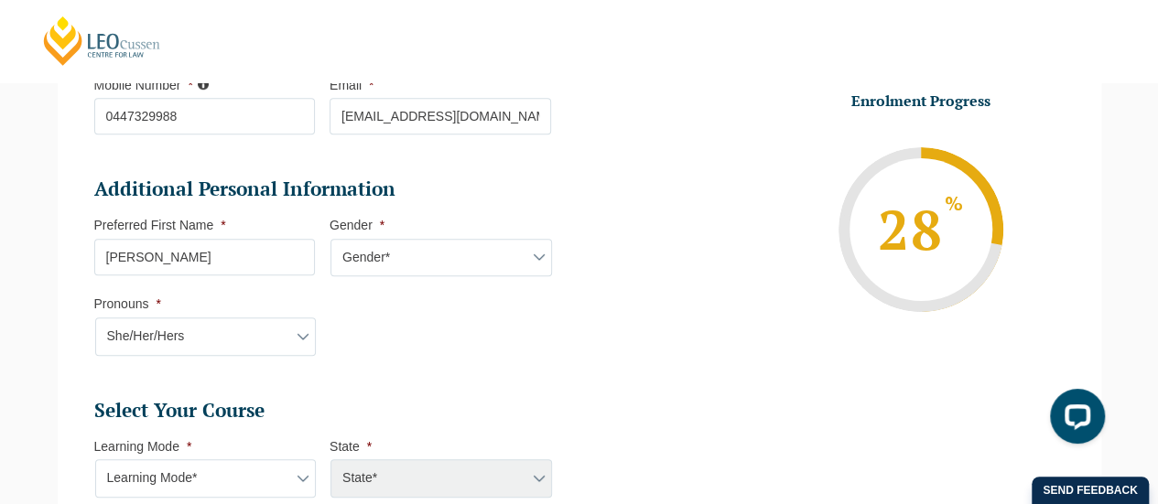
click at [95, 318] on select "Pronouns* She/Her/Hers He/Him/His They/Them/Theirs Other Prefer not to disclose" at bounding box center [205, 337] width 221 height 38
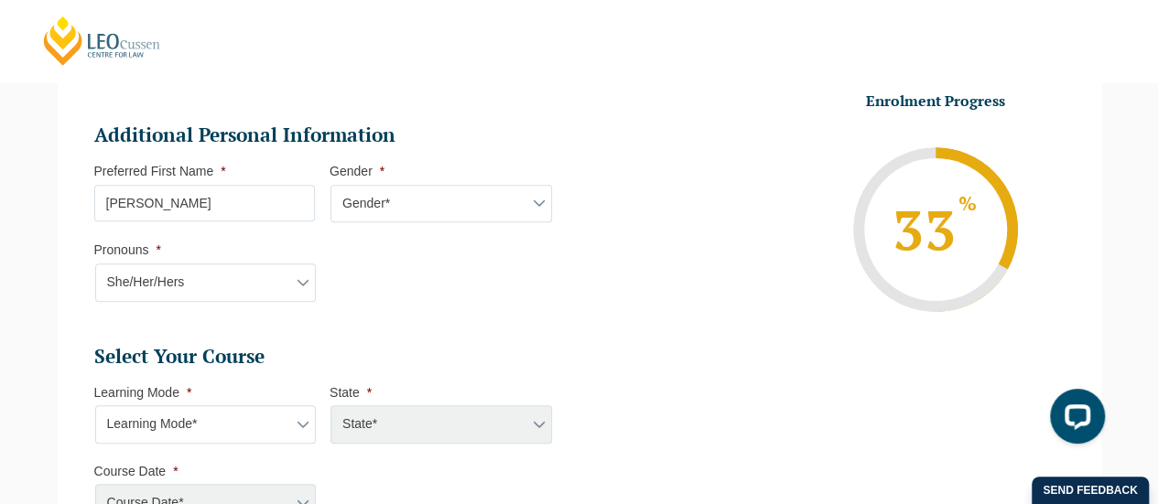
scroll to position [616, 0]
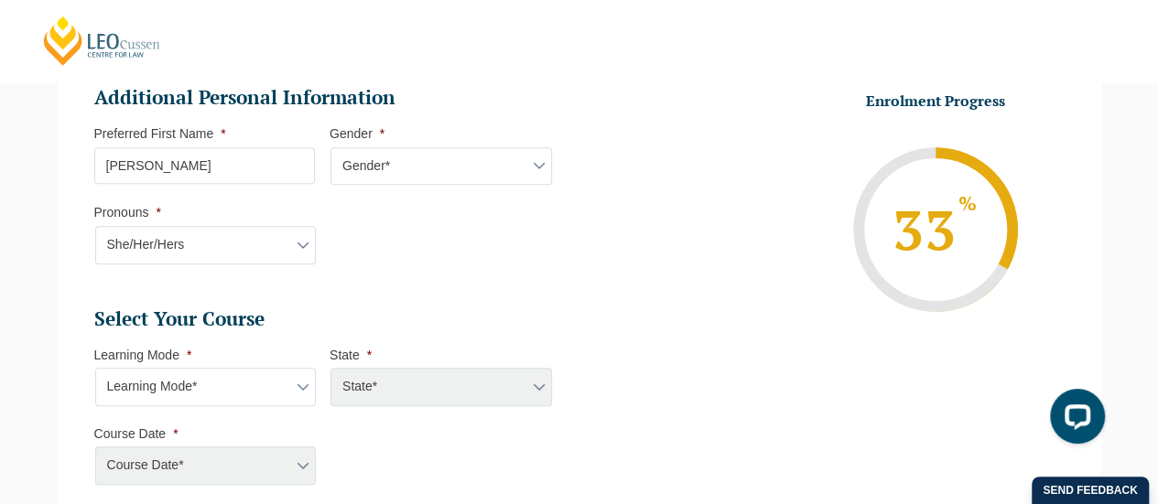
click at [168, 383] on select "Learning Mode* Online Full Time Learning Online Part Time Learning Blended Full…" at bounding box center [205, 387] width 221 height 38
select select "Online Full Time Learning"
click at [95, 368] on select "Learning Mode* Online Full Time Learning Online Part Time Learning Blended Full…" at bounding box center [205, 387] width 221 height 38
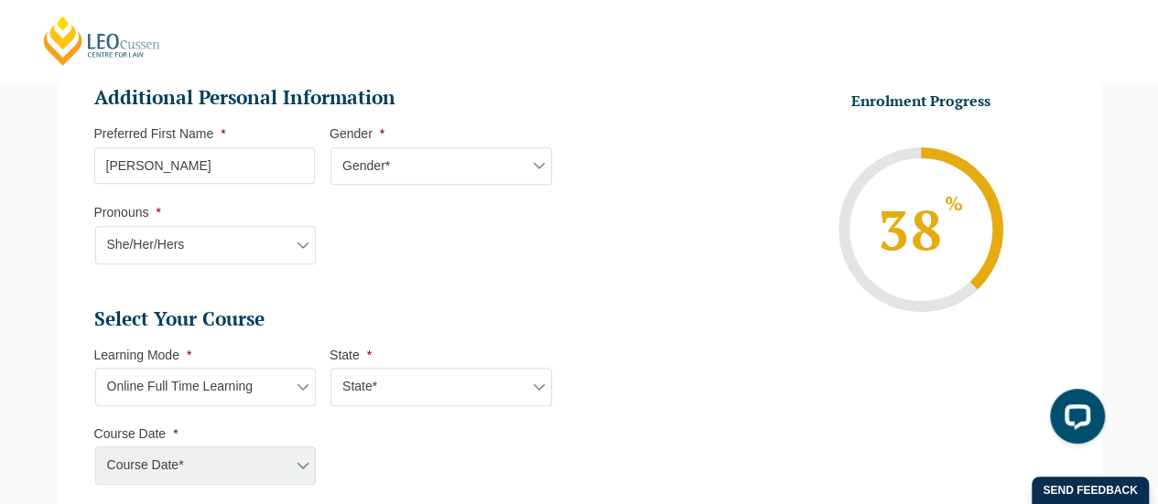
click at [423, 392] on select "State* National (ACT/NSW, VIC, QLD, SA, WA)" at bounding box center [440, 387] width 221 height 38
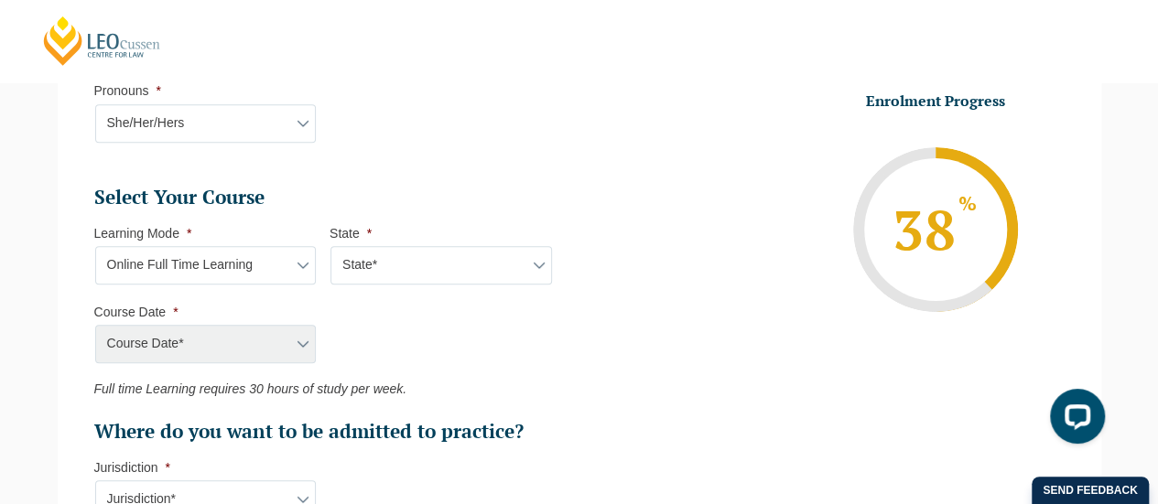
scroll to position [799, 0]
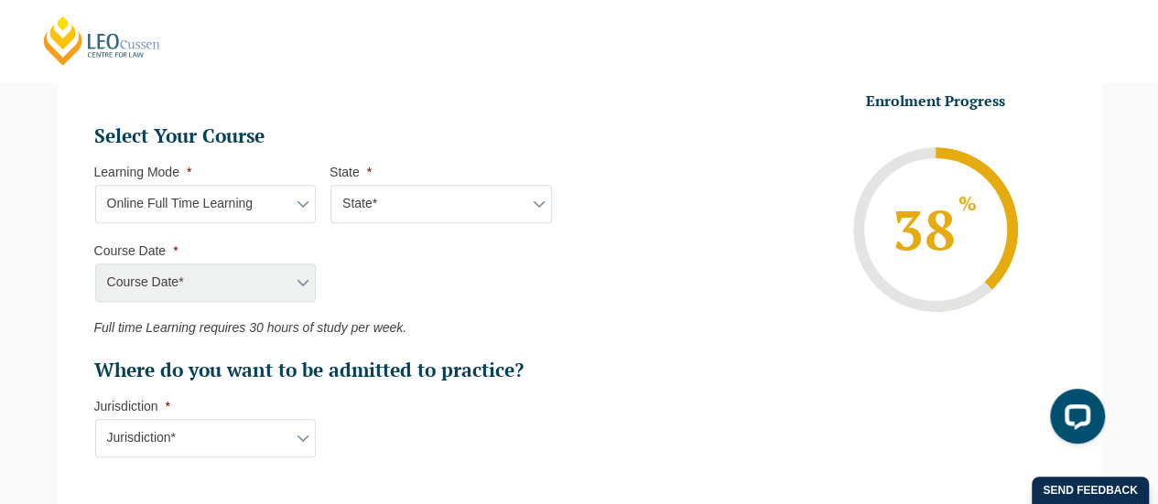
click at [445, 198] on select "State* National (ACT/NSW, VIC, QLD, SA, WA)" at bounding box center [440, 204] width 221 height 38
select select "National (ACT/NSW, VIC, QLD, SA, WA)"
click at [330, 185] on select "State* National (ACT/NSW, VIC, QLD, SA, WA)" at bounding box center [440, 204] width 221 height 38
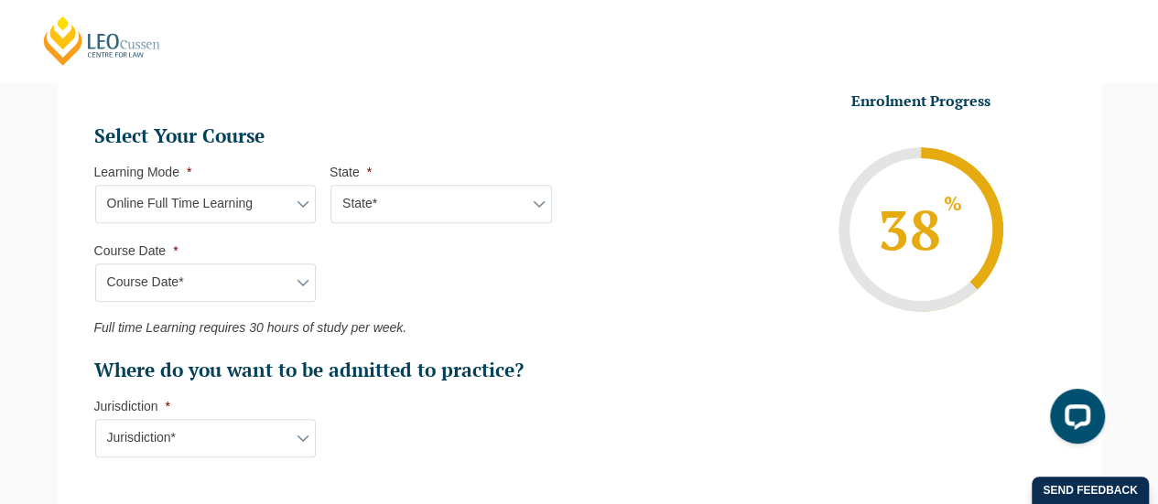
click at [234, 275] on select "Course Date* September 2025 (22-Sep-2025 to 20-Feb-2026) December 2025 (08-Dec-…" at bounding box center [205, 283] width 221 height 38
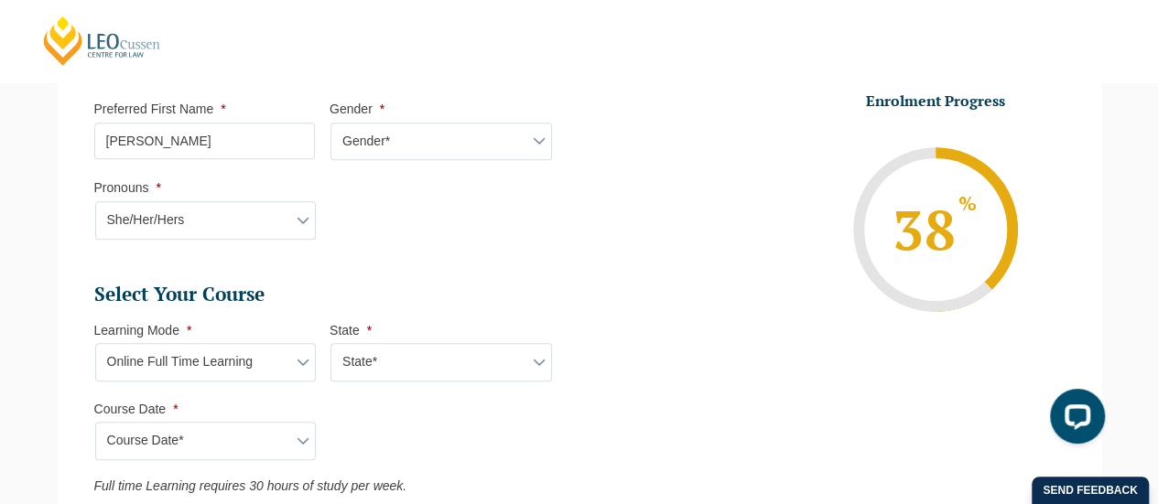
scroll to position [92, 0]
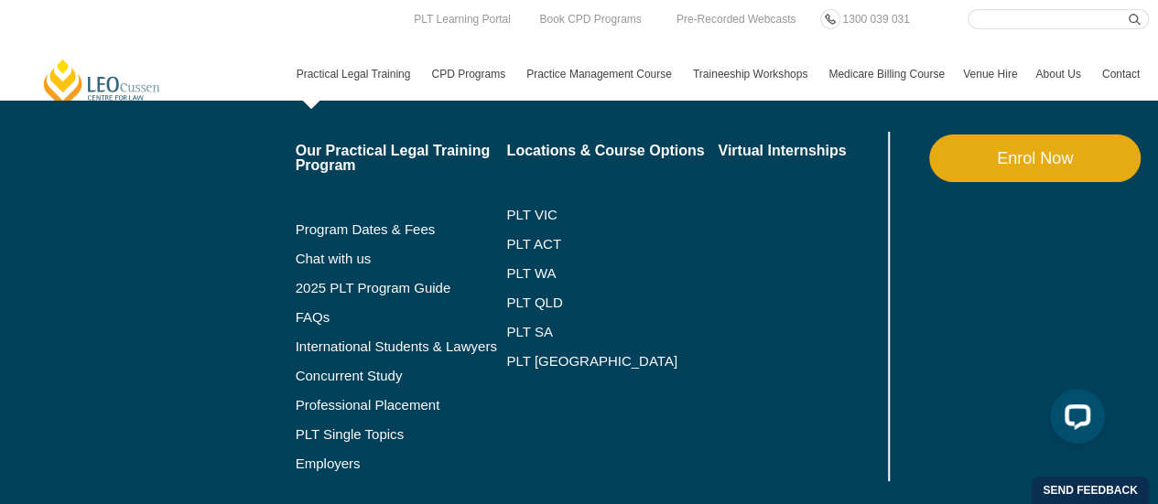
scroll to position [183, 0]
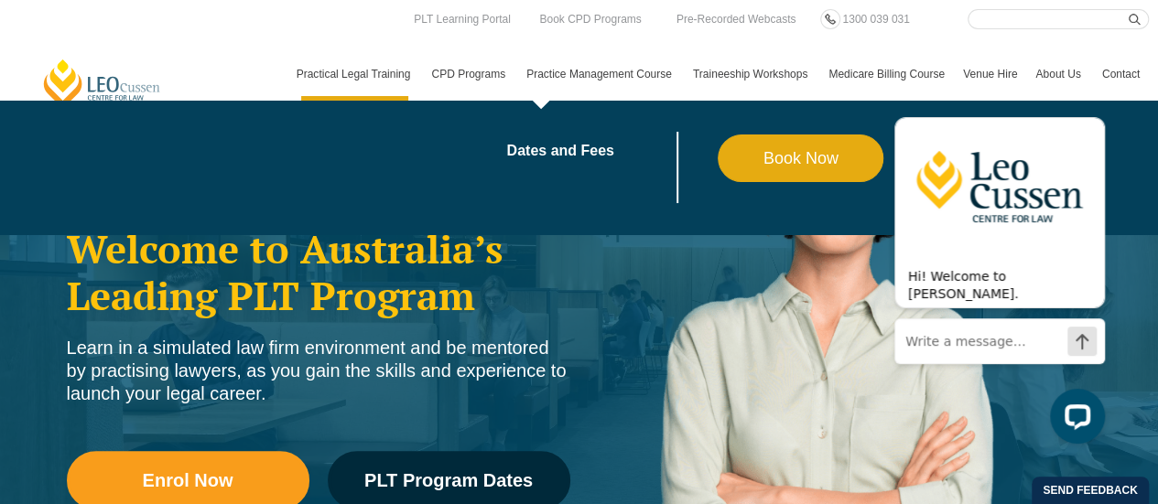
click at [761, 162] on link "Book Now" at bounding box center [800, 159] width 166 height 48
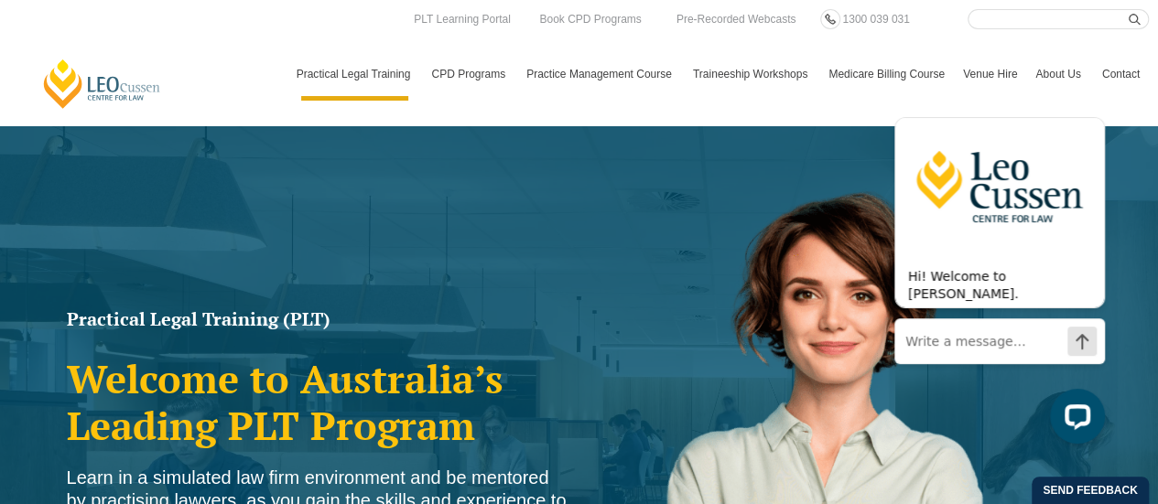
scroll to position [0, 0]
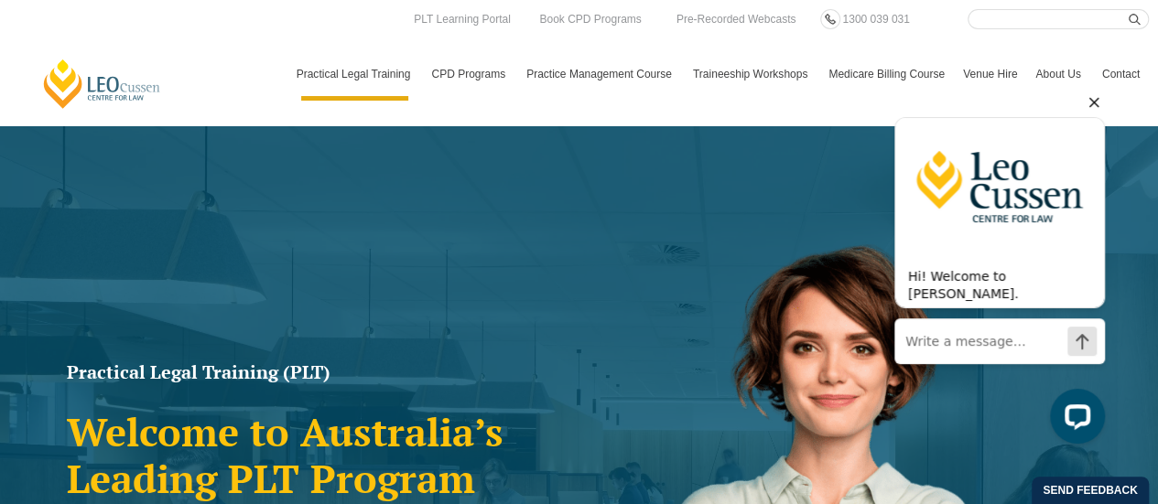
click at [1092, 97] on icon "Hide greeting" at bounding box center [1094, 103] width 22 height 22
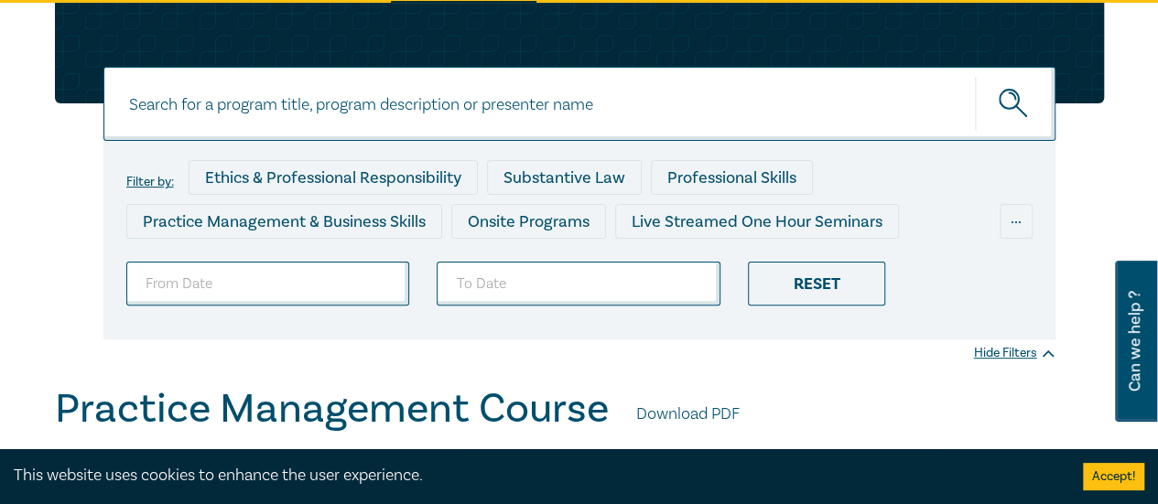
scroll to position [275, 0]
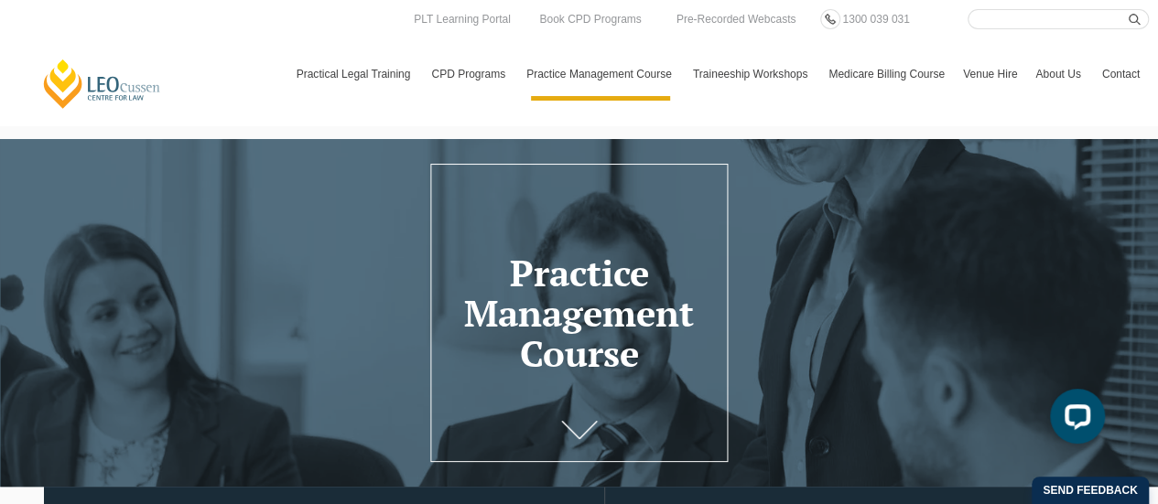
click at [591, 336] on h1 "Practice Management Course" at bounding box center [579, 313] width 278 height 121
click at [577, 446] on icon at bounding box center [579, 436] width 37 height 18
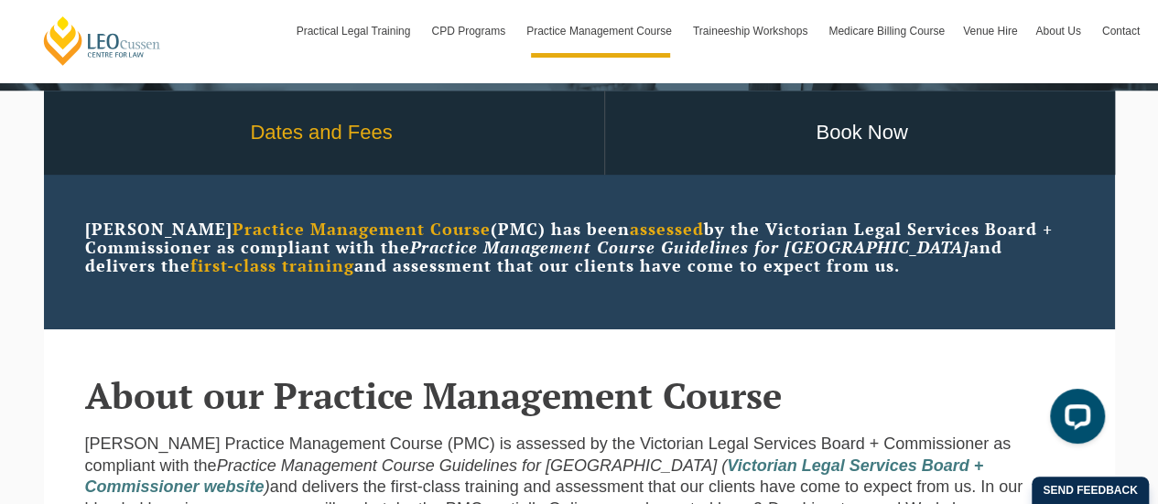
scroll to position [410, 0]
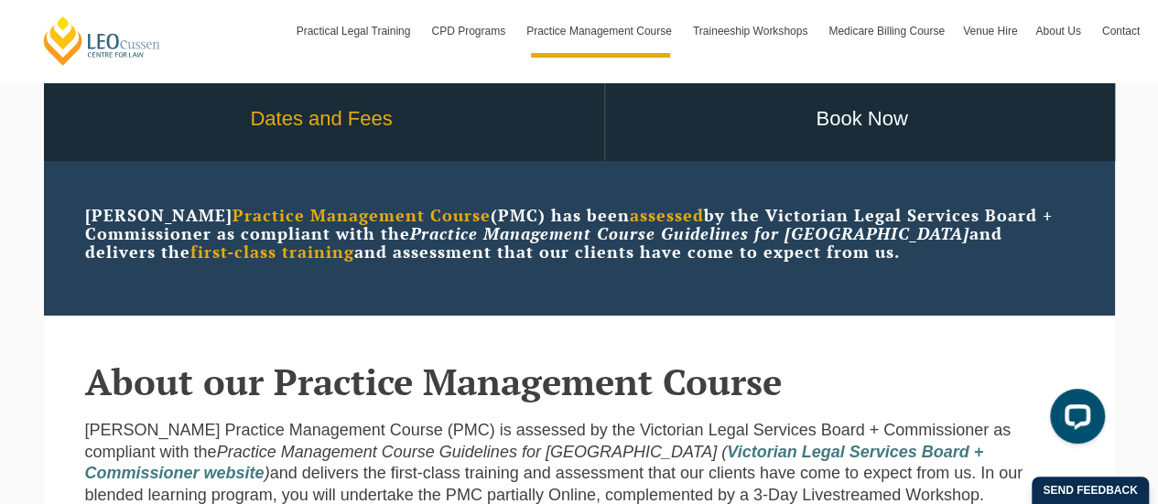
click at [346, 125] on link "Dates and Fees" at bounding box center [321, 119] width 565 height 85
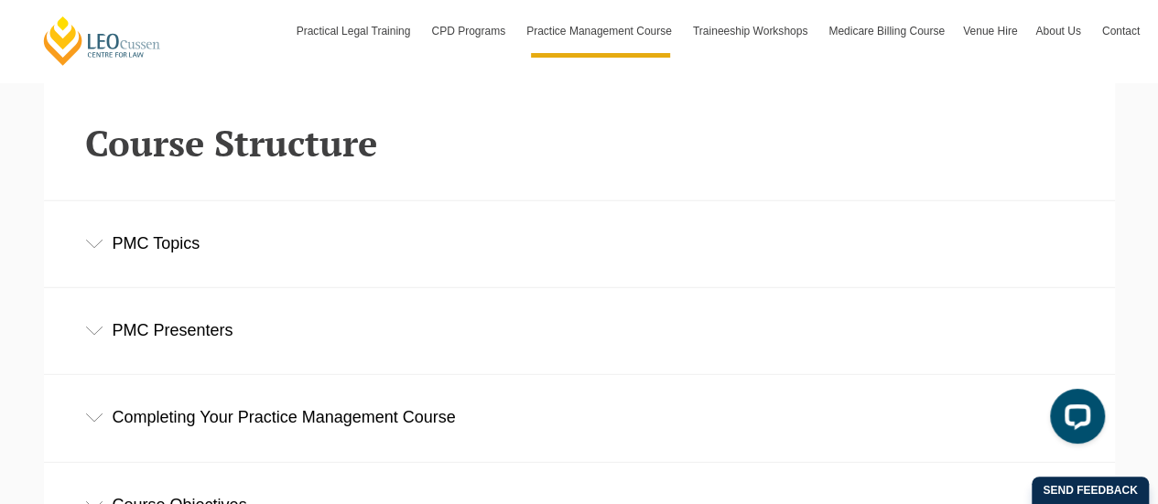
scroll to position [2332, 0]
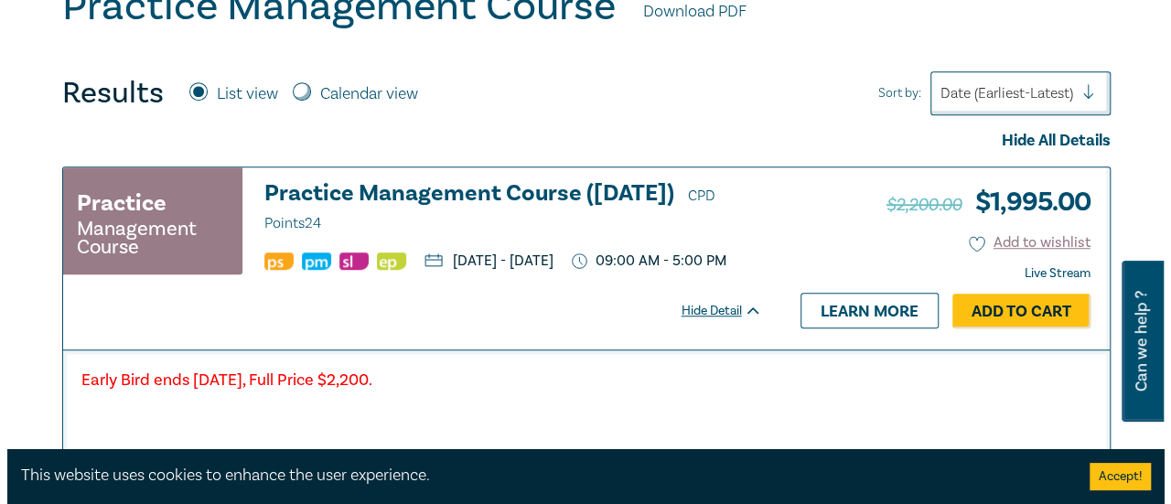
scroll to position [549, 0]
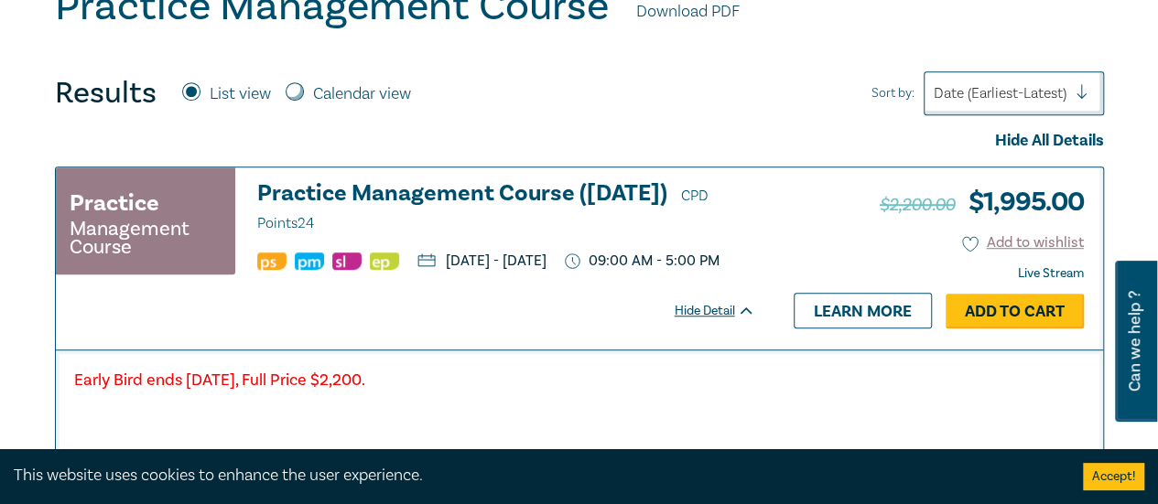
click at [1021, 329] on link "Add to Cart" at bounding box center [1014, 311] width 138 height 35
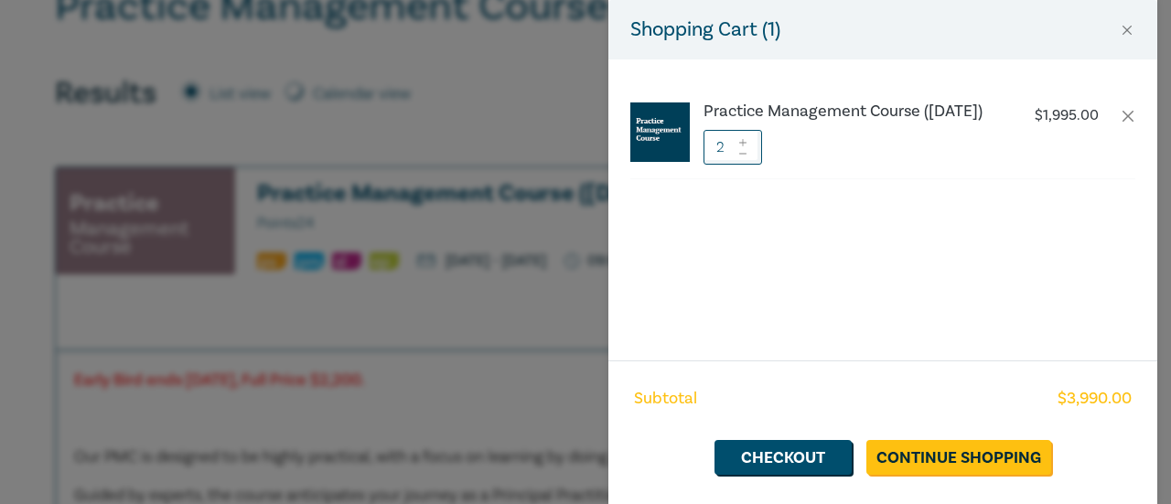
click at [747, 157] on icon at bounding box center [743, 153] width 13 height 7
click at [794, 466] on link "Checkout" at bounding box center [783, 457] width 137 height 35
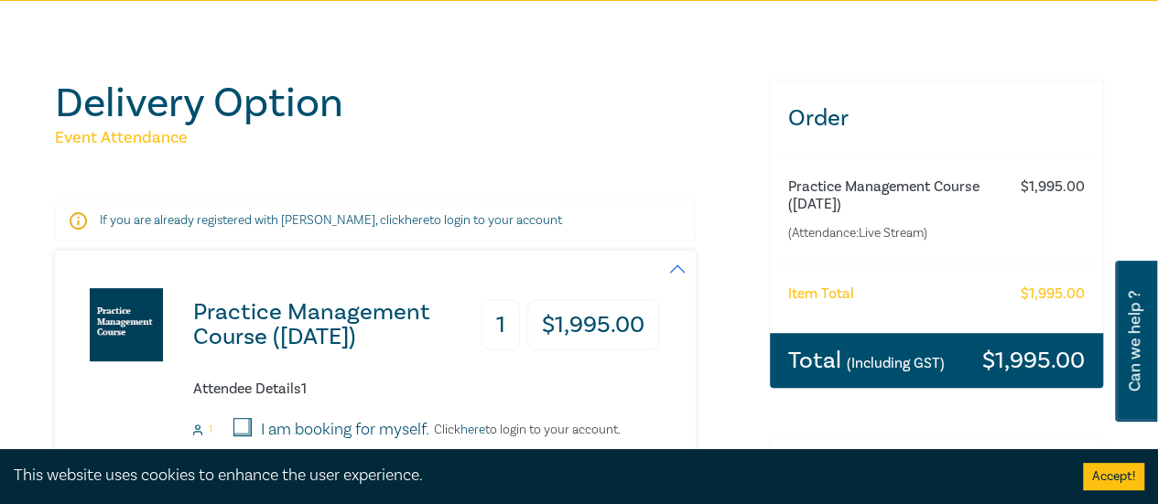
scroll to position [275, 0]
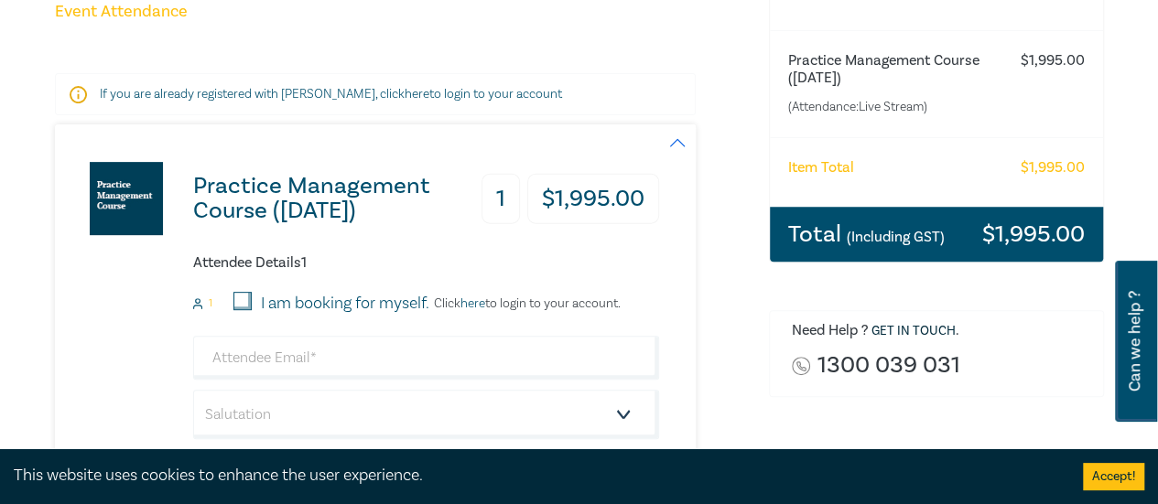
click at [242, 300] on input "I am booking for myself." at bounding box center [242, 301] width 18 height 18
checkbox input "true"
click at [341, 374] on input "email" at bounding box center [426, 358] width 466 height 44
type input "[EMAIL_ADDRESS][DOMAIN_NAME]"
click at [305, 416] on select "Salutation Mr. Mrs. Ms. Miss Dr. Prof. Other" at bounding box center [426, 414] width 466 height 49
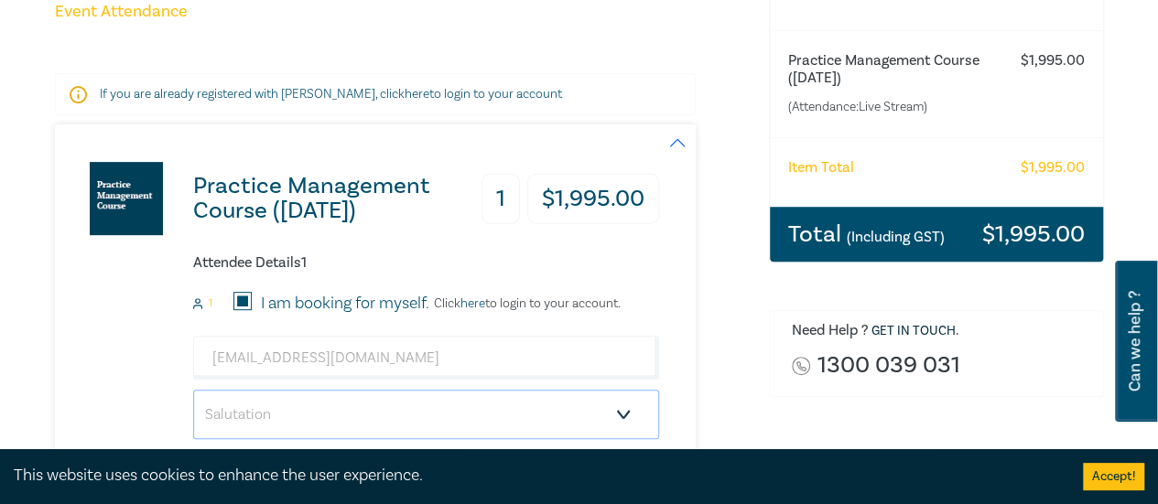
select select "Ms."
click at [193, 390] on select "Salutation Mr. Mrs. Ms. Miss Dr. Prof. Other" at bounding box center [426, 414] width 466 height 49
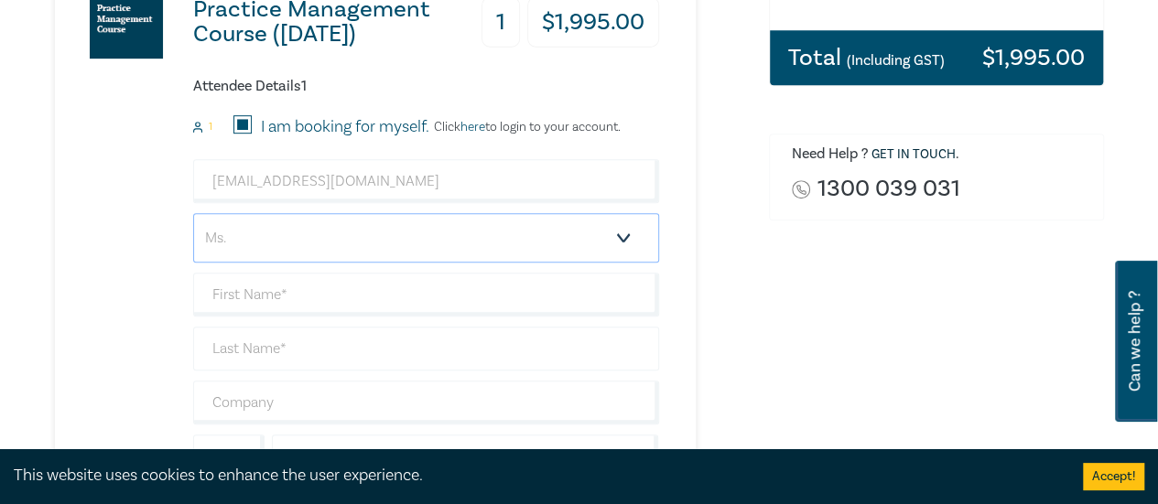
scroll to position [458, 0]
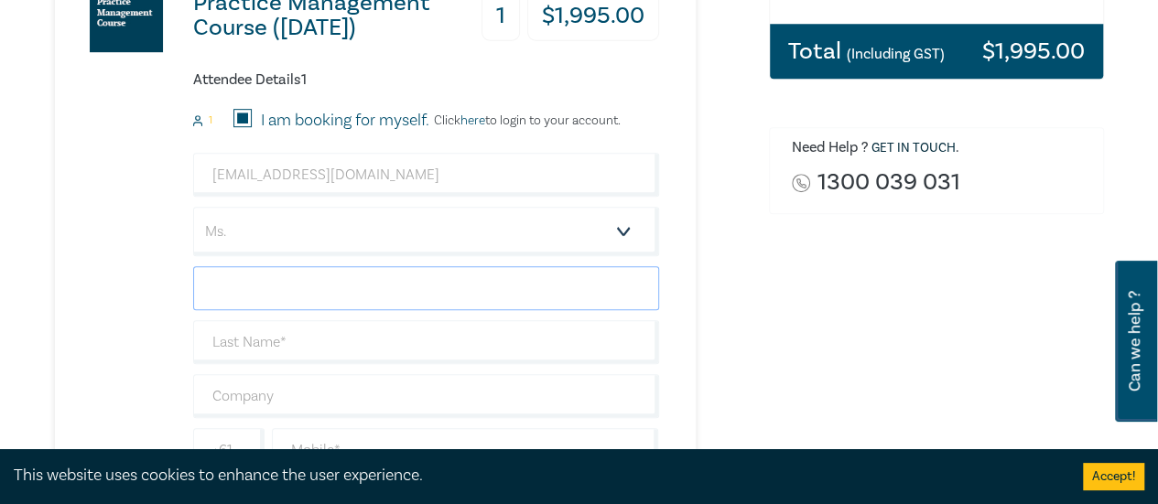
click at [260, 275] on input "text" at bounding box center [426, 288] width 466 height 44
type input "[PERSON_NAME]"
click at [264, 346] on input "text" at bounding box center [426, 342] width 466 height 44
type input "Dass"
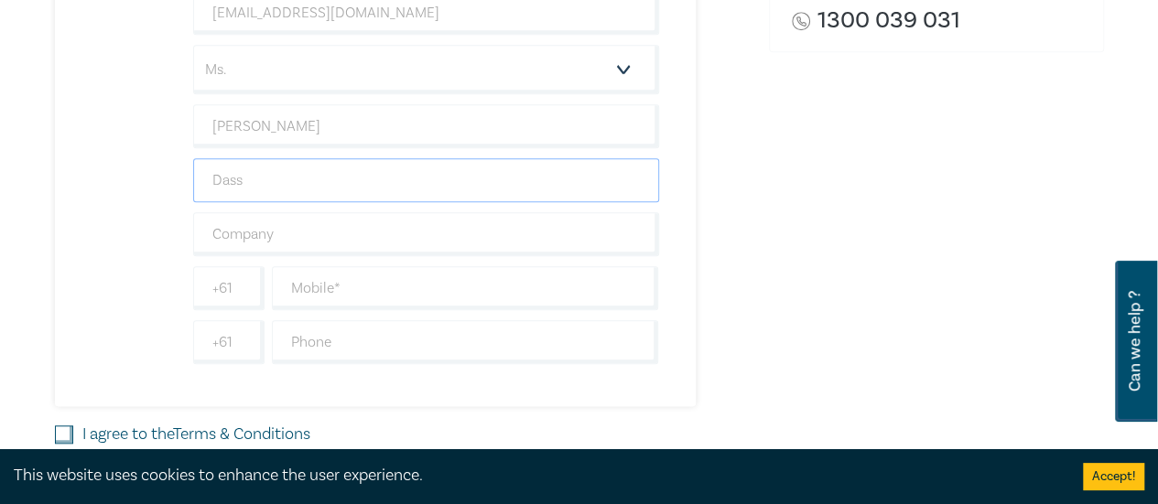
scroll to position [641, 0]
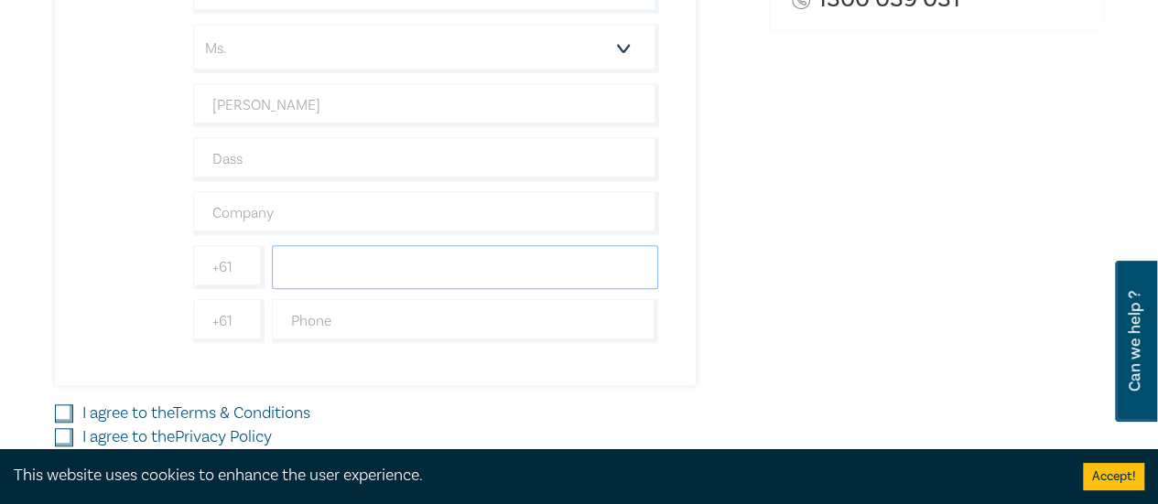
click at [340, 274] on input "text" at bounding box center [465, 267] width 387 height 44
click at [301, 263] on input "0447329988" at bounding box center [465, 267] width 387 height 44
type input "447329988"
click at [961, 356] on div "Order Practice Management Course ([DATE]) (Attendance: Live Stream ) $ 1,995.00…" at bounding box center [936, 55] width 357 height 936
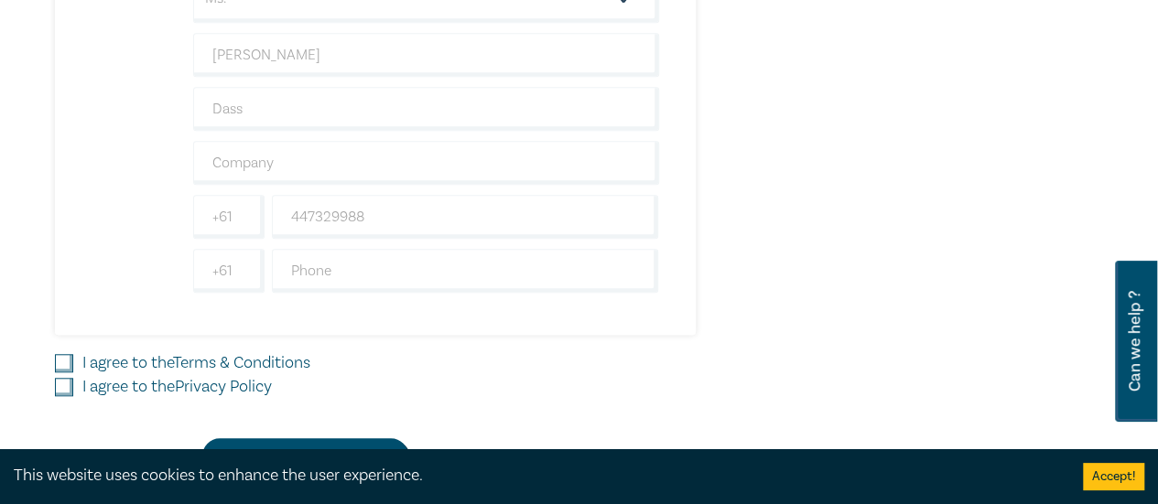
scroll to position [732, 0]
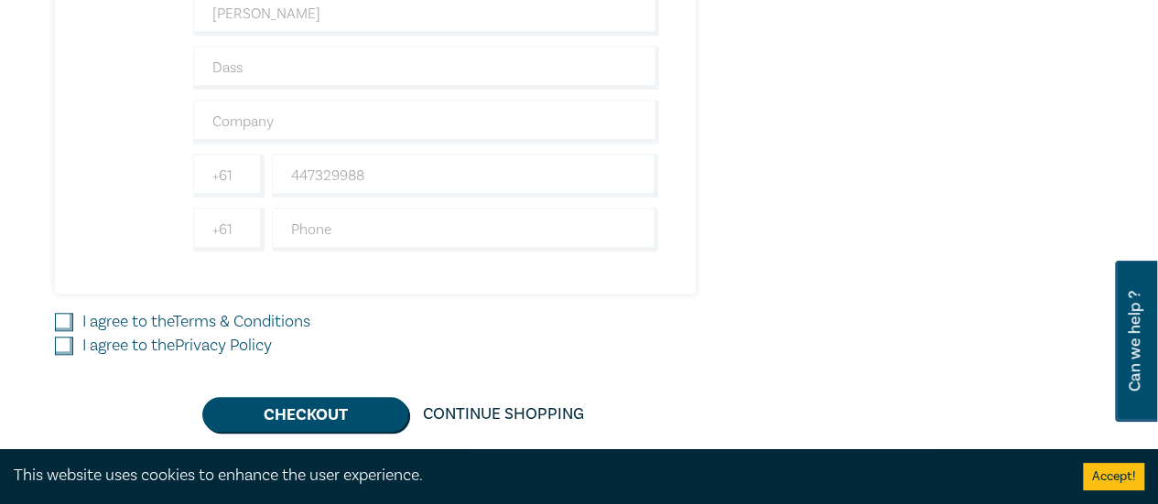
click at [57, 313] on input "I agree to the Terms & Conditions" at bounding box center [64, 322] width 18 height 18
checkbox input "true"
click at [58, 341] on input "I agree to the Privacy Policy" at bounding box center [64, 346] width 18 height 18
checkbox input "true"
click at [311, 407] on button "Checkout" at bounding box center [305, 414] width 206 height 35
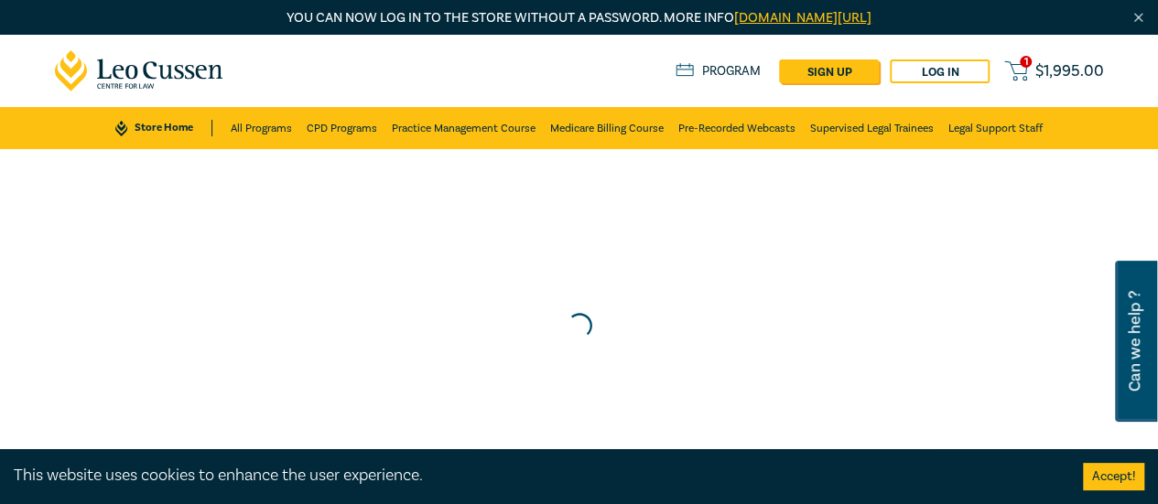
scroll to position [0, 0]
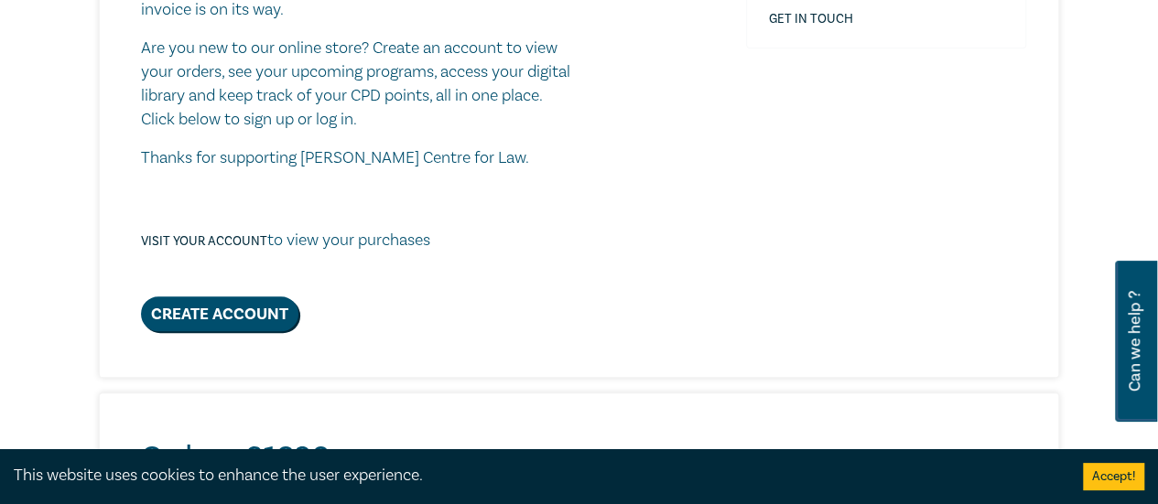
scroll to position [458, 0]
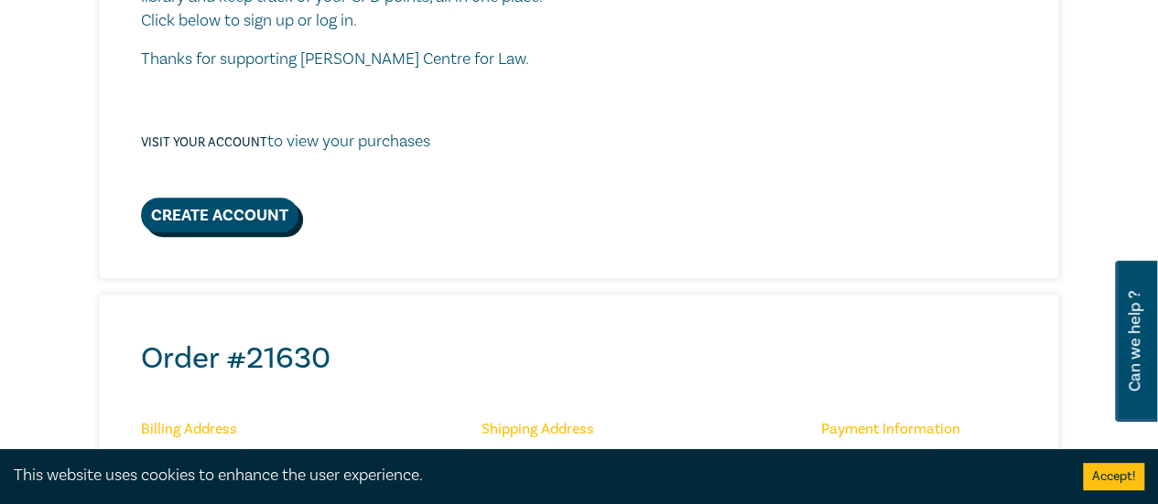
click at [231, 207] on link "Create Account" at bounding box center [219, 215] width 157 height 35
select select "AU"
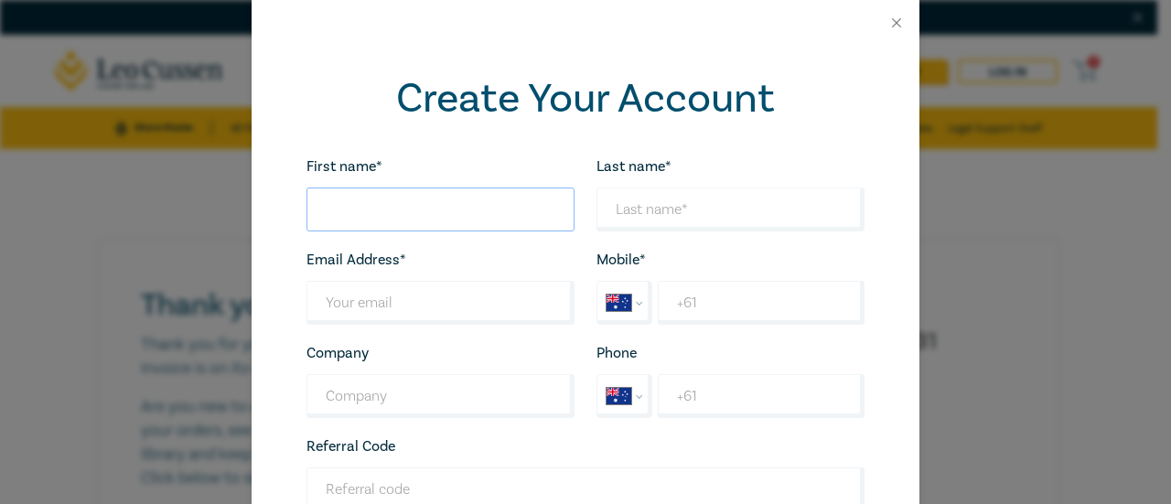
click at [370, 217] on input "First name*" at bounding box center [441, 210] width 268 height 44
type input "[PERSON_NAME]"
click at [642, 221] on input "Last name*" at bounding box center [731, 210] width 268 height 44
type input "DASS"
click at [357, 313] on input "Last name*" at bounding box center [441, 303] width 268 height 44
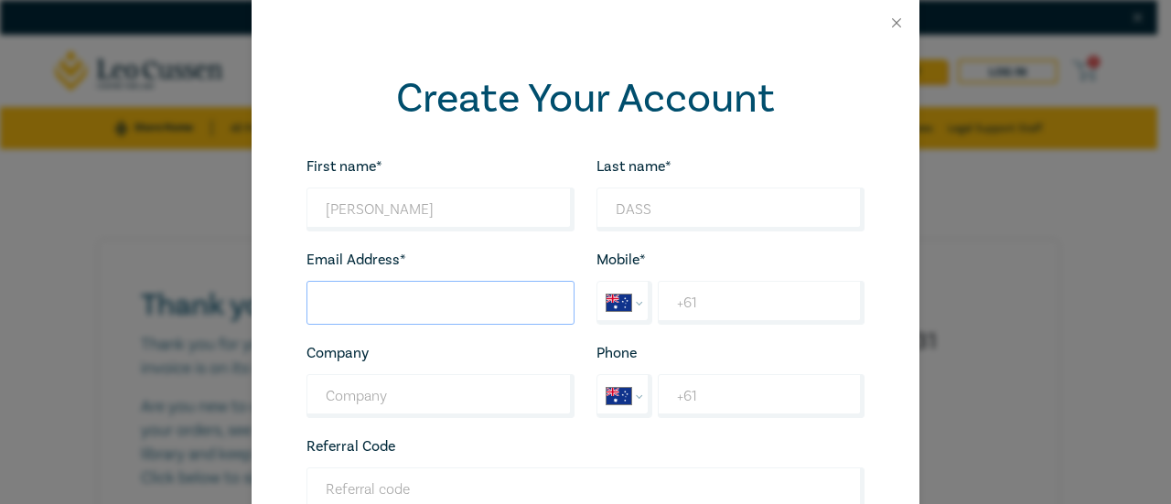
click at [331, 310] on input "Last name*" at bounding box center [441, 303] width 268 height 44
type input "[EMAIL_ADDRESS][DOMAIN_NAME]"
click at [736, 299] on input "+61" at bounding box center [761, 303] width 207 height 44
type input "[PHONE_NUMBER]"
click at [720, 396] on input "+61" at bounding box center [761, 396] width 207 height 44
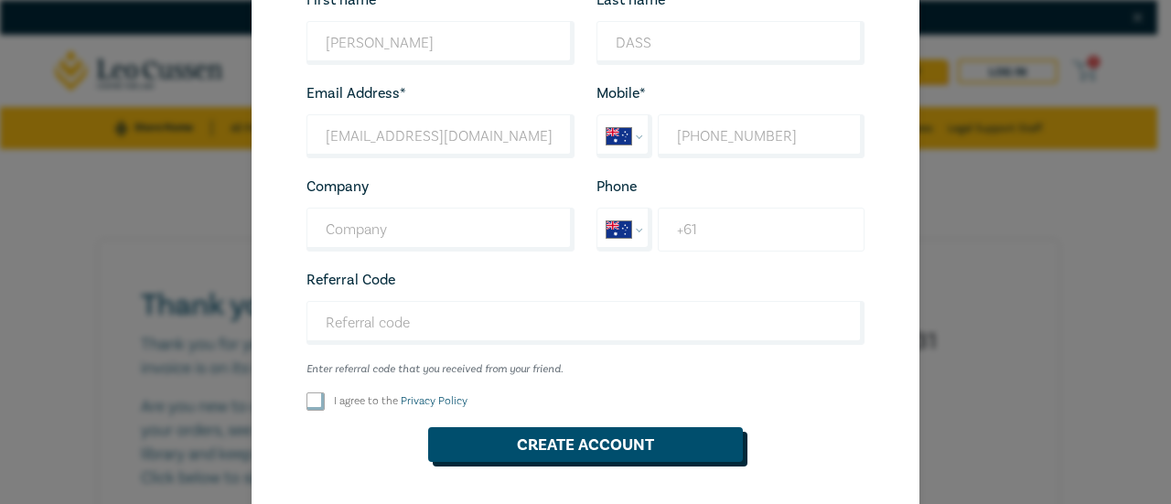
scroll to position [183, 0]
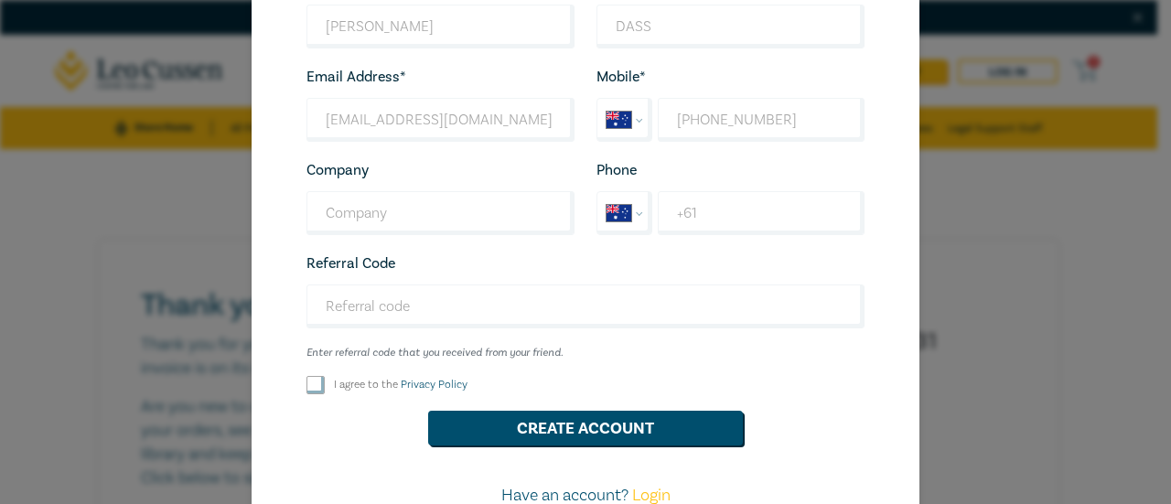
click at [318, 383] on div "I agree to the Privacy Policy" at bounding box center [441, 385] width 268 height 18
click at [612, 437] on button "Create Account" at bounding box center [585, 428] width 315 height 35
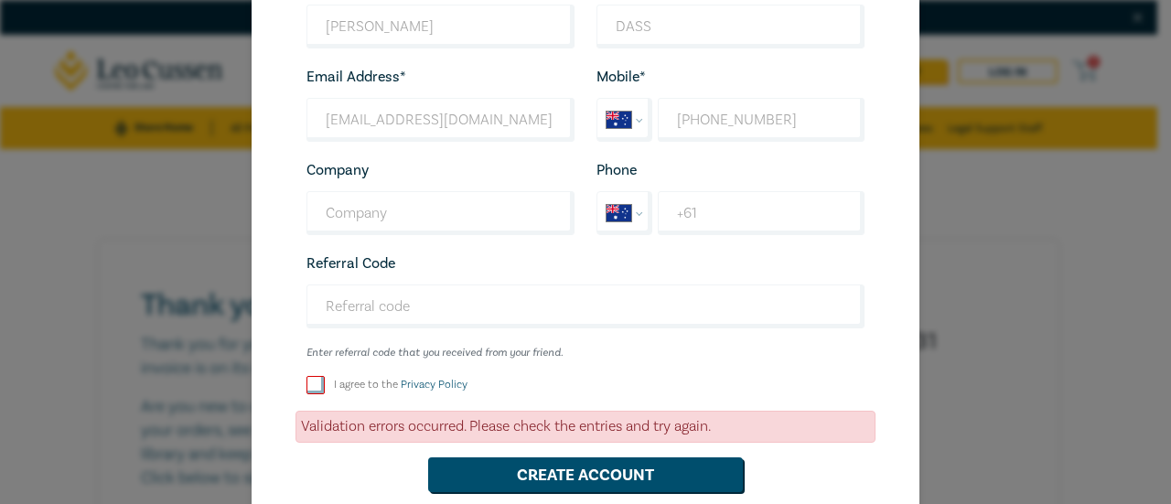
click at [311, 388] on input "I agree to the Privacy Policy" at bounding box center [316, 385] width 18 height 18
checkbox input "true"
click at [592, 475] on button "Create Account" at bounding box center [585, 475] width 315 height 35
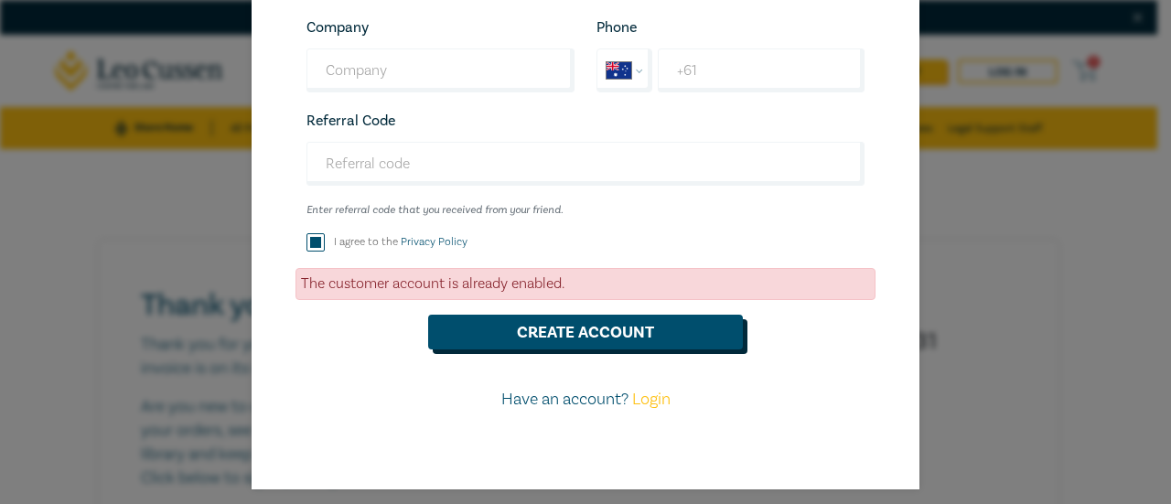
scroll to position [335, 0]
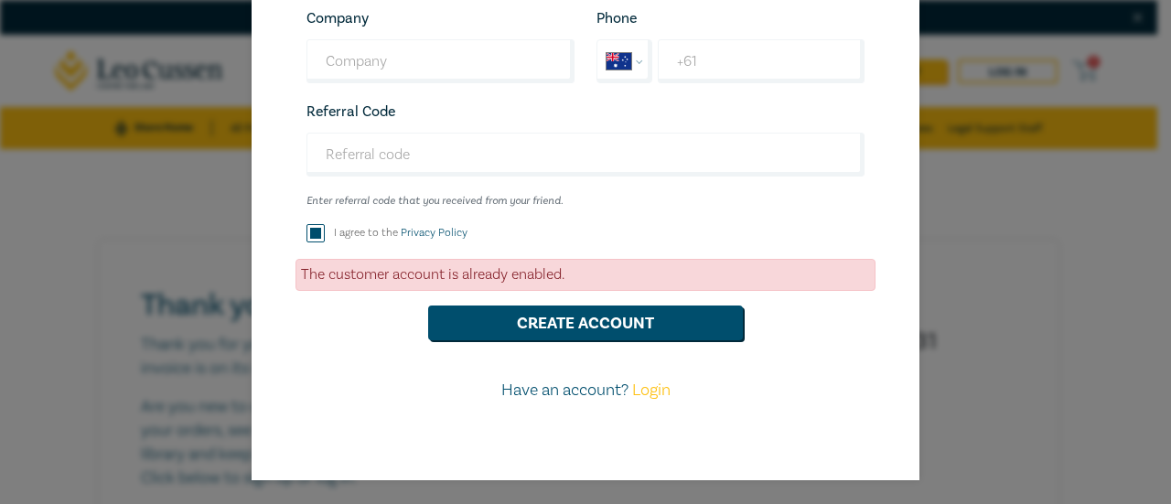
click at [641, 394] on link "Login" at bounding box center [651, 390] width 38 height 21
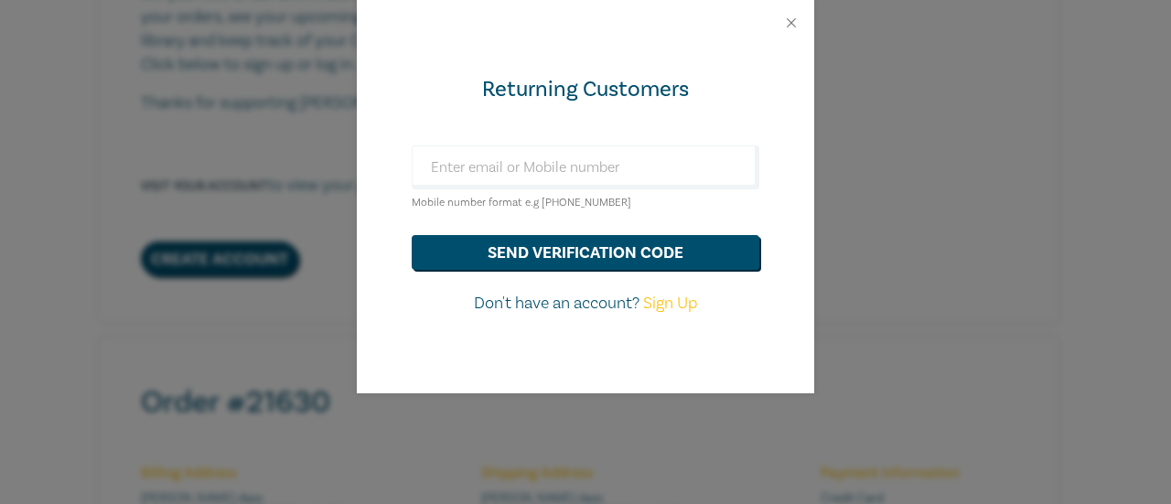
scroll to position [419, 0]
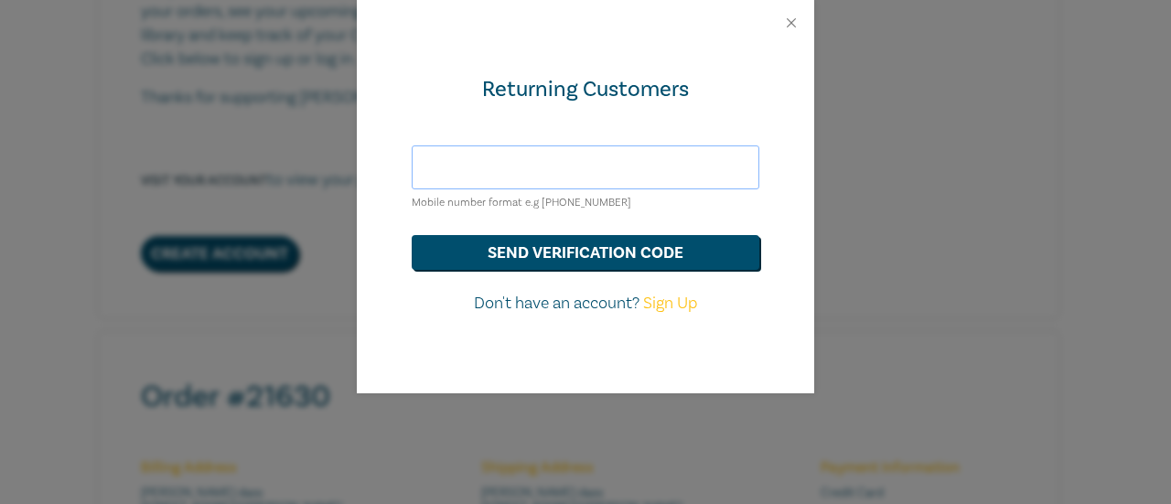
click at [508, 178] on input "text" at bounding box center [586, 168] width 348 height 44
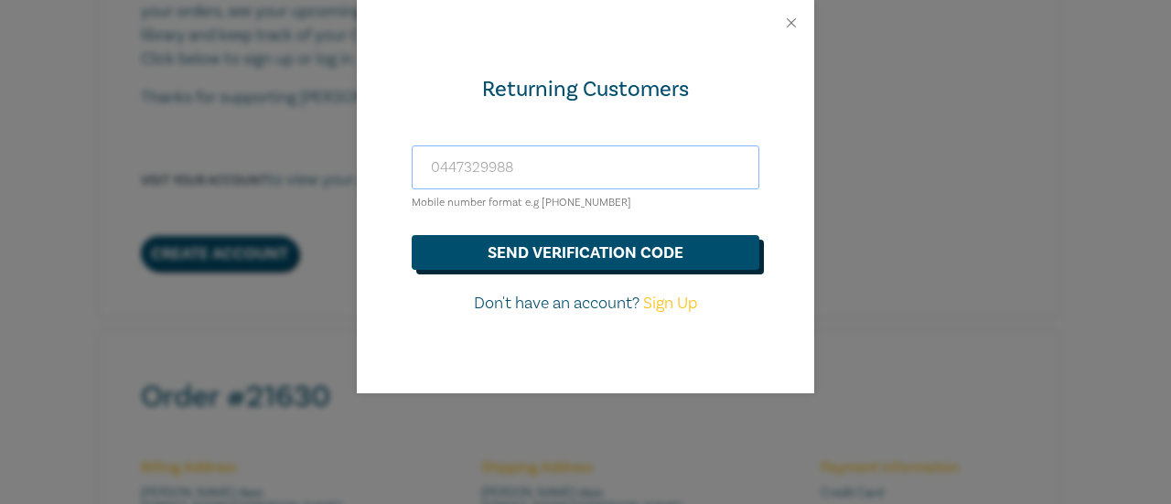
type input "0447329988"
click at [598, 268] on button "send verification code" at bounding box center [586, 252] width 348 height 35
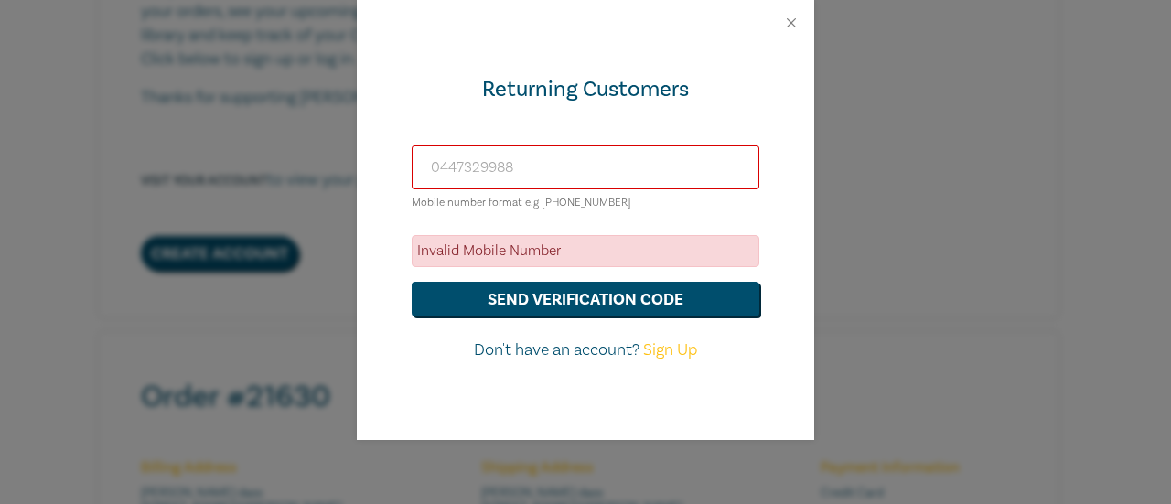
click at [448, 169] on input "0447329988" at bounding box center [586, 168] width 348 height 44
drag, startPoint x: 516, startPoint y: 164, endPoint x: 394, endPoint y: 164, distance: 122.6
click at [394, 164] on div "Returning Customers [PHONE_NUMBER] Mobile number format e.g [PHONE_NUMBER] Inva…" at bounding box center [586, 243] width 458 height 394
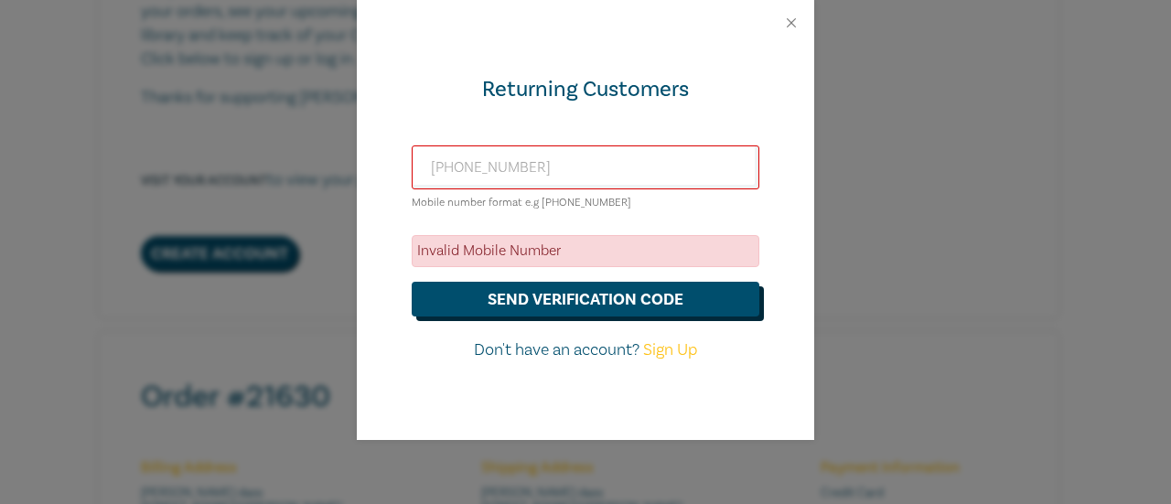
click at [538, 292] on button "send verification code" at bounding box center [586, 299] width 348 height 35
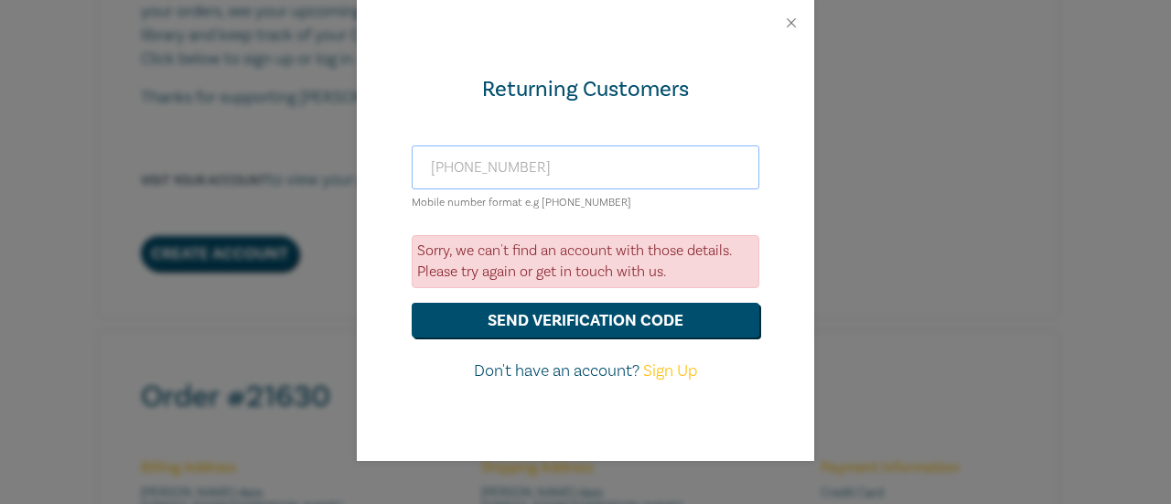
drag, startPoint x: 534, startPoint y: 180, endPoint x: 296, endPoint y: 155, distance: 240.2
click at [296, 155] on div "Returning Customers [PHONE_NUMBER] Mobile number format e.g [PHONE_NUMBER] Sorr…" at bounding box center [585, 252] width 1171 height 504
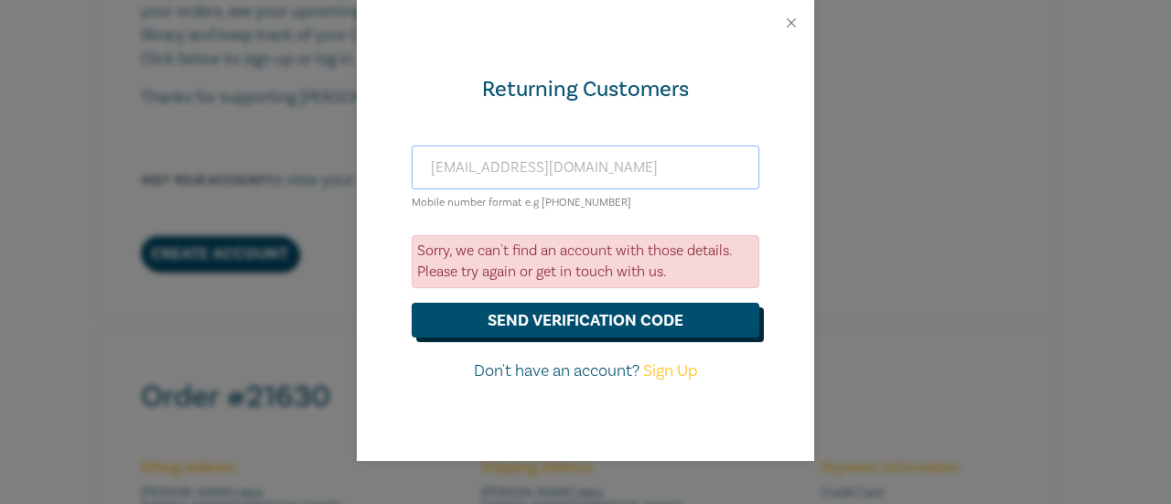
type input "[EMAIL_ADDRESS][DOMAIN_NAME]"
click at [587, 323] on button "send verification code" at bounding box center [586, 320] width 348 height 35
click at [673, 372] on link "Sign Up" at bounding box center [670, 371] width 54 height 21
select select "AU"
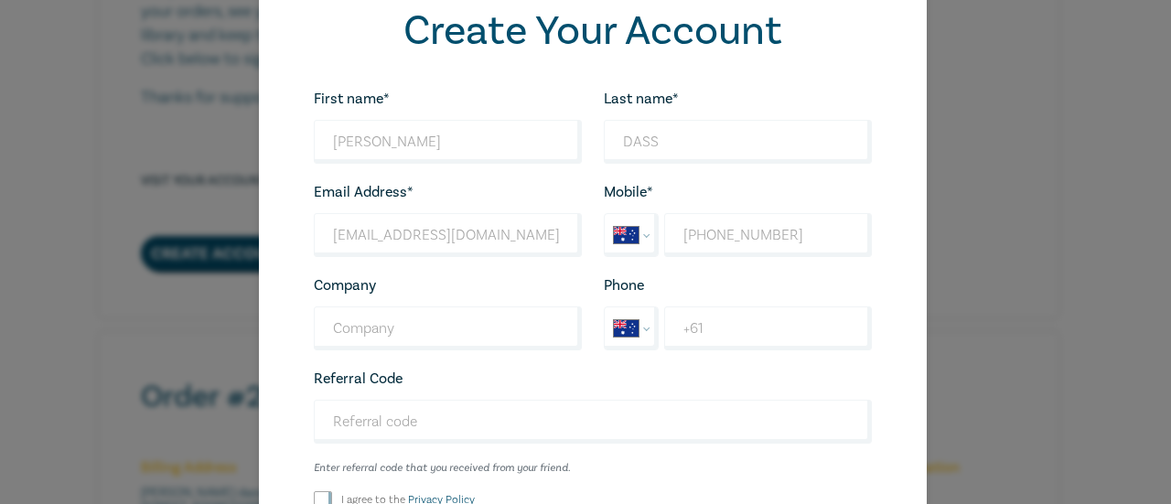
scroll to position [0, 0]
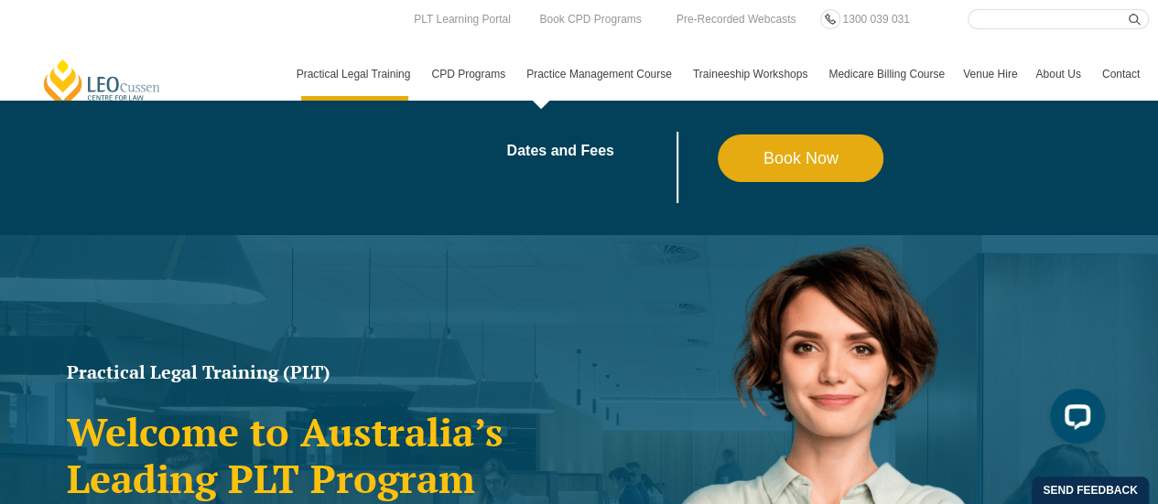
click at [609, 74] on link "Practice Management Course" at bounding box center [600, 74] width 167 height 53
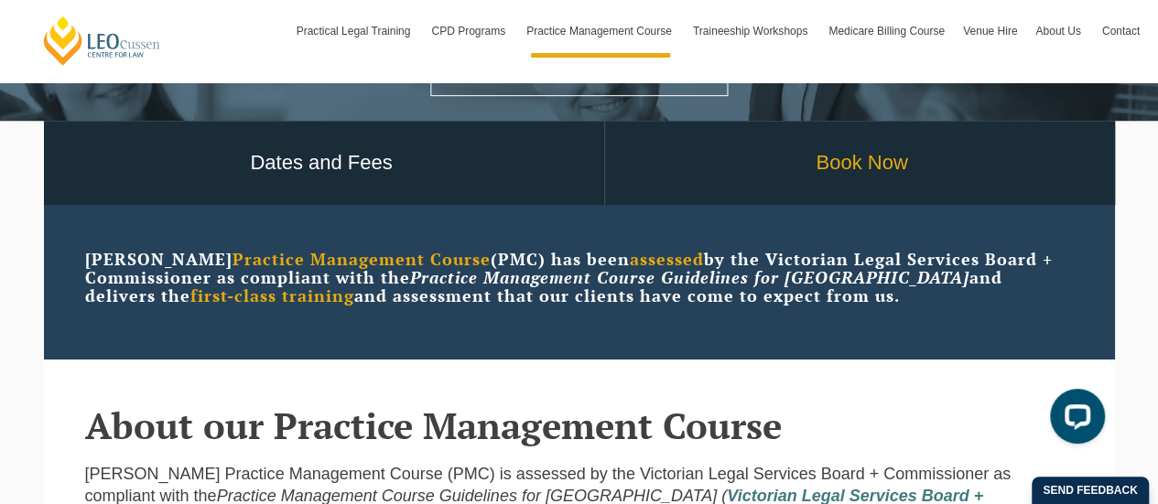
scroll to position [275, 0]
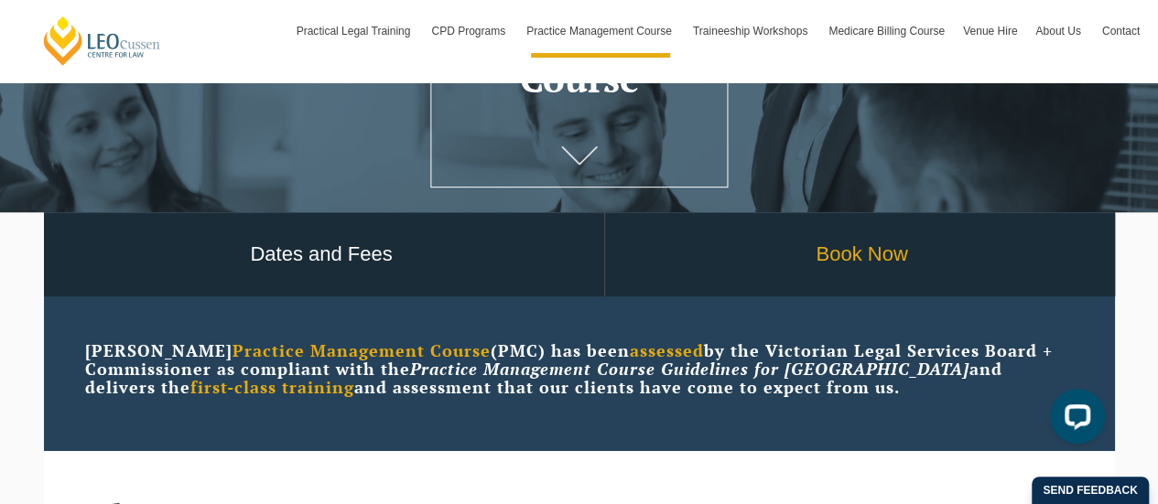
click at [836, 252] on link "Book Now" at bounding box center [862, 254] width 514 height 85
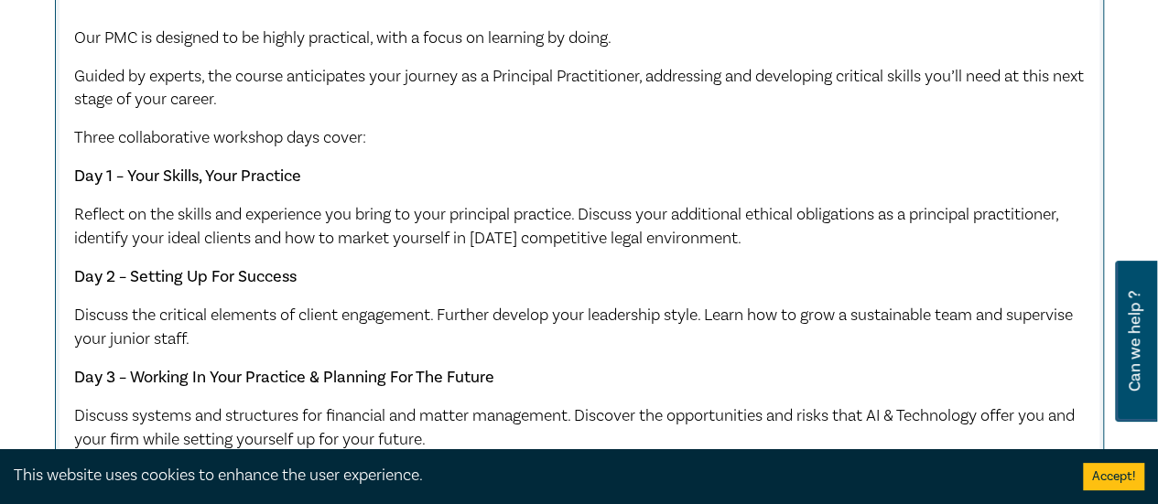
scroll to position [1007, 0]
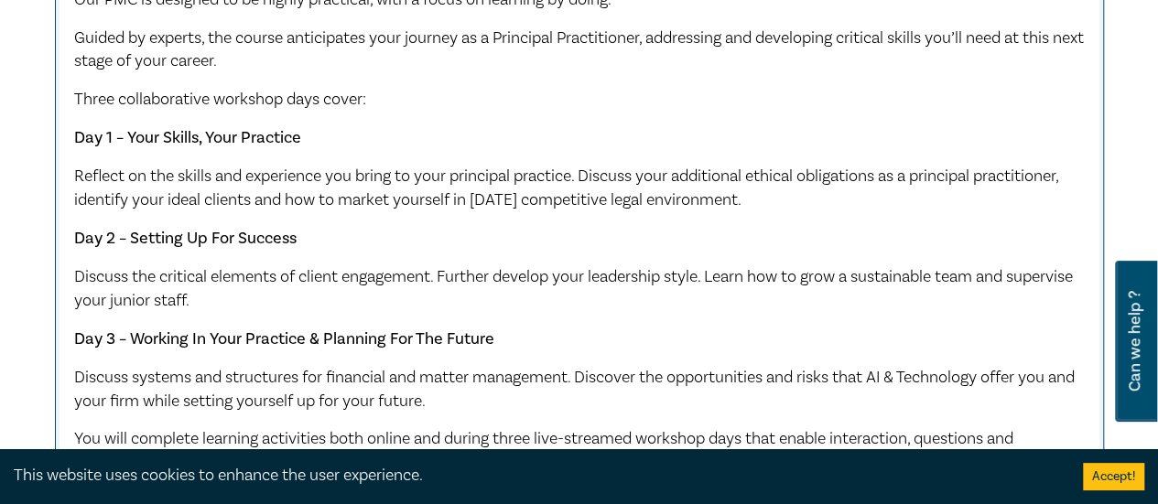
drag, startPoint x: 110, startPoint y: 122, endPoint x: 743, endPoint y: 429, distance: 704.0
click at [743, 429] on div "Early Bird ends [DATE], Full Price $2,200. Our PMC is designed to be highly pra…" at bounding box center [579, 312] width 1010 height 803
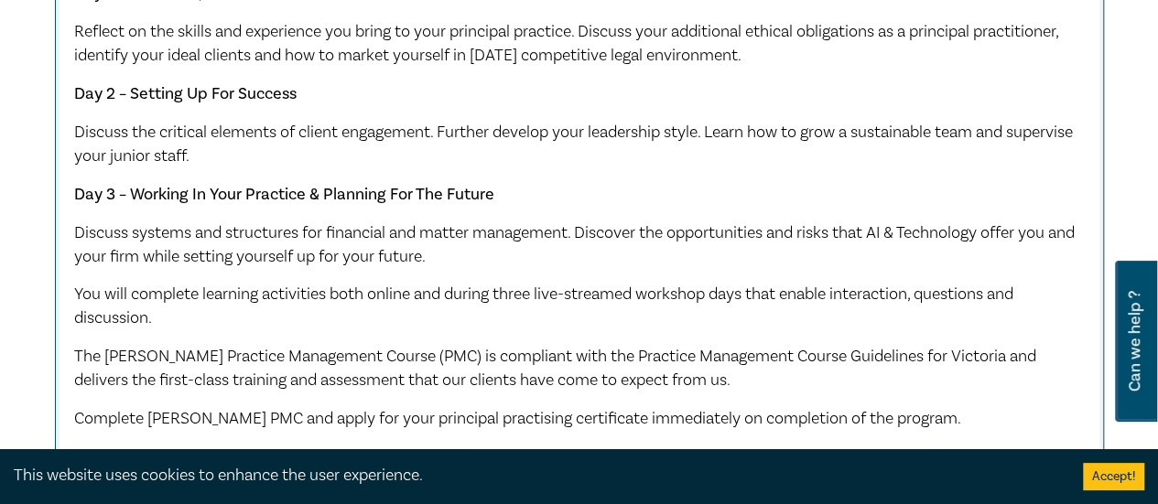
scroll to position [1190, 0]
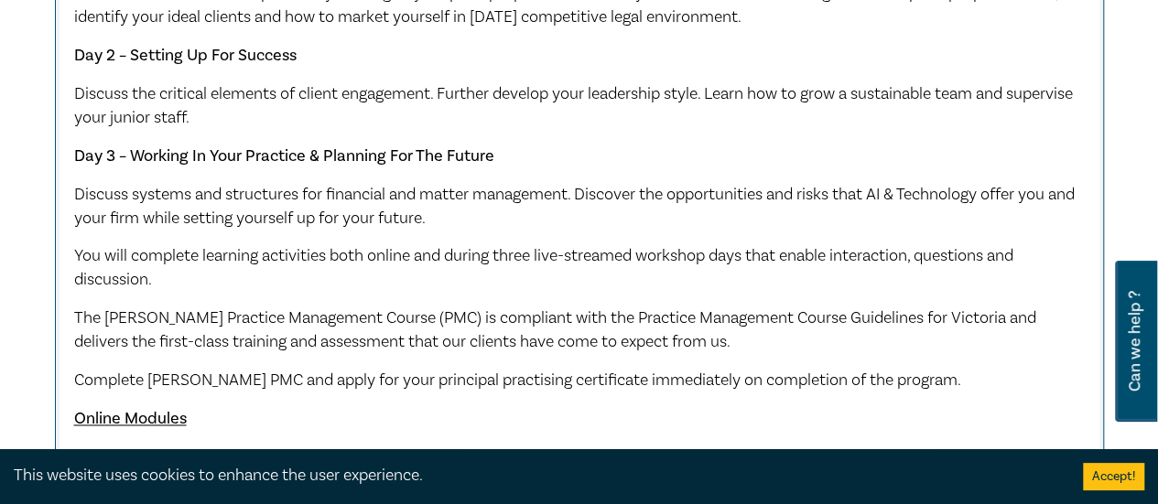
drag, startPoint x: 80, startPoint y: 275, endPoint x: 275, endPoint y: 293, distance: 195.7
click at [275, 292] on p "You will complete learning activities both online and during three live-streame…" at bounding box center [579, 268] width 1010 height 48
click at [496, 279] on span "You will complete learning activities both online and during three live-streame…" at bounding box center [543, 267] width 939 height 45
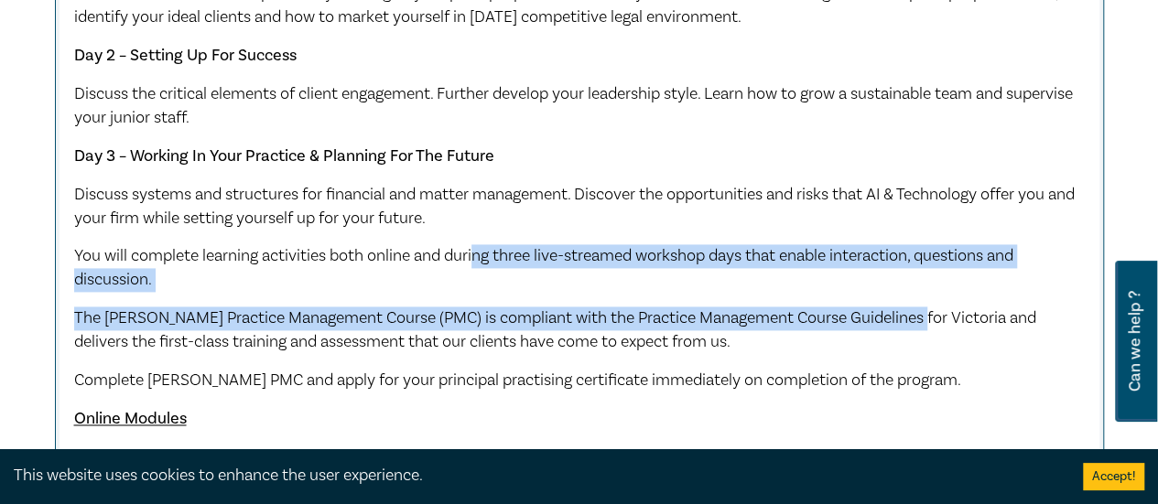
drag, startPoint x: 482, startPoint y: 279, endPoint x: 926, endPoint y: 345, distance: 448.7
click at [926, 345] on div "Early Bird ends [DATE], Full Price $2,200. Our PMC is designed to be highly pra…" at bounding box center [579, 129] width 1010 height 803
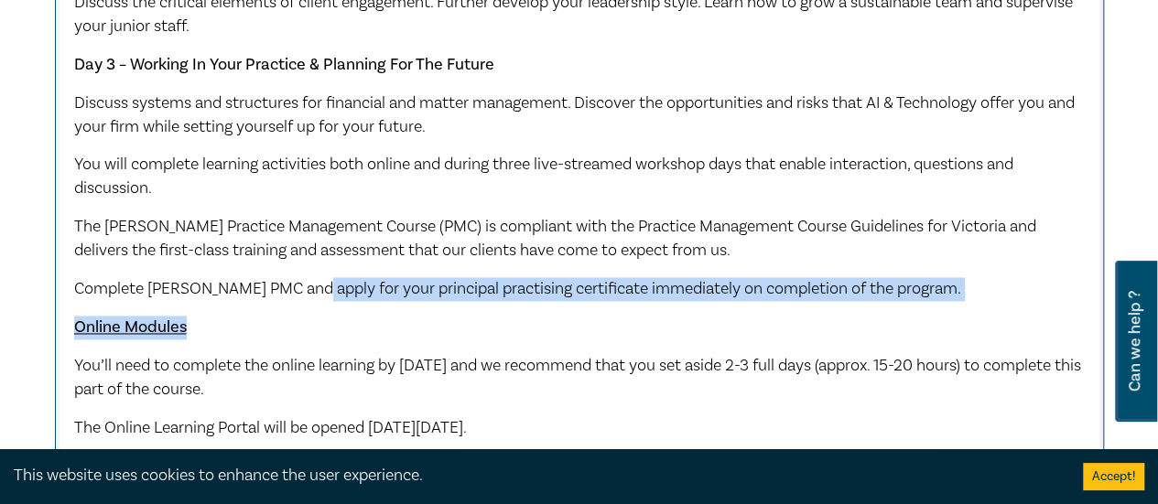
drag, startPoint x: 317, startPoint y: 308, endPoint x: 943, endPoint y: 325, distance: 626.2
click at [943, 325] on div "Early Bird ends [DATE], Full Price $2,200. Our PMC is designed to be highly pra…" at bounding box center [579, 38] width 1010 height 803
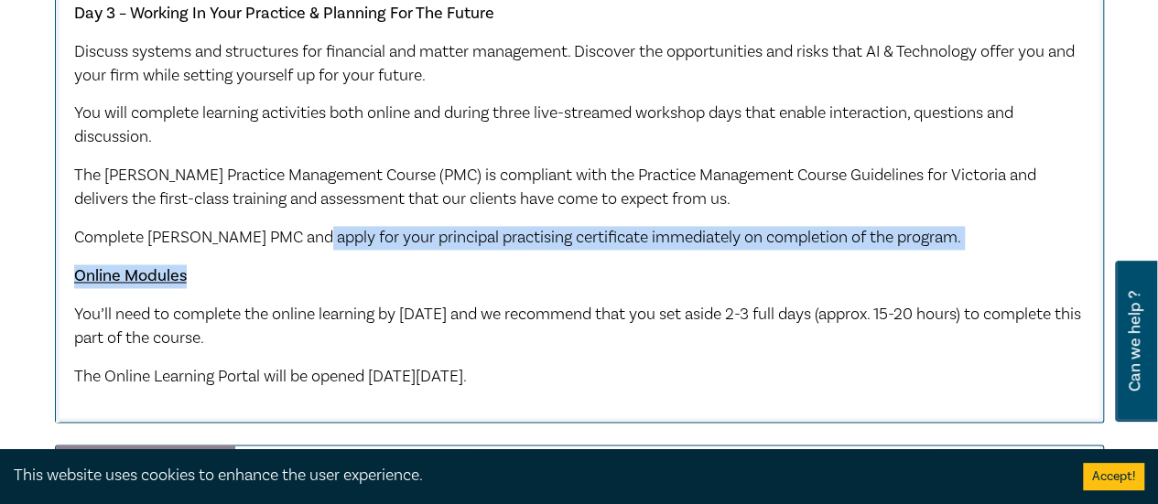
scroll to position [1373, 0]
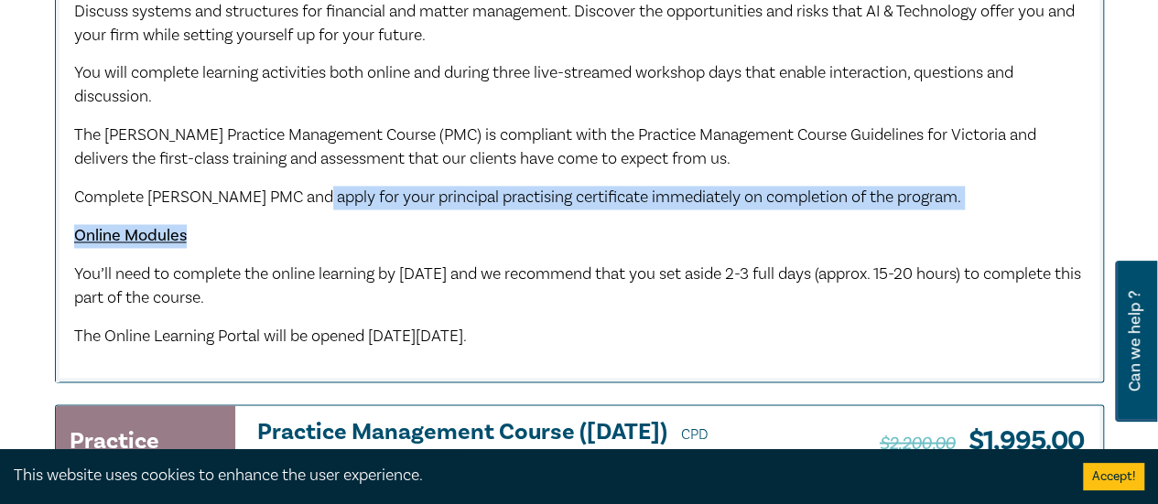
click at [223, 248] on p "Online Modules" at bounding box center [579, 236] width 1010 height 24
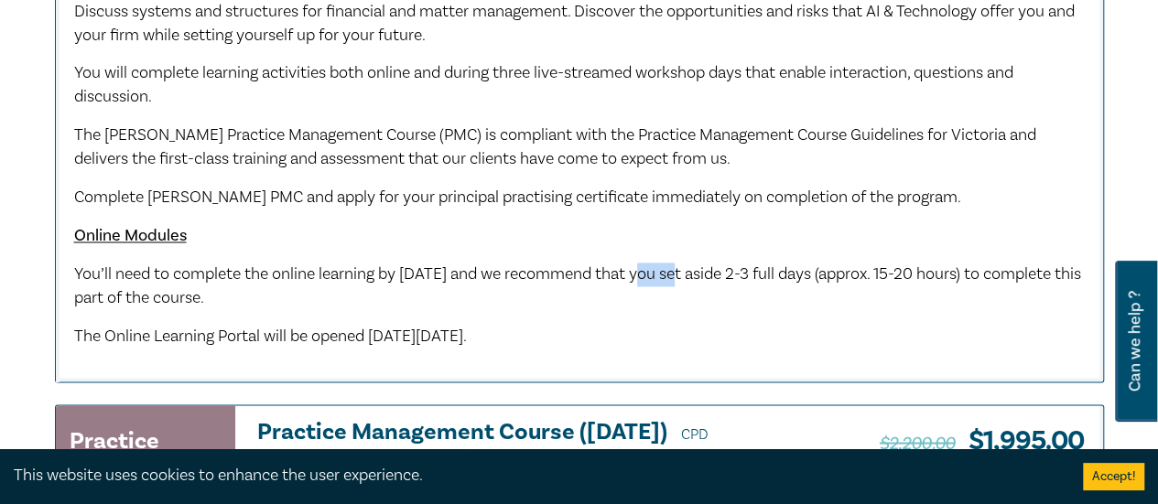
drag, startPoint x: 652, startPoint y: 301, endPoint x: 701, endPoint y: 301, distance: 48.5
click at [701, 301] on span "You’ll need to complete the online learning by [DATE] and we recommend that you…" at bounding box center [577, 286] width 1007 height 45
click at [626, 297] on span "You’ll need to complete the online learning by [DATE] and we recommend that you…" at bounding box center [577, 286] width 1007 height 45
drag, startPoint x: 653, startPoint y: 294, endPoint x: 875, endPoint y: 330, distance: 224.5
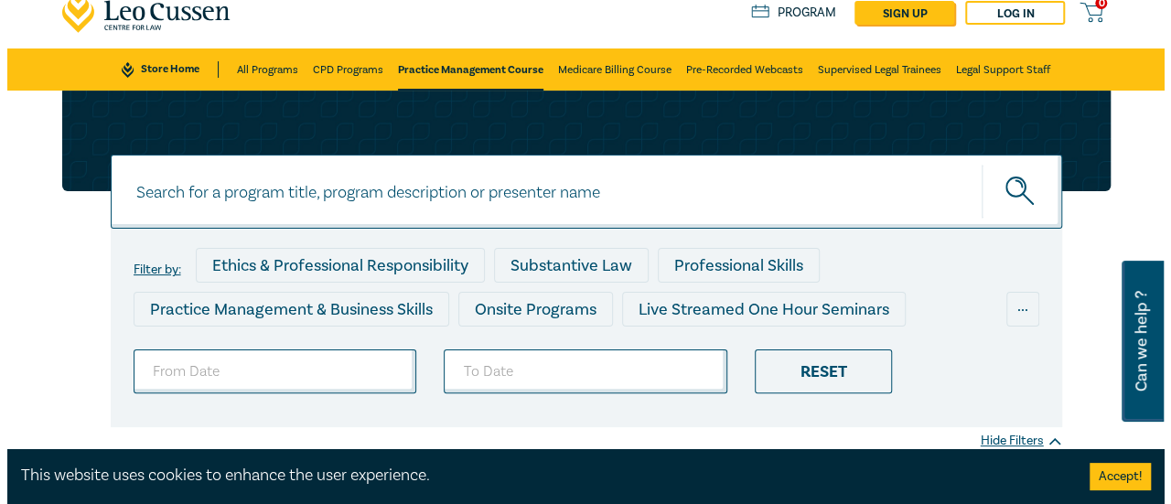
scroll to position [0, 0]
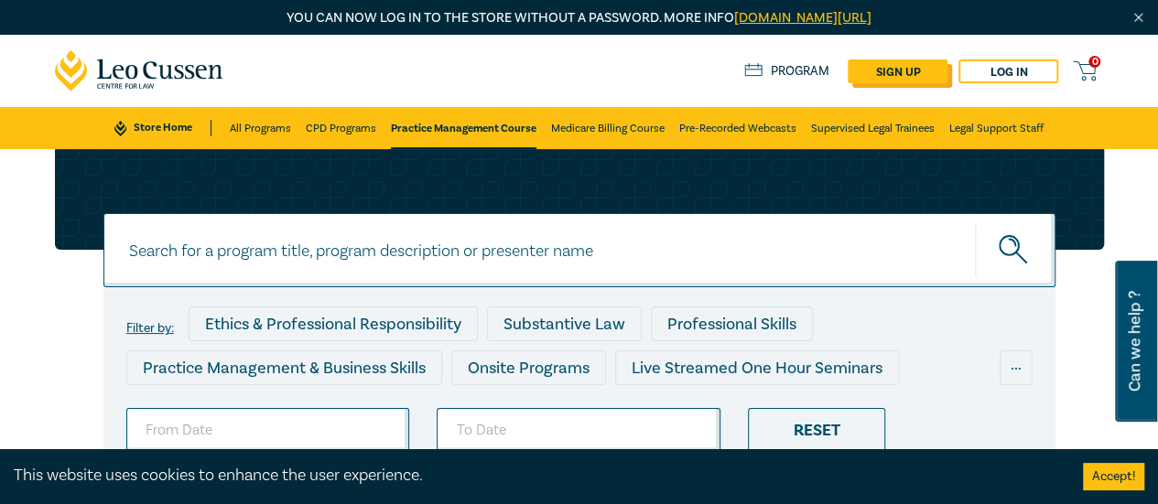
click at [890, 63] on link "sign up" at bounding box center [897, 71] width 100 height 24
select select "AU"
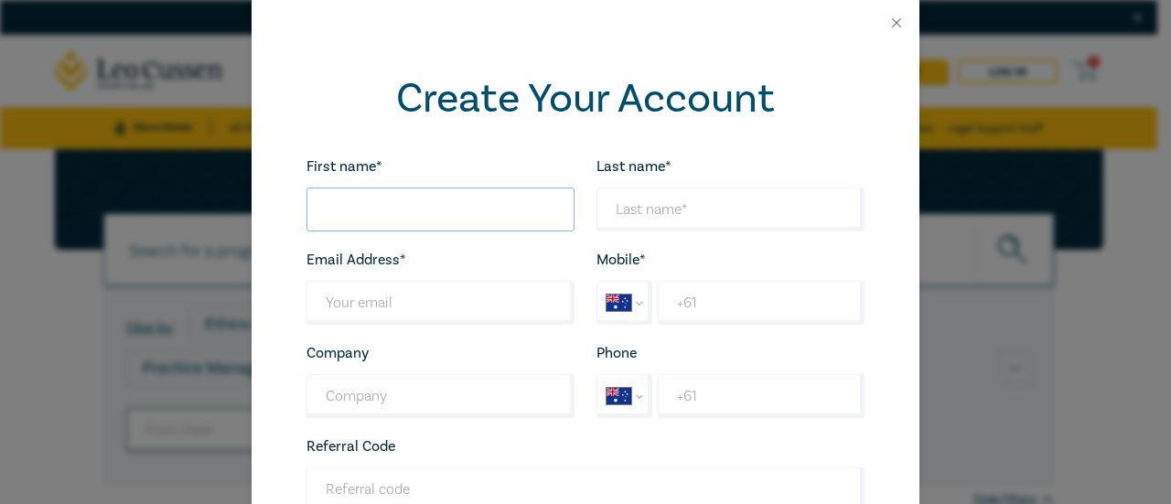
click at [401, 215] on input "First name*" at bounding box center [441, 210] width 268 height 44
type input "SUMITA"
click at [643, 200] on input "Last name*" at bounding box center [731, 210] width 268 height 44
type input "DASS"
click at [356, 299] on input "Last name*" at bounding box center [441, 303] width 268 height 44
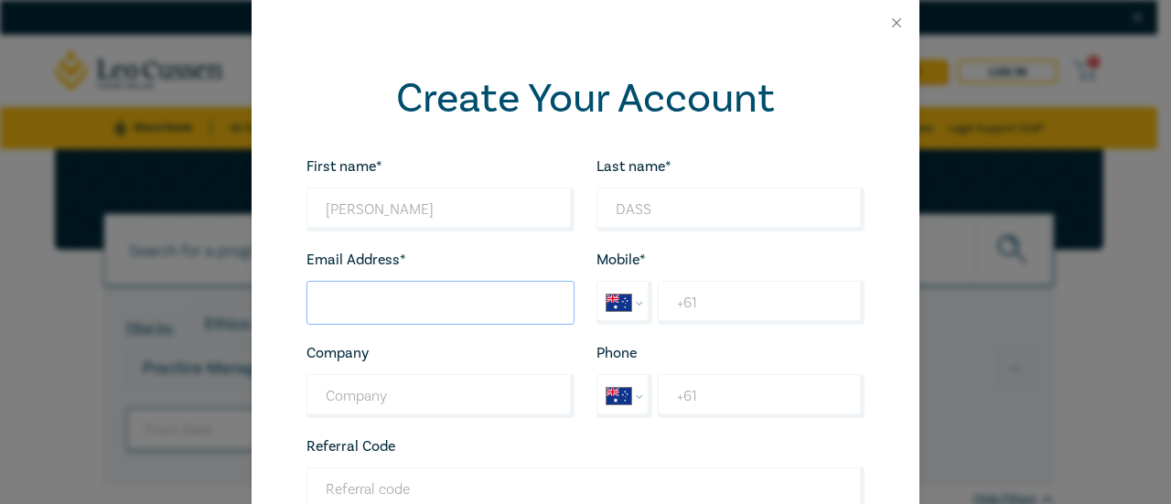
click at [362, 317] on input "Last name*" at bounding box center [441, 303] width 268 height 44
type input "sumitadass77@yahoo.co.uk"
click at [734, 297] on input "+61" at bounding box center [761, 303] width 207 height 44
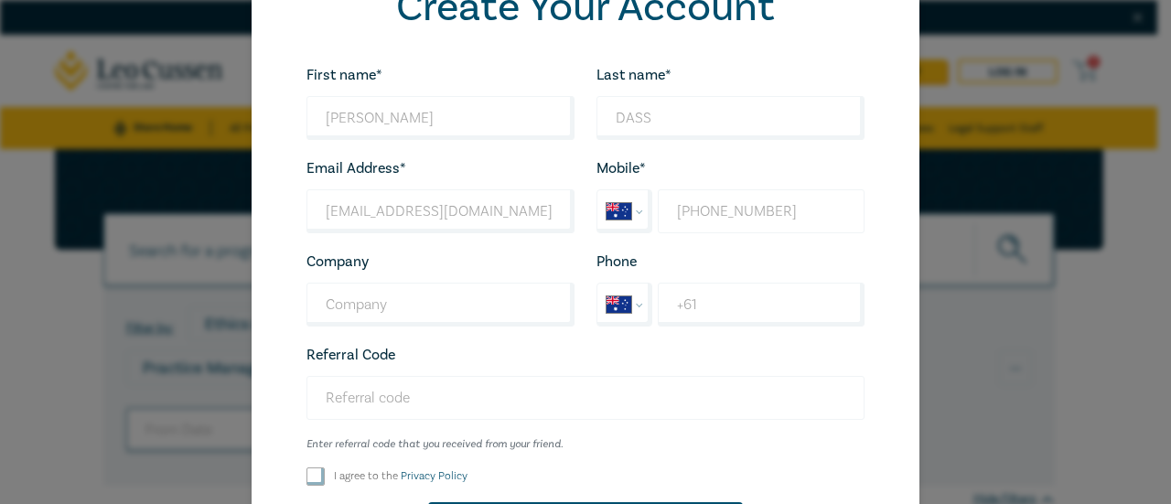
type input "+61 447 329 988"
click at [456, 410] on input "Referral Code" at bounding box center [586, 398] width 558 height 44
type input "M25006"
click at [314, 480] on input "I agree to the Privacy Policy" at bounding box center [316, 477] width 18 height 18
checkbox input "true"
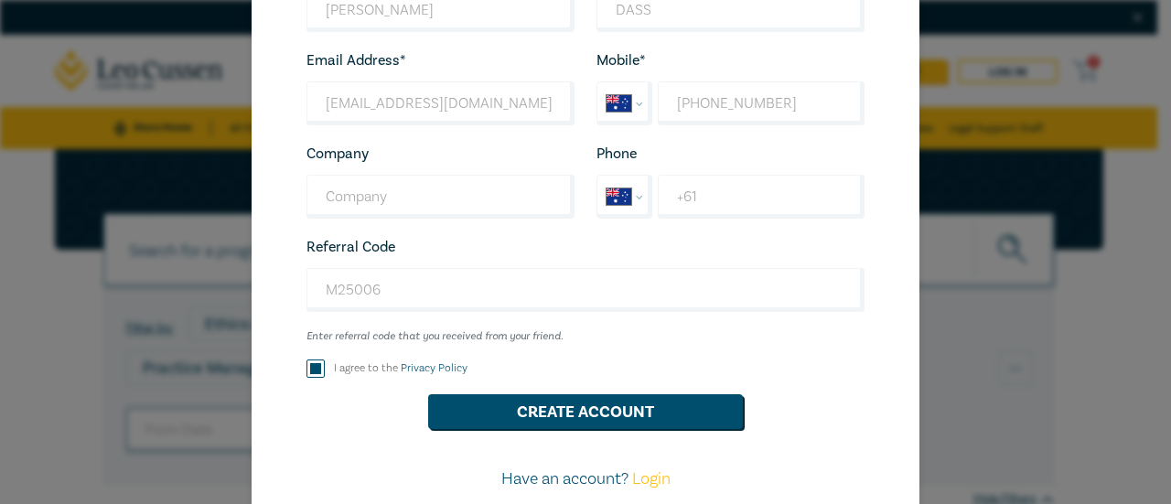
scroll to position [275, 0]
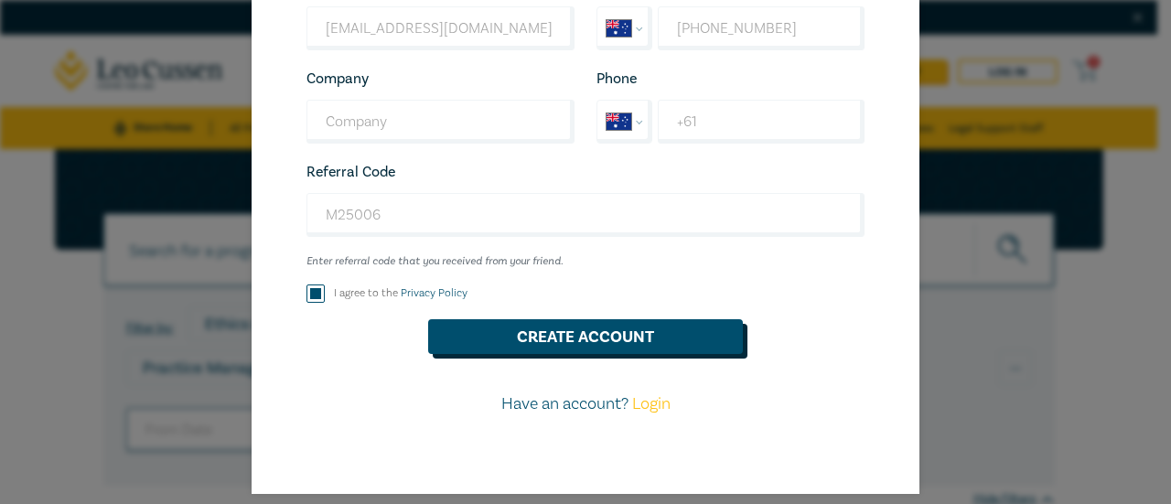
click at [577, 340] on button "Create Account" at bounding box center [585, 336] width 315 height 35
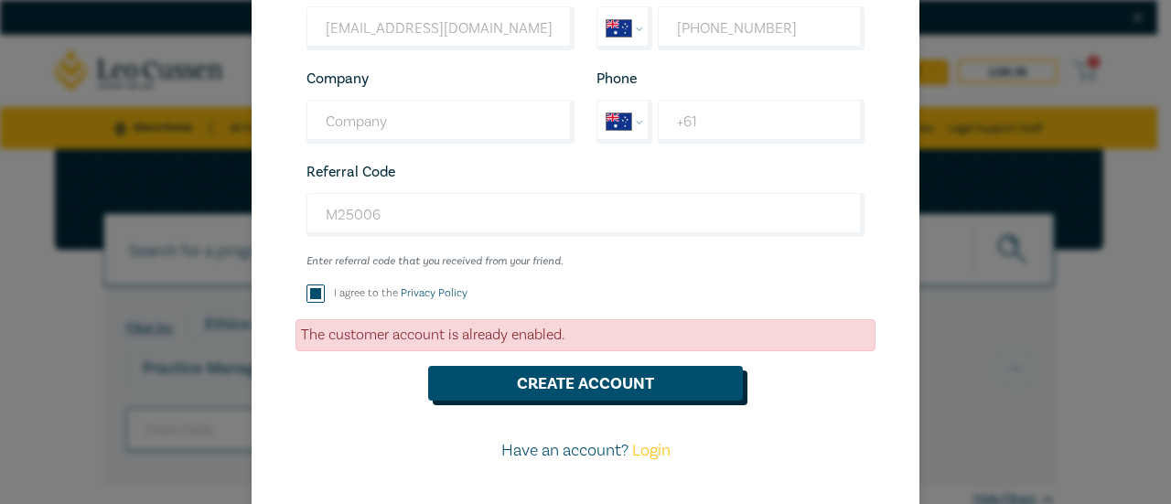
click at [586, 389] on button "Create Account" at bounding box center [585, 383] width 315 height 35
click at [647, 452] on link "Login" at bounding box center [651, 450] width 38 height 21
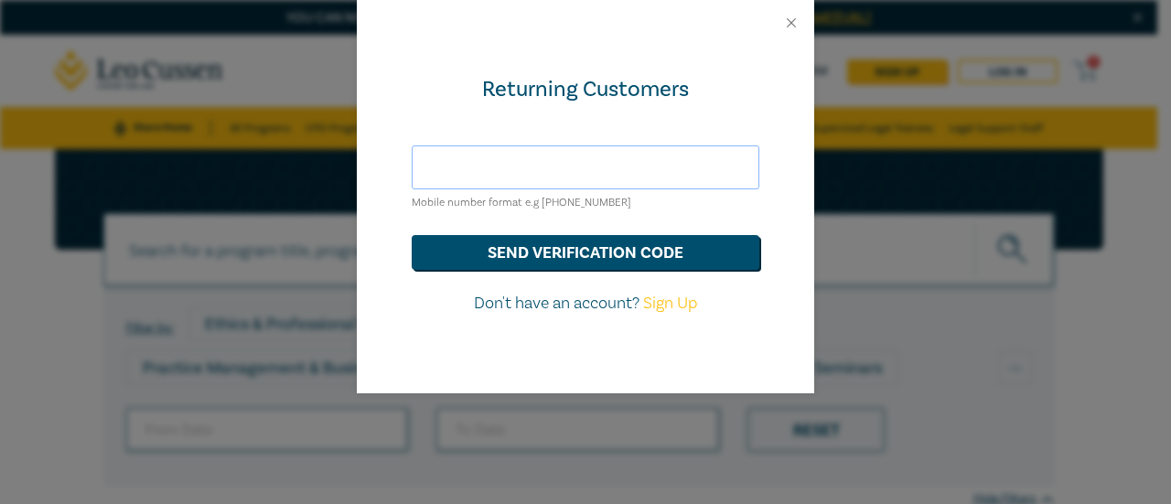
click at [507, 171] on input "text" at bounding box center [586, 168] width 348 height 44
drag, startPoint x: 440, startPoint y: 163, endPoint x: 441, endPoint y: 181, distance: 18.3
click at [441, 164] on input "0447329988" at bounding box center [586, 168] width 348 height 44
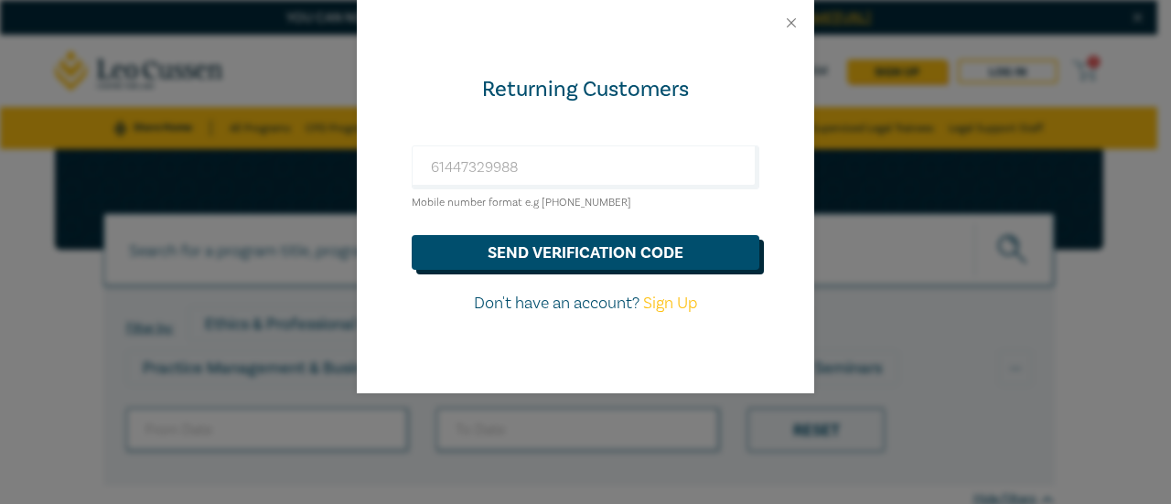
click at [602, 246] on button "send verification code" at bounding box center [586, 252] width 348 height 35
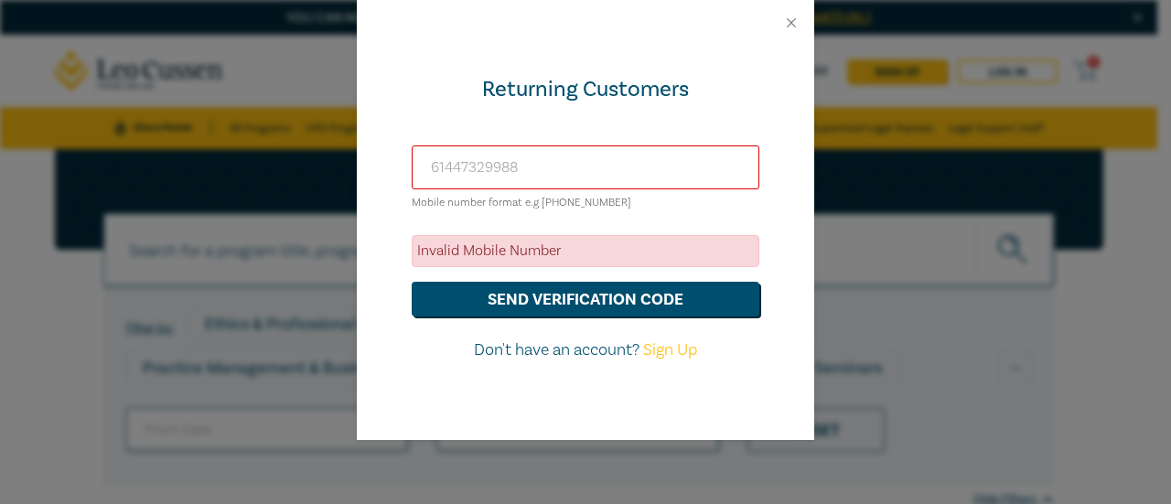
click at [426, 163] on input "61447329988" at bounding box center [586, 168] width 348 height 44
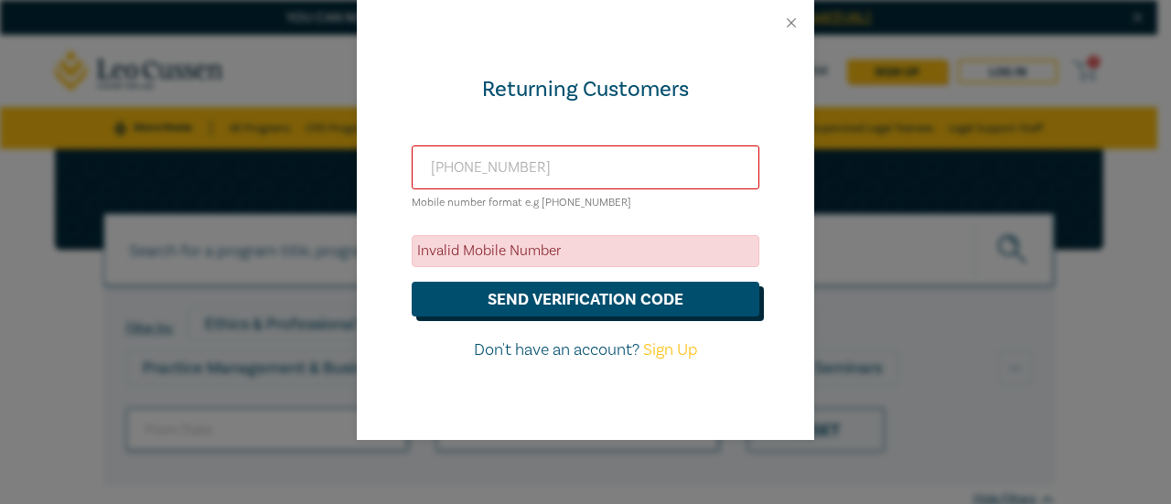
type input "+61447329988"
click at [608, 303] on button "send verification code" at bounding box center [586, 299] width 348 height 35
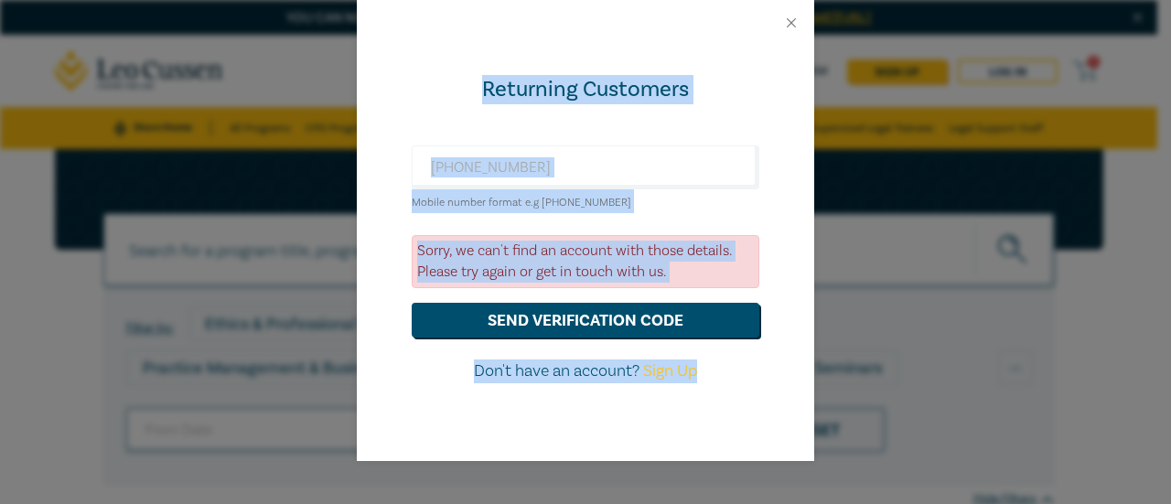
drag, startPoint x: 718, startPoint y: 409, endPoint x: 384, endPoint y: 12, distance: 519.0
click at [384, 12] on div "Returning Customers +61447329988 Mobile number format e.g +61 000000000 Sorry, …" at bounding box center [586, 230] width 458 height 461
click at [789, 129] on div "Returning Customers +61447329988 Mobile number format e.g +61 000000000 Sorry, …" at bounding box center [586, 253] width 458 height 415
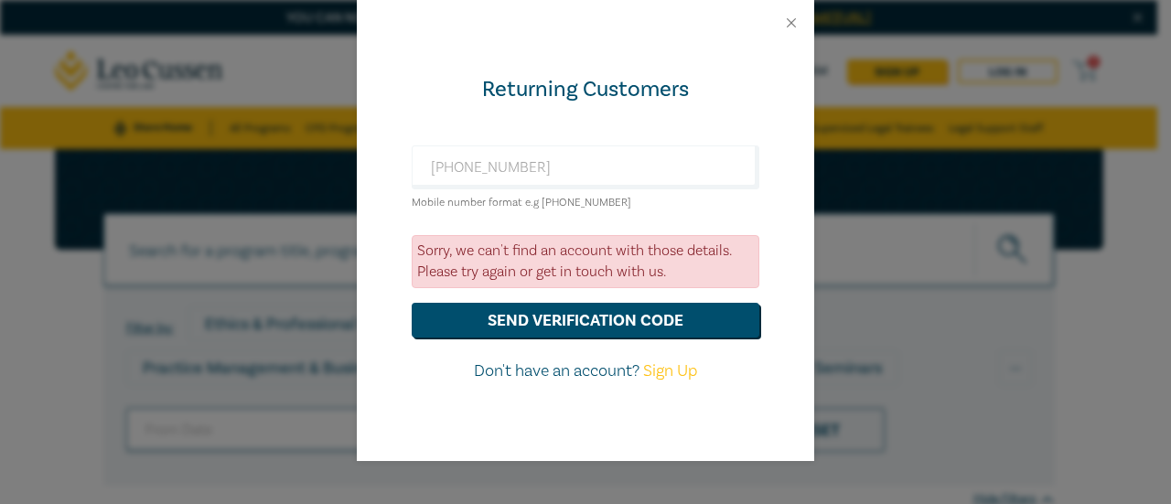
click at [782, 78] on div "Returning Customers +61447329988 Mobile number format e.g +61 000000000 Sorry, …" at bounding box center [586, 253] width 458 height 415
click at [673, 371] on link "Sign Up" at bounding box center [670, 371] width 54 height 21
select select "AU"
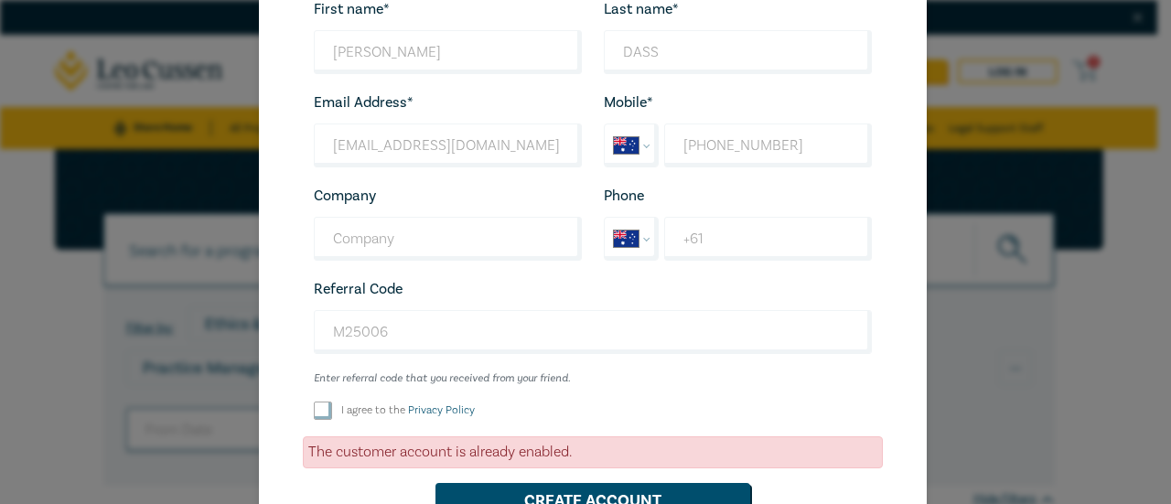
scroll to position [152, 0]
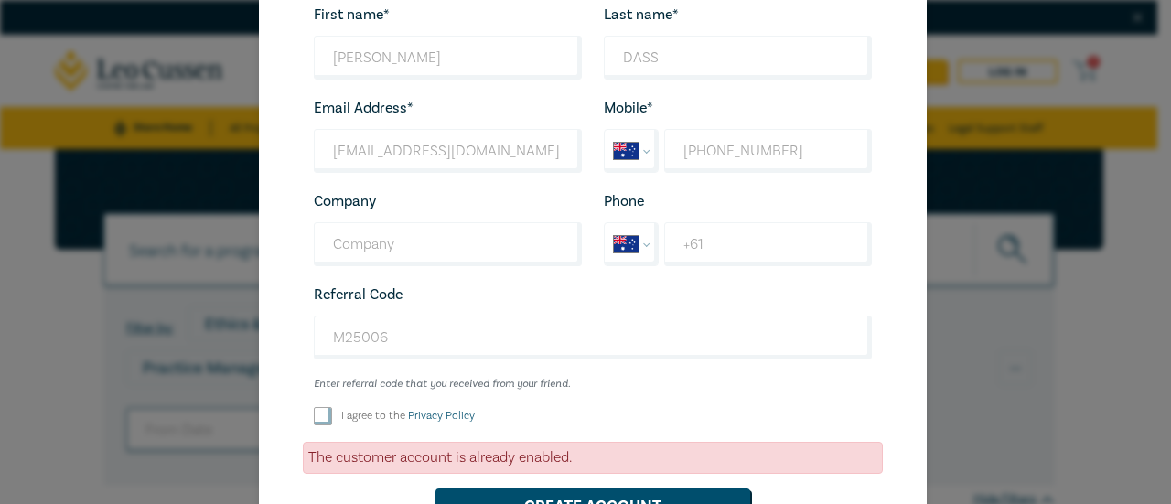
click at [881, 431] on div "Create Your Account First name* SUMITA Looks good! Last name* DASS Looks good! …" at bounding box center [593, 279] width 668 height 770
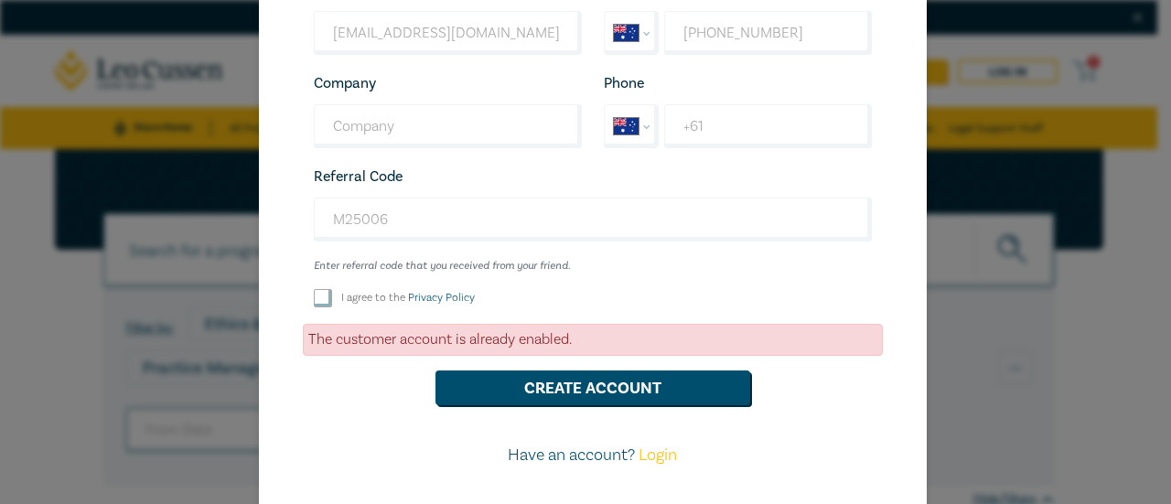
scroll to position [335, 0]
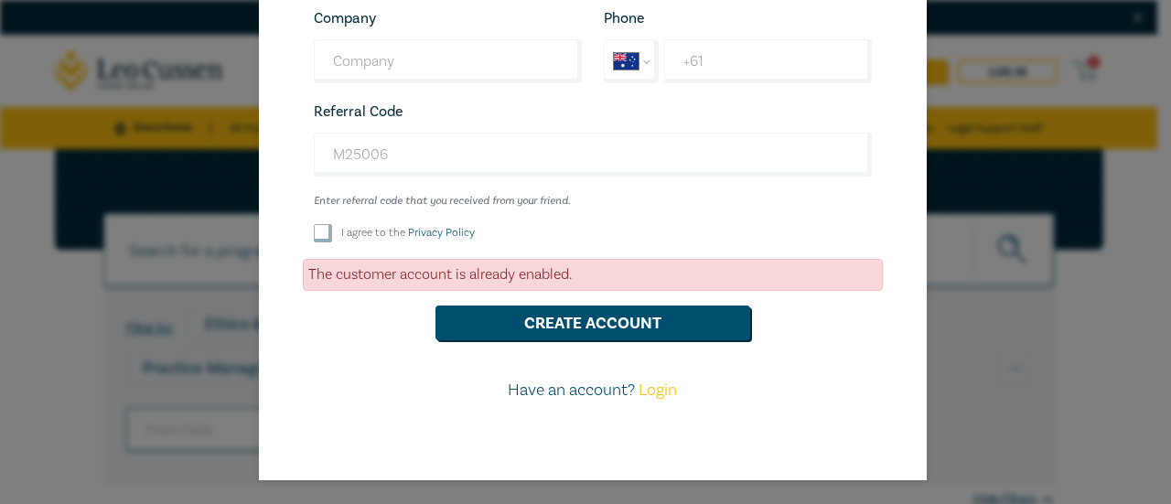
click at [656, 392] on link "Login" at bounding box center [658, 390] width 38 height 21
